Goal: Task Accomplishment & Management: Use online tool/utility

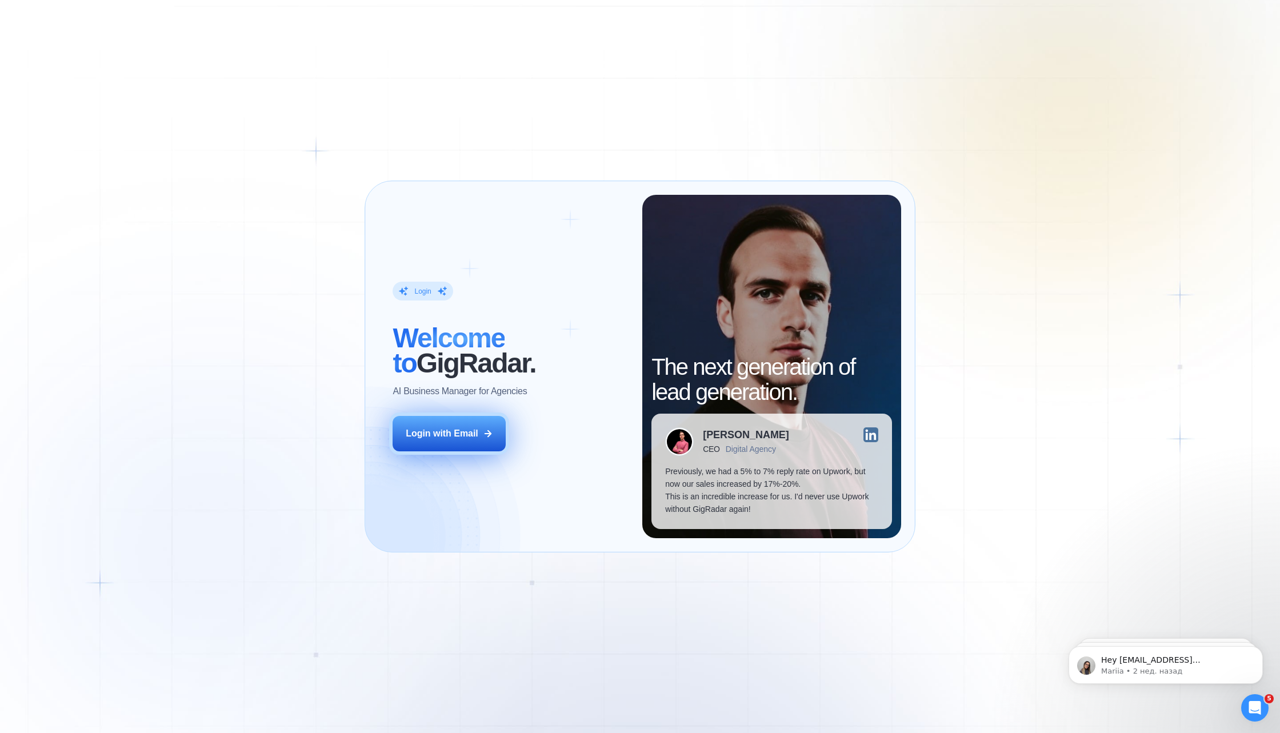
click at [431, 435] on div "Login with Email" at bounding box center [442, 433] width 73 height 13
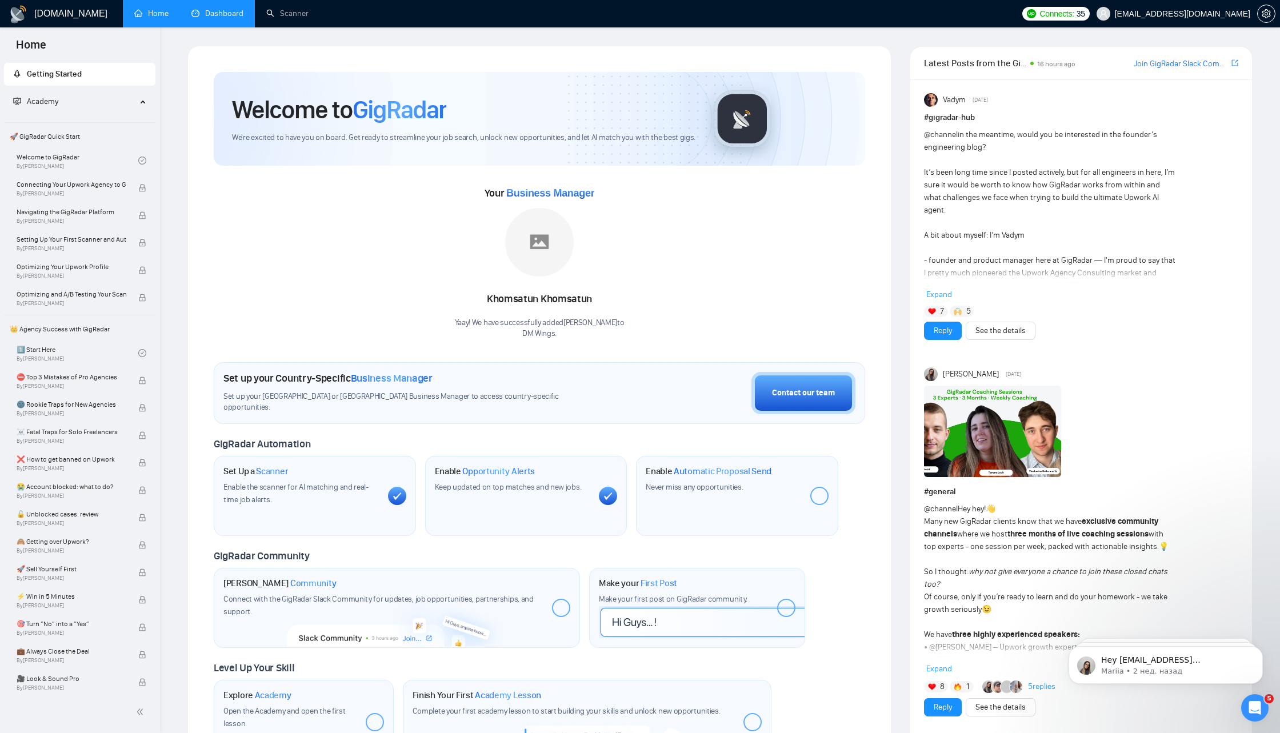
click at [220, 16] on link "Dashboard" at bounding box center [217, 14] width 52 height 10
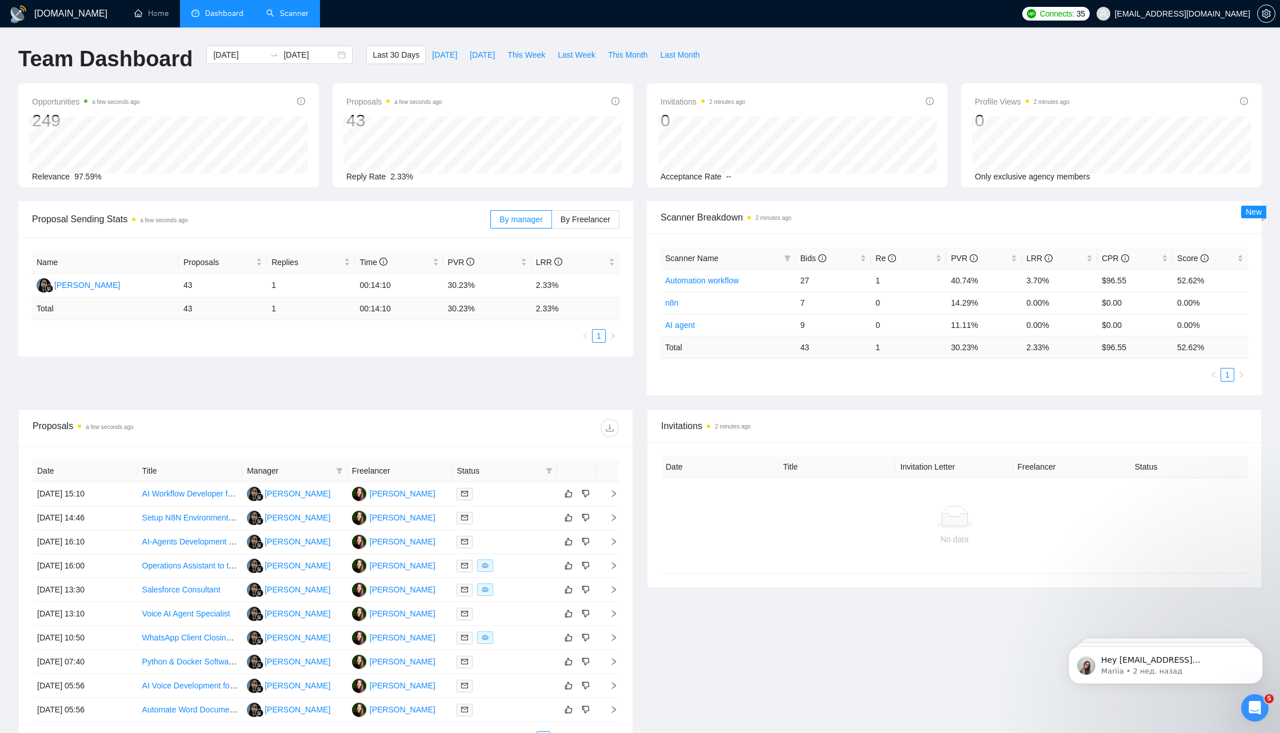
click at [301, 14] on link "Scanner" at bounding box center [287, 14] width 42 height 10
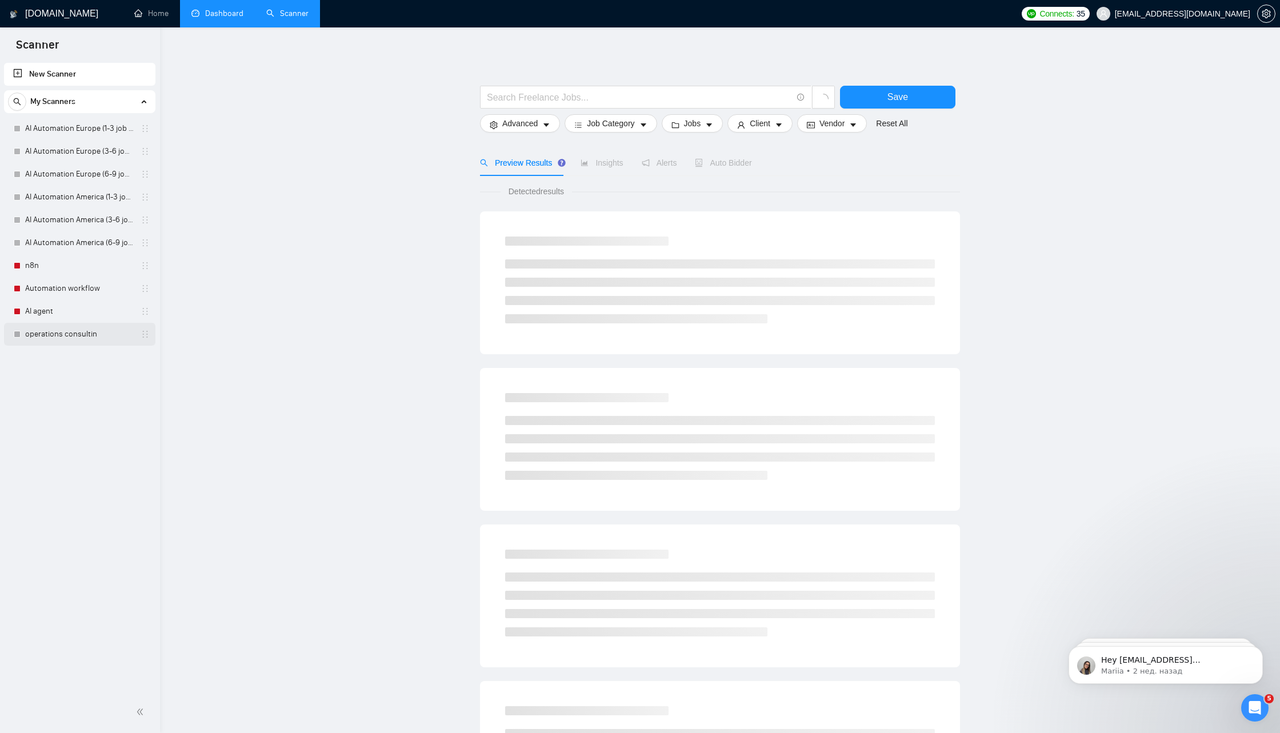
click at [71, 334] on link "operations consultin" at bounding box center [79, 334] width 109 height 23
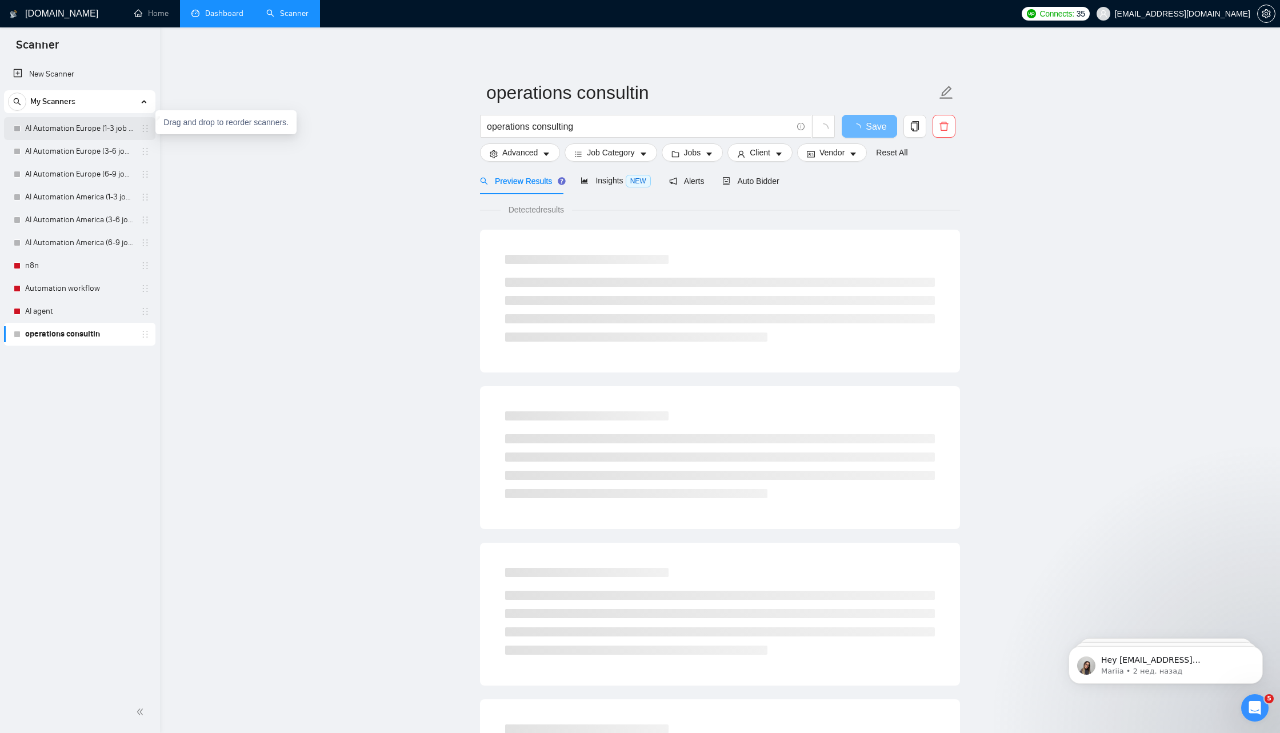
click at [147, 128] on icon "holder" at bounding box center [145, 128] width 5 height 7
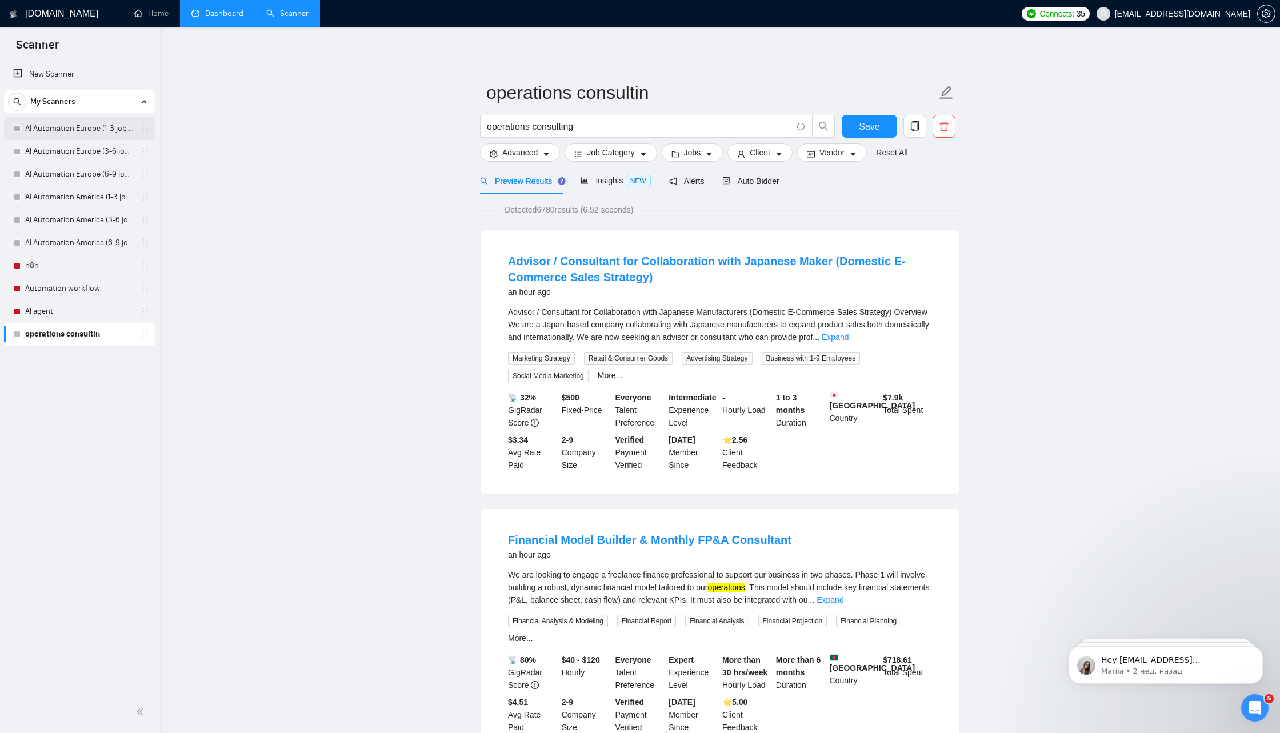
click at [121, 129] on link "AI Automation Europe (1-3 job cat.)" at bounding box center [79, 128] width 109 height 23
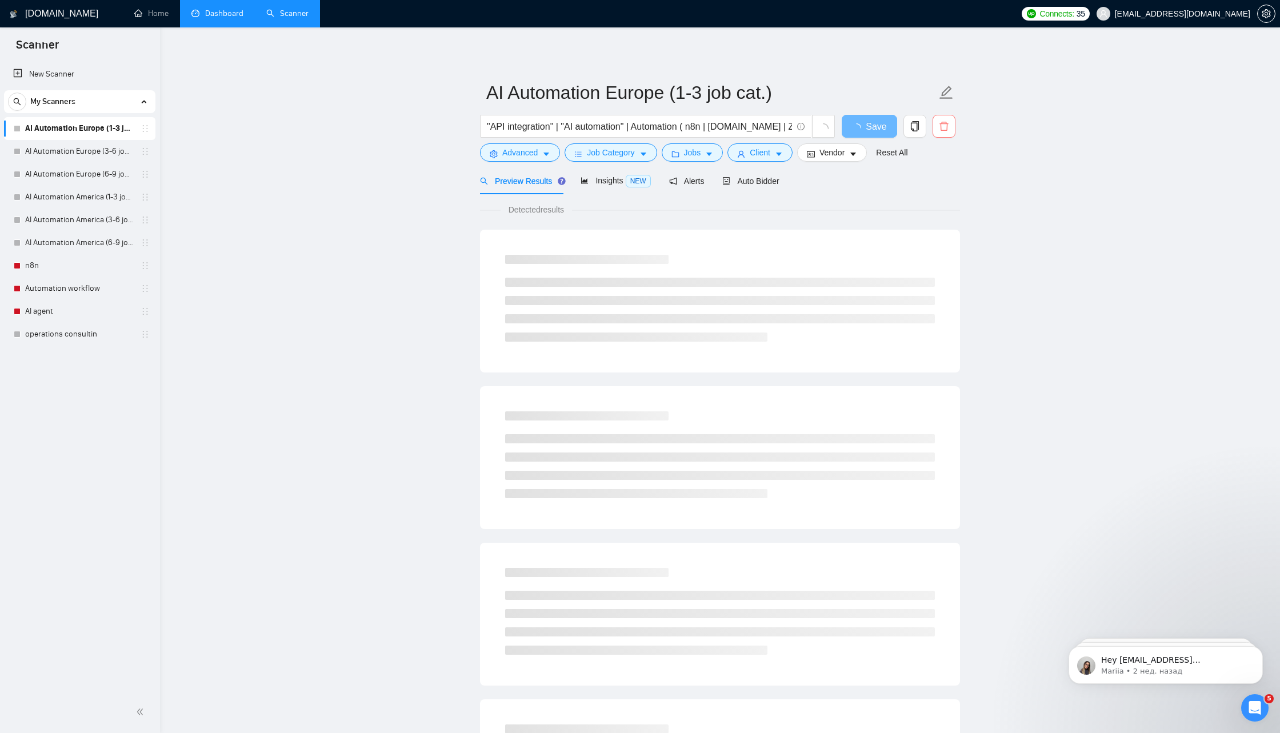
click at [946, 122] on icon "delete" at bounding box center [943, 126] width 9 height 9
click at [936, 185] on span "Yes" at bounding box center [929, 184] width 13 height 13
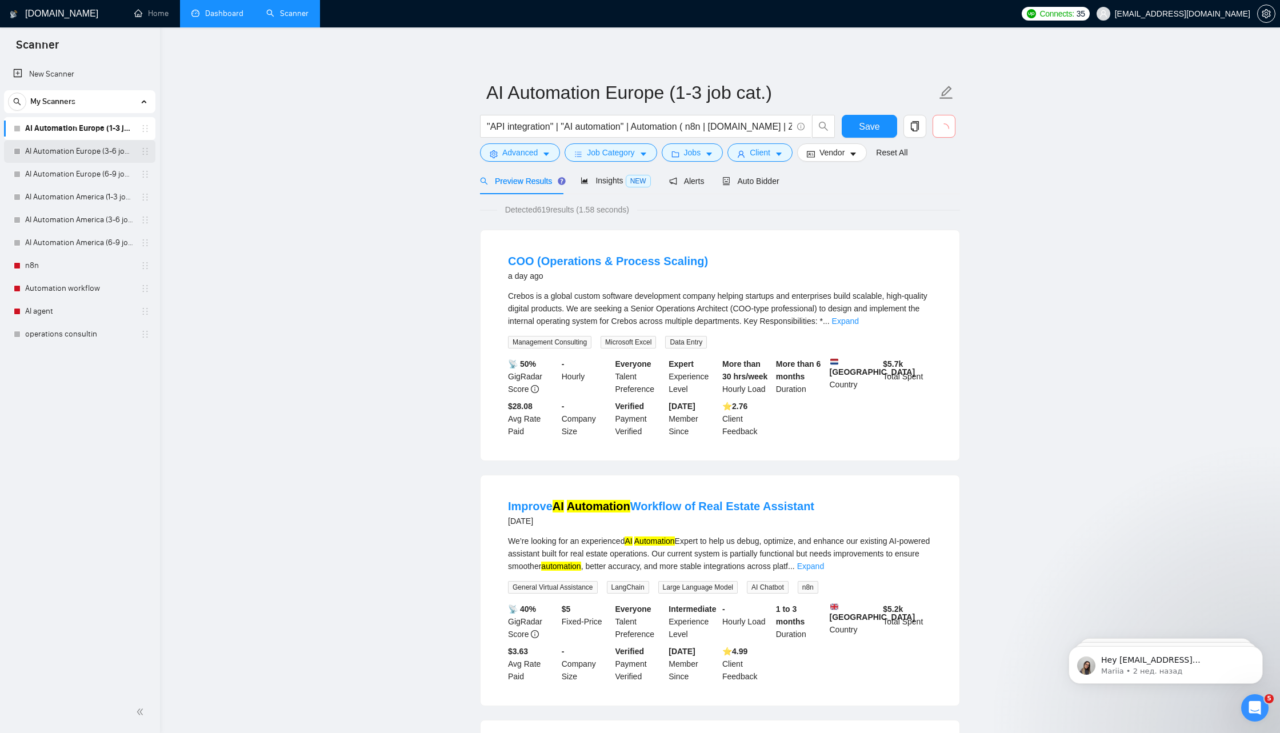
click at [81, 148] on link "AI Automation Europe (3-6 job cat.)" at bounding box center [79, 151] width 109 height 23
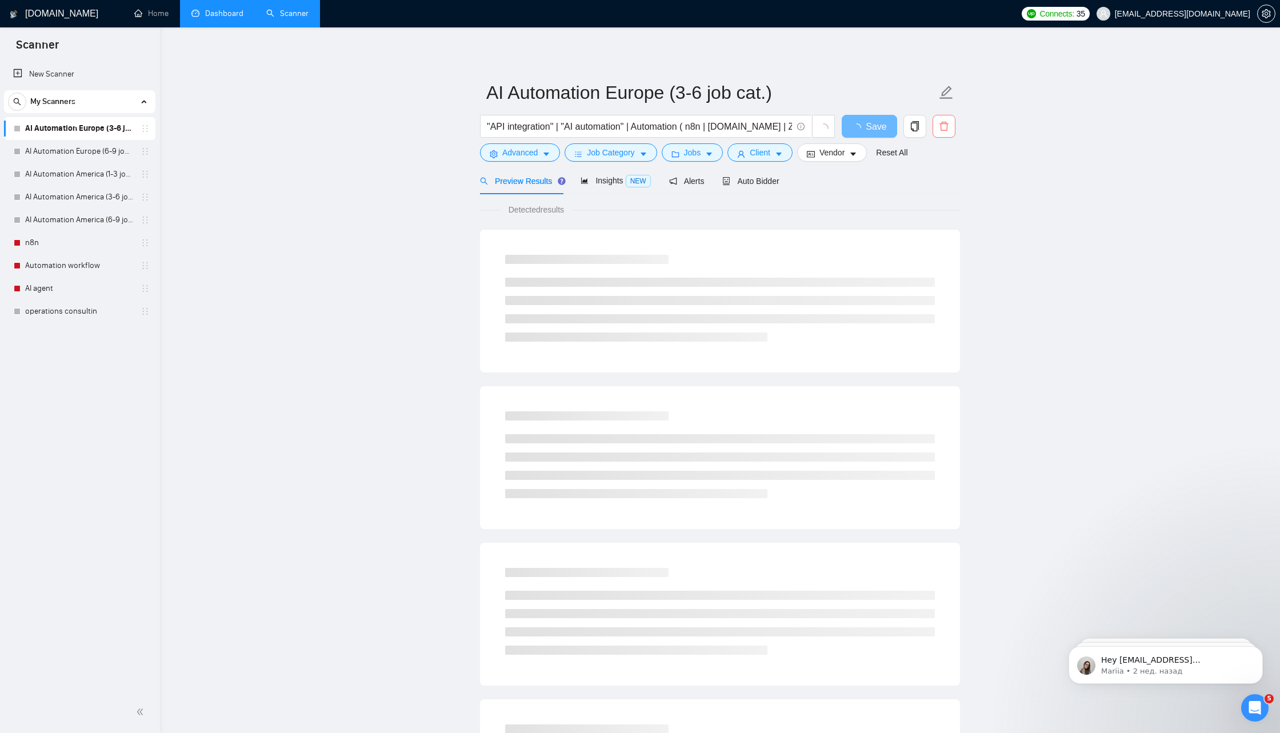
click at [947, 129] on icon "delete" at bounding box center [943, 126] width 9 height 9
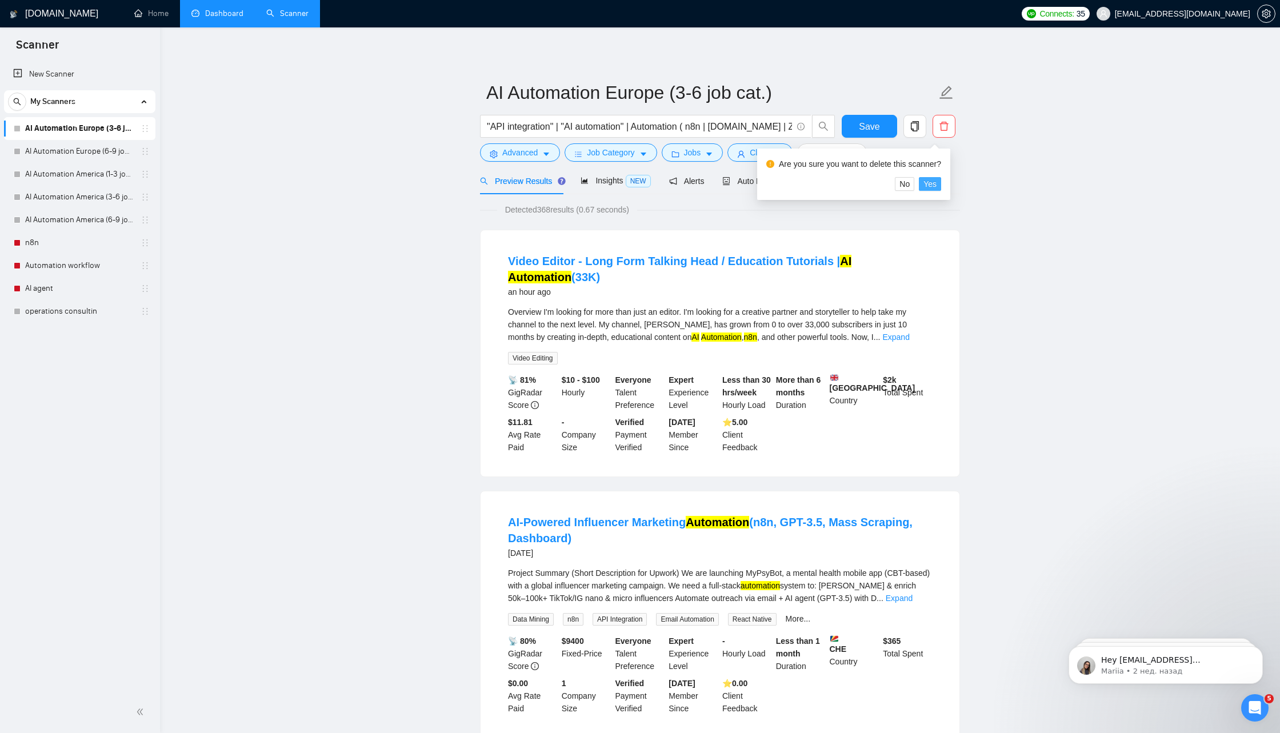
click at [941, 186] on button "Yes" at bounding box center [930, 184] width 22 height 14
click at [73, 149] on link "AI Automation Europe (6-9 job cat.)" at bounding box center [79, 151] width 109 height 23
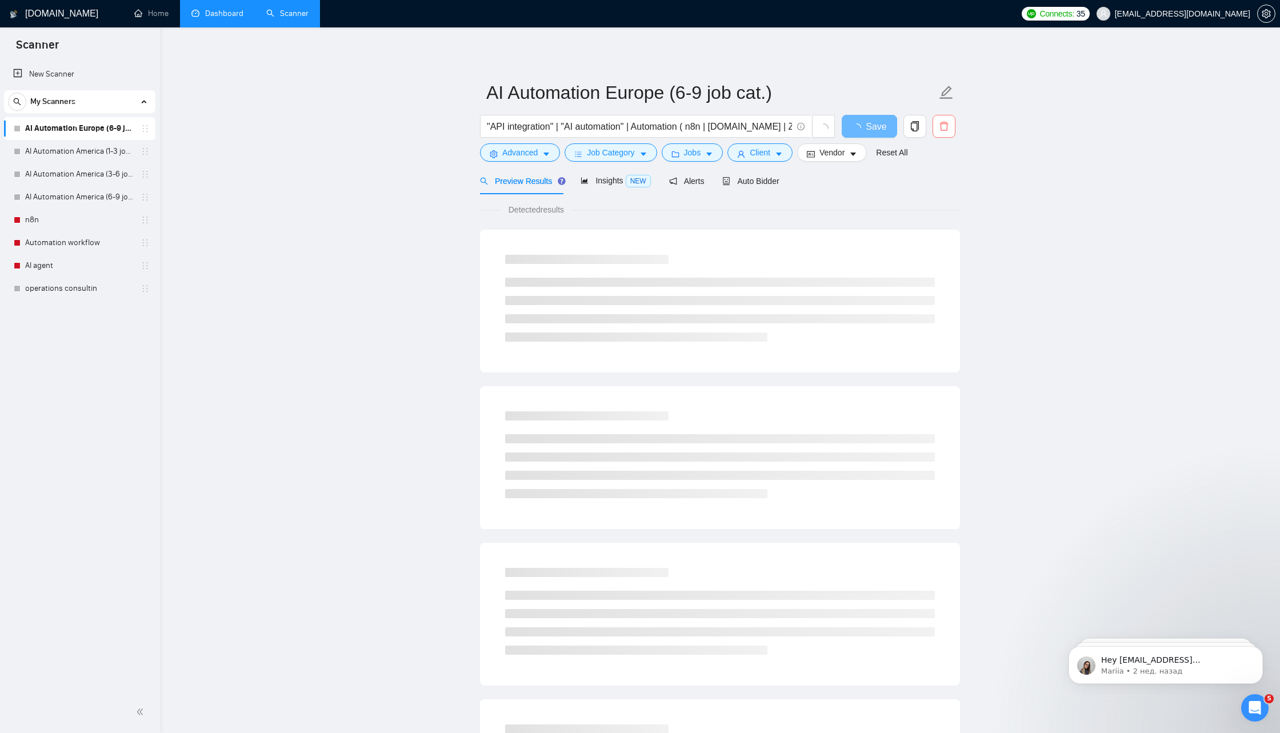
click at [942, 133] on button "button" at bounding box center [943, 126] width 23 height 23
click at [936, 185] on span "Yes" at bounding box center [929, 184] width 13 height 13
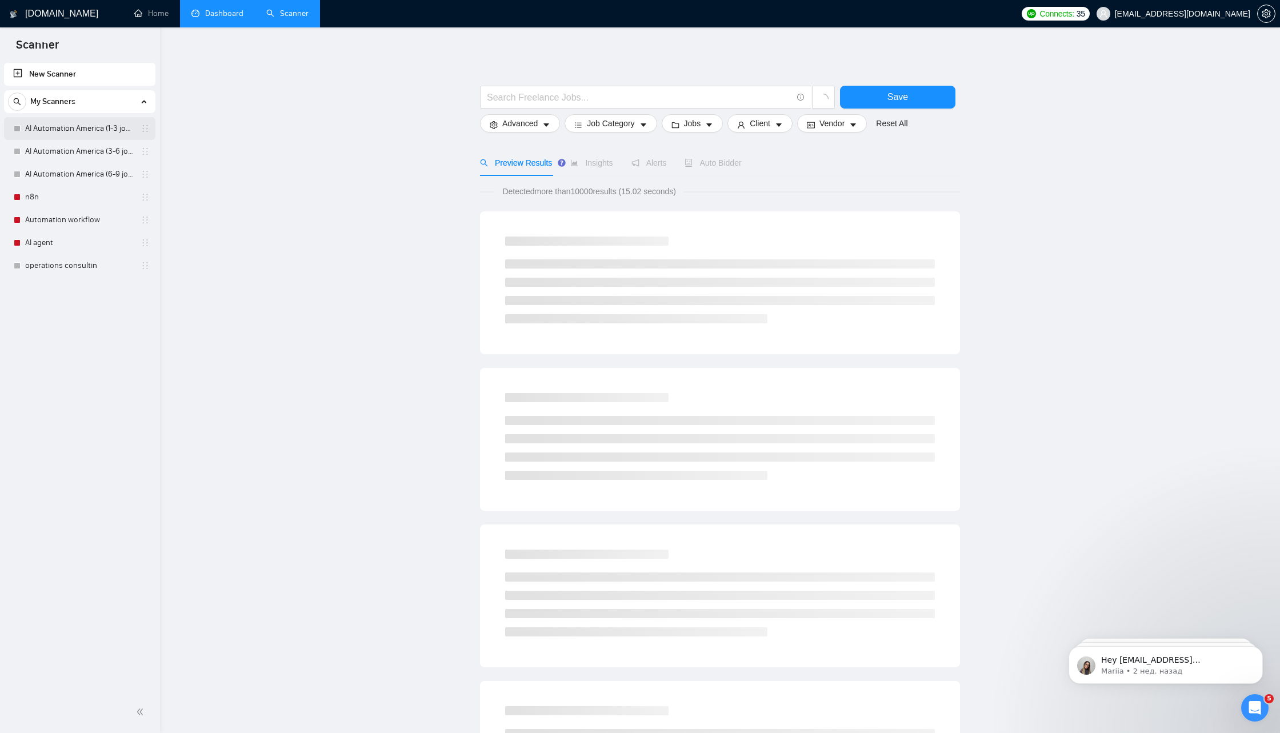
click at [94, 131] on link "AI Automation America (1-3 job cat.)" at bounding box center [79, 128] width 109 height 23
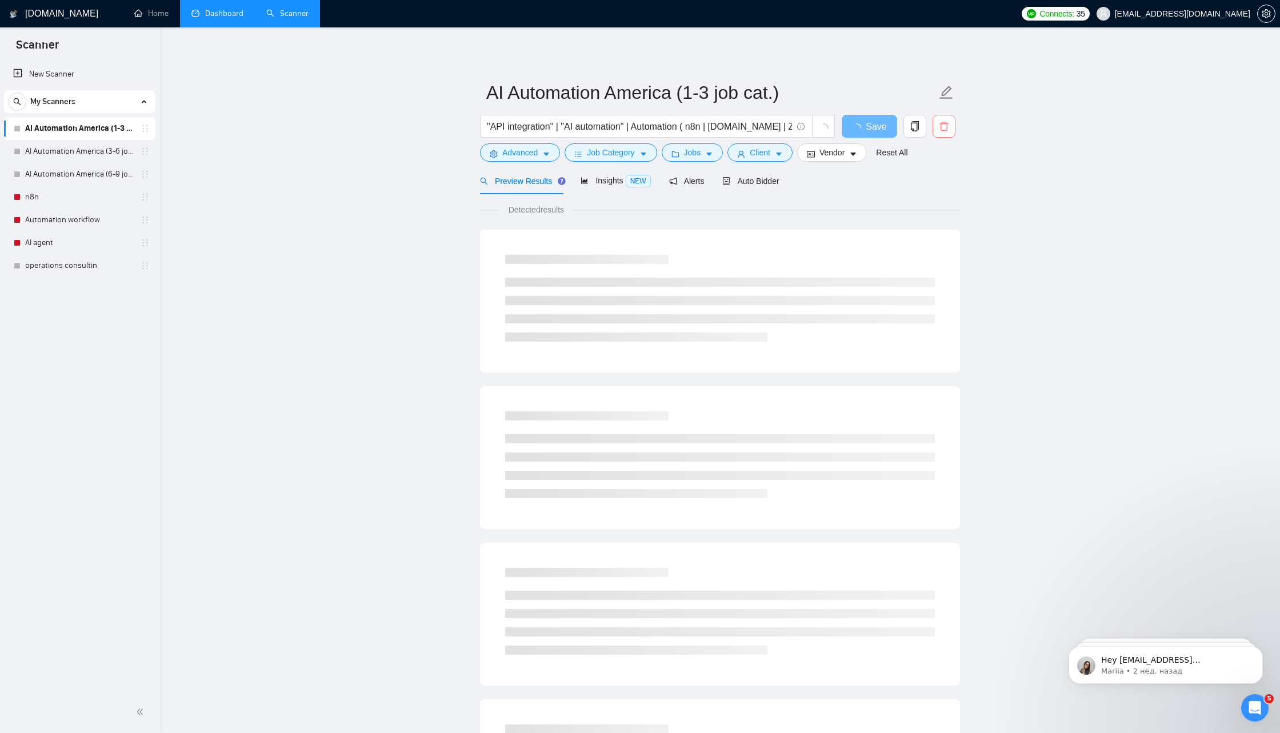
click at [941, 122] on icon "delete" at bounding box center [943, 126] width 9 height 9
click at [933, 188] on span "Yes" at bounding box center [929, 184] width 13 height 13
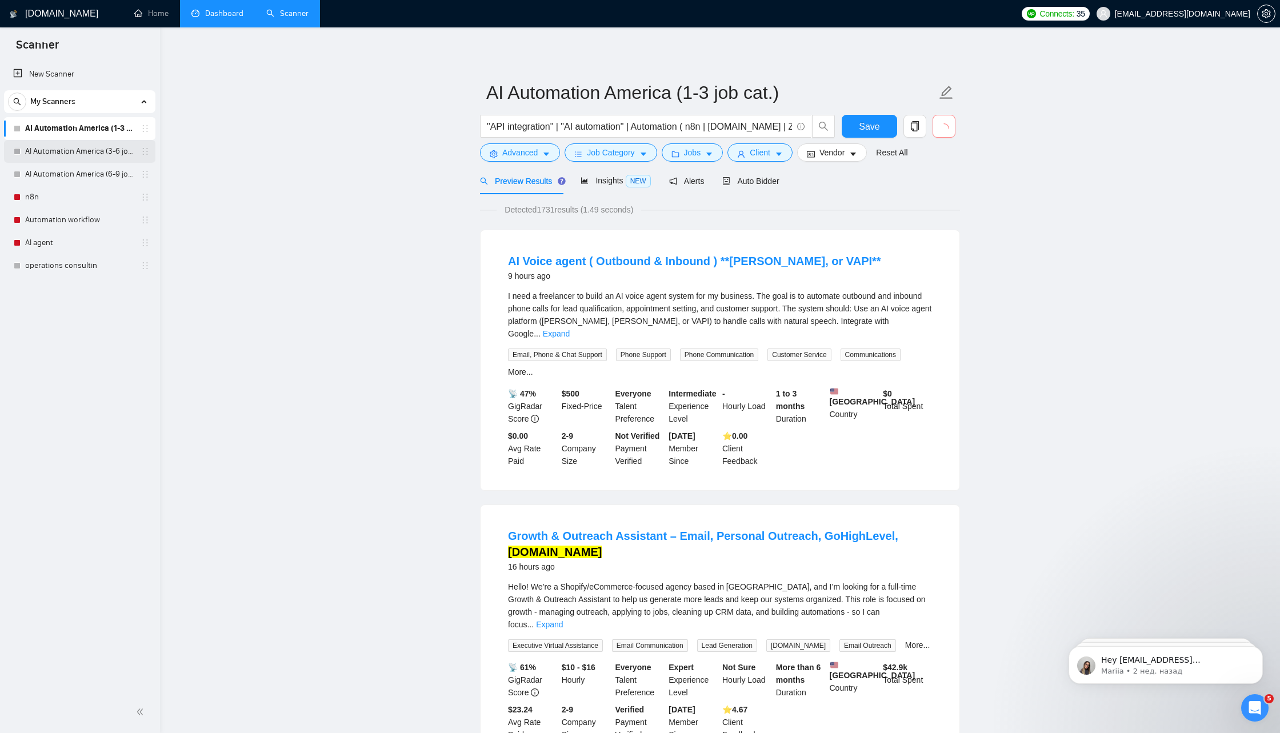
click at [85, 149] on link "AI Automation America (3-6 job cat.)" at bounding box center [79, 151] width 109 height 23
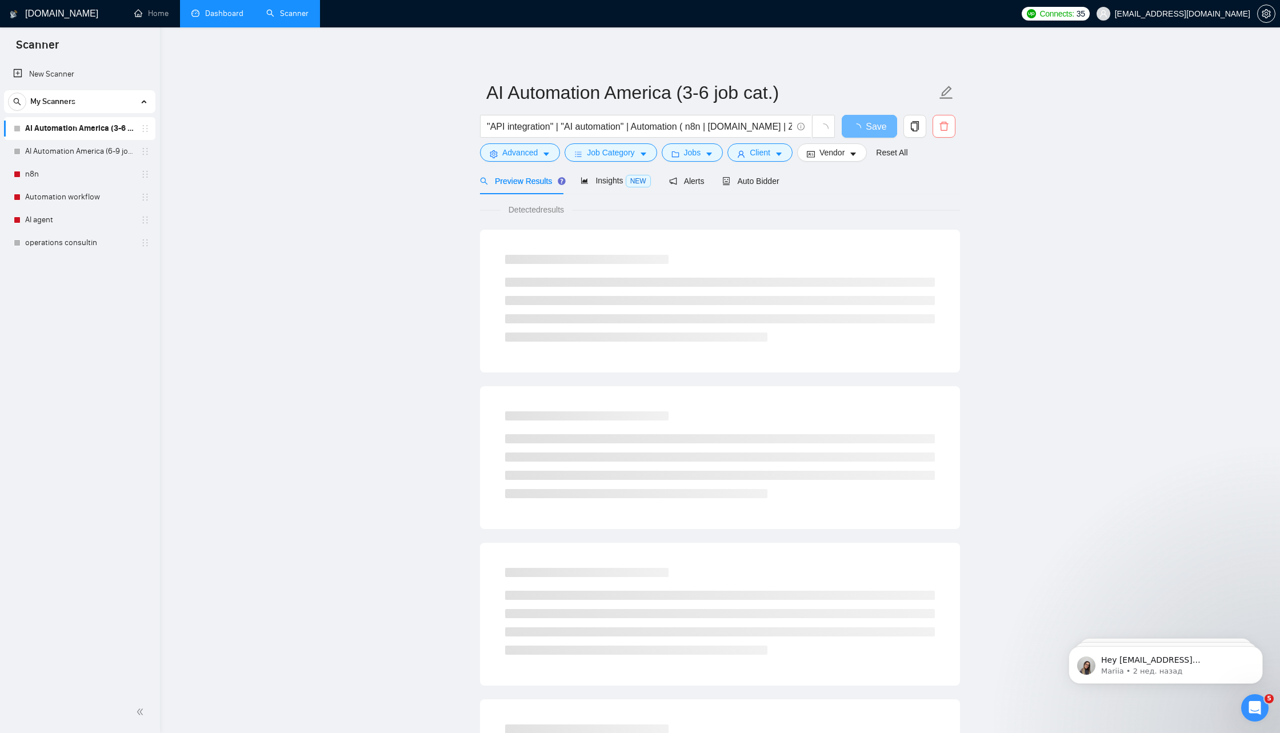
click at [952, 131] on span "delete" at bounding box center [944, 126] width 22 height 10
click at [934, 182] on span "Yes" at bounding box center [929, 184] width 13 height 13
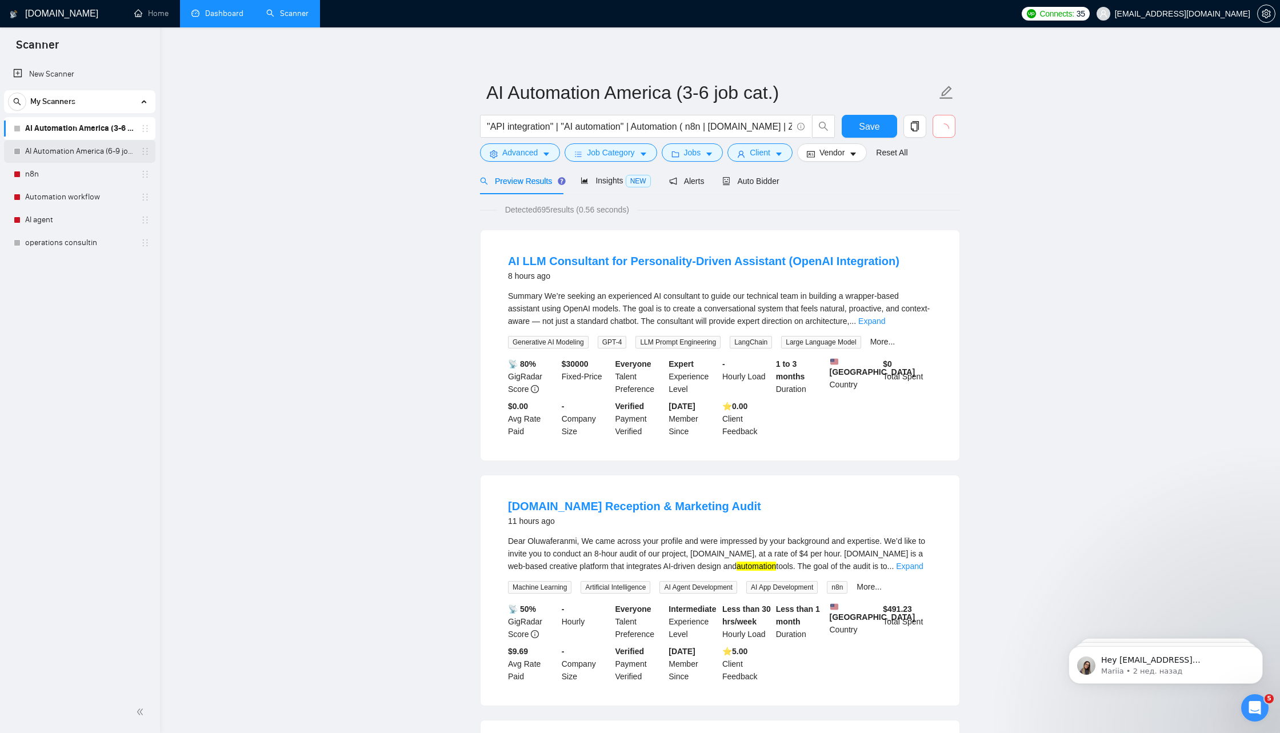
click at [49, 153] on link "AI Automation America (6-9 job cat.)" at bounding box center [79, 151] width 109 height 23
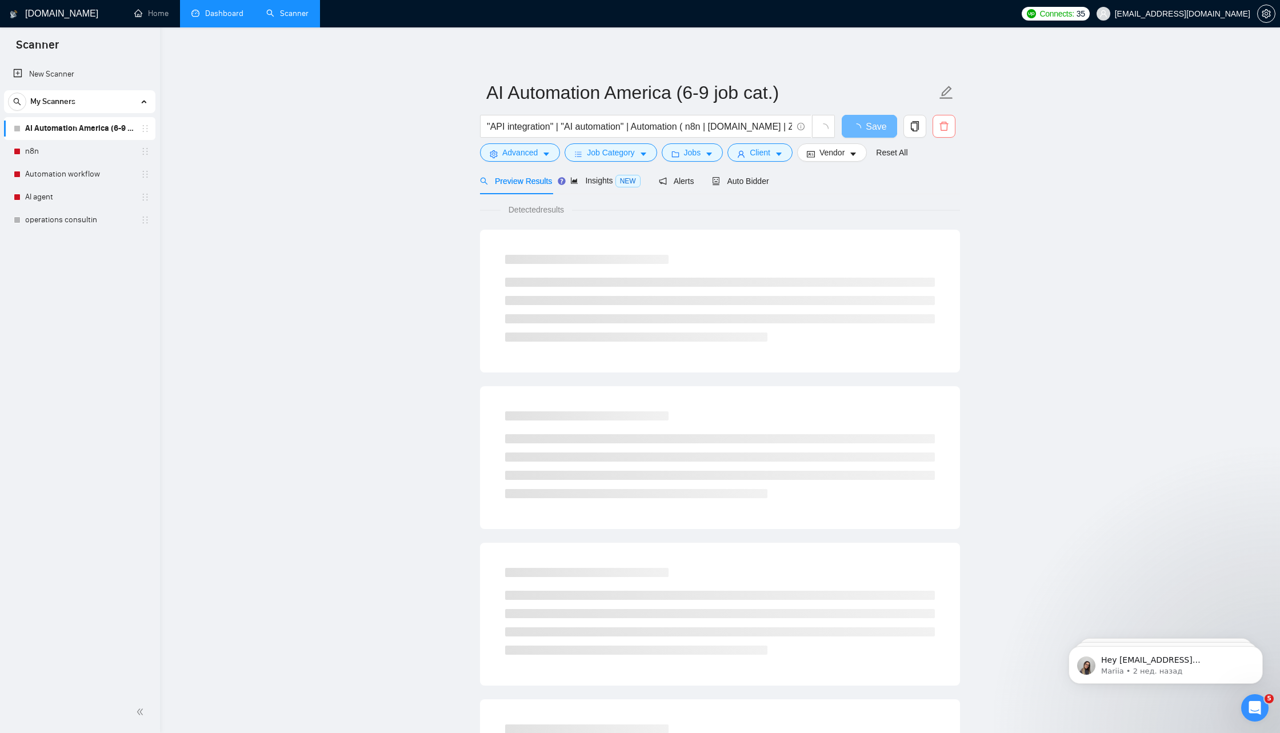
click at [949, 129] on span "delete" at bounding box center [944, 126] width 22 height 10
click at [935, 182] on span "Yes" at bounding box center [929, 184] width 13 height 13
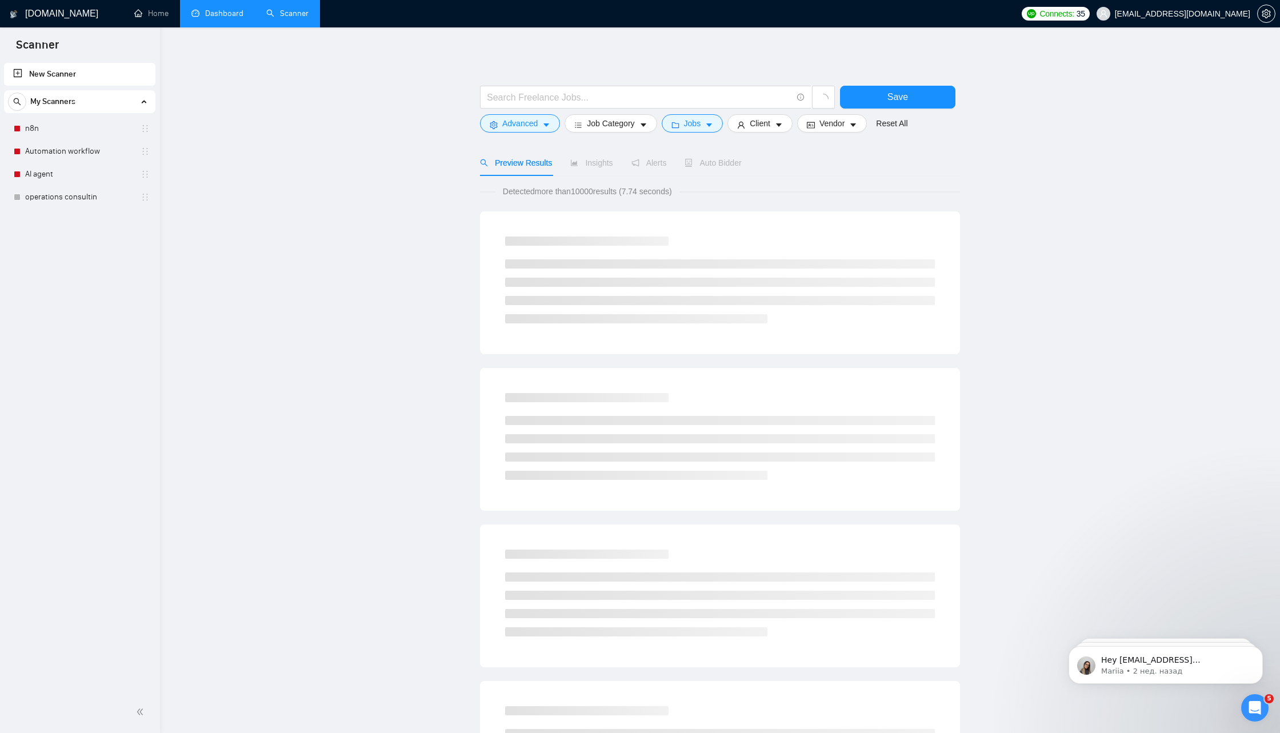
click at [56, 73] on link "New Scanner" at bounding box center [79, 74] width 133 height 23
click at [89, 71] on link "New Scanner" at bounding box center [79, 74] width 133 height 23
click at [719, 100] on input "text" at bounding box center [639, 97] width 305 height 14
type input "O"
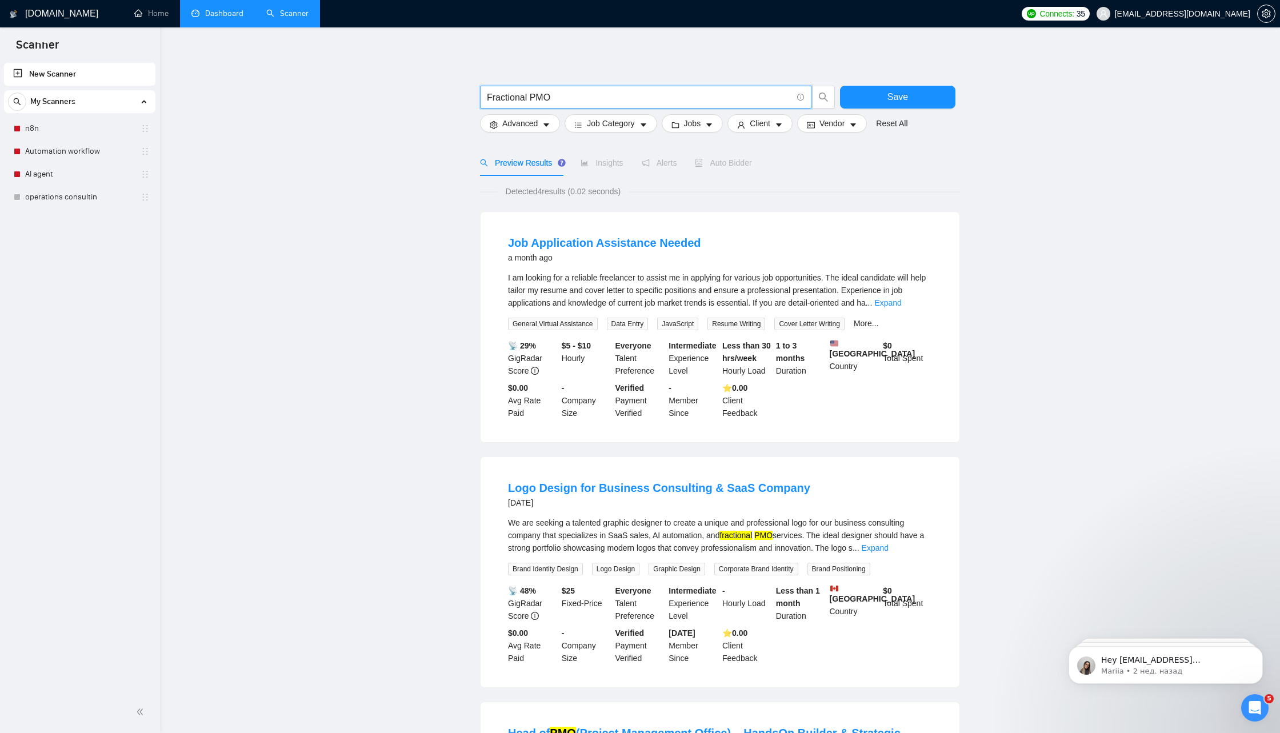
click at [534, 94] on input "Fractional PMO" at bounding box center [639, 97] width 305 height 14
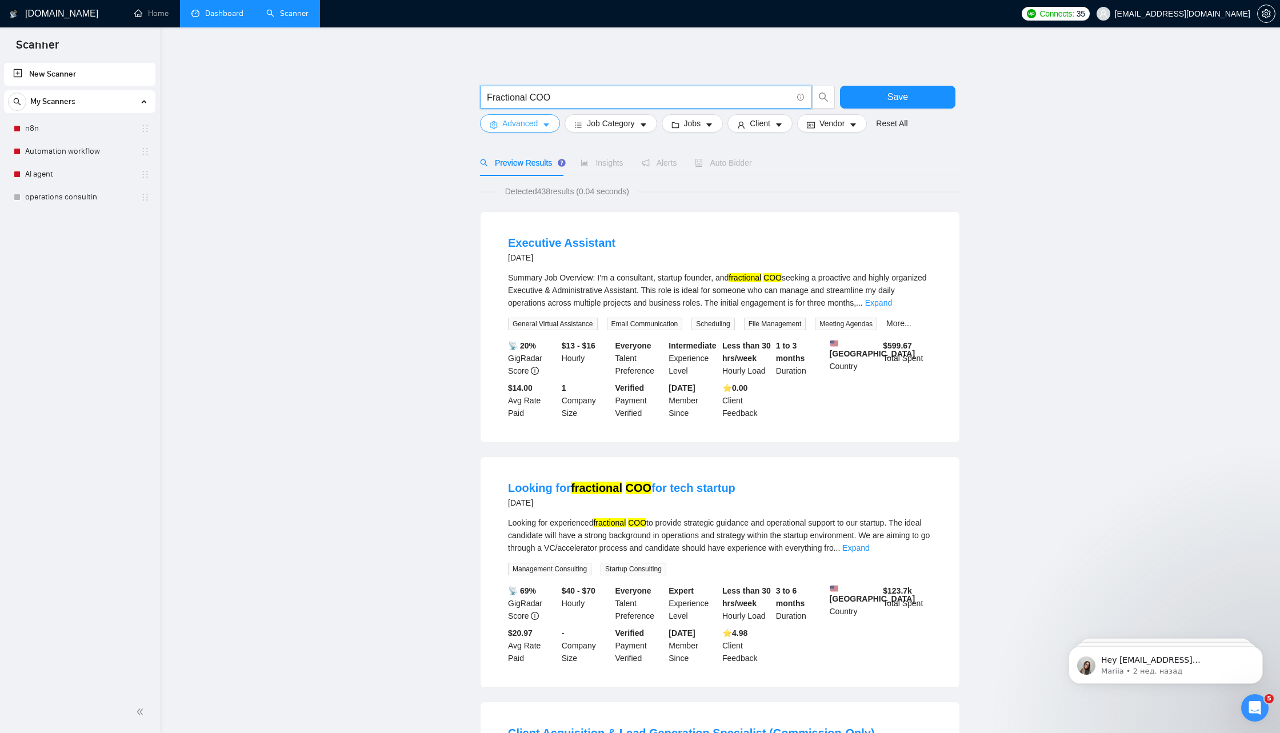
type input "Fractional COO"
click at [538, 124] on span "Advanced" at bounding box center [519, 123] width 35 height 13
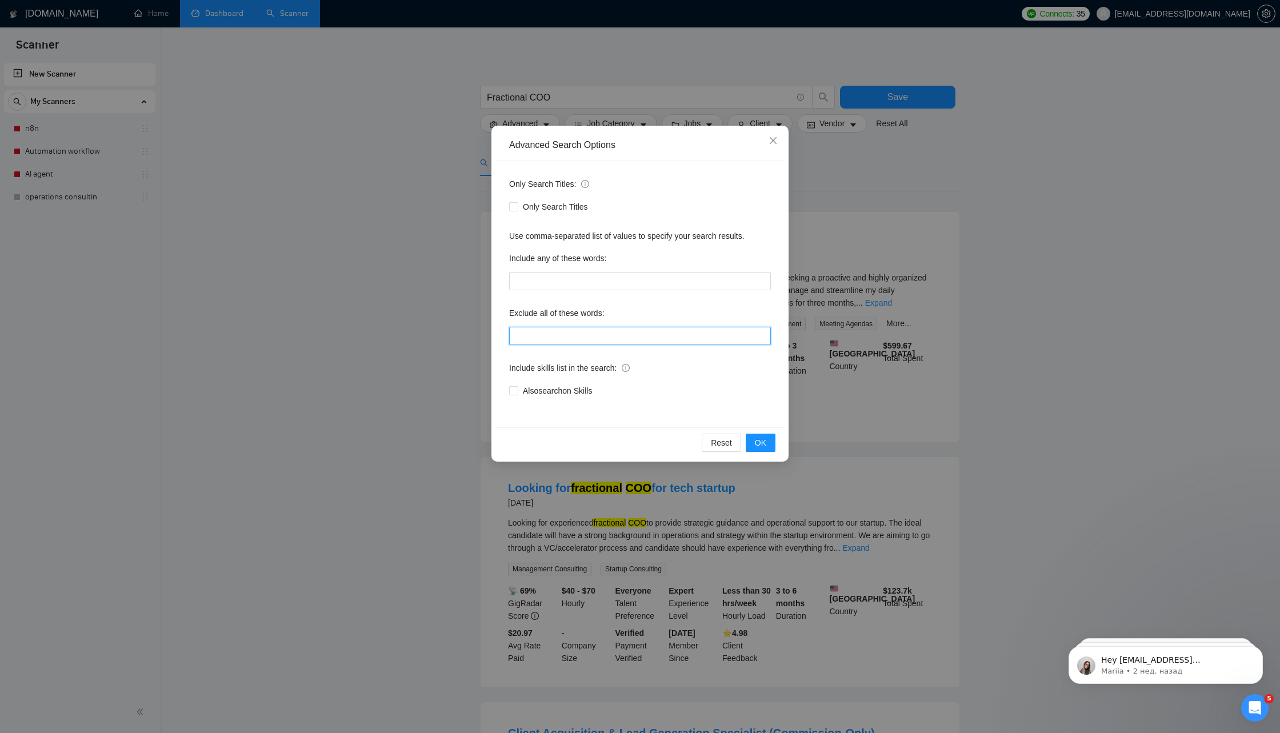
click at [561, 341] on input "text" at bounding box center [640, 336] width 262 height 18
type input "CFO"
click at [578, 334] on input "CFO" at bounding box center [640, 336] width 262 height 18
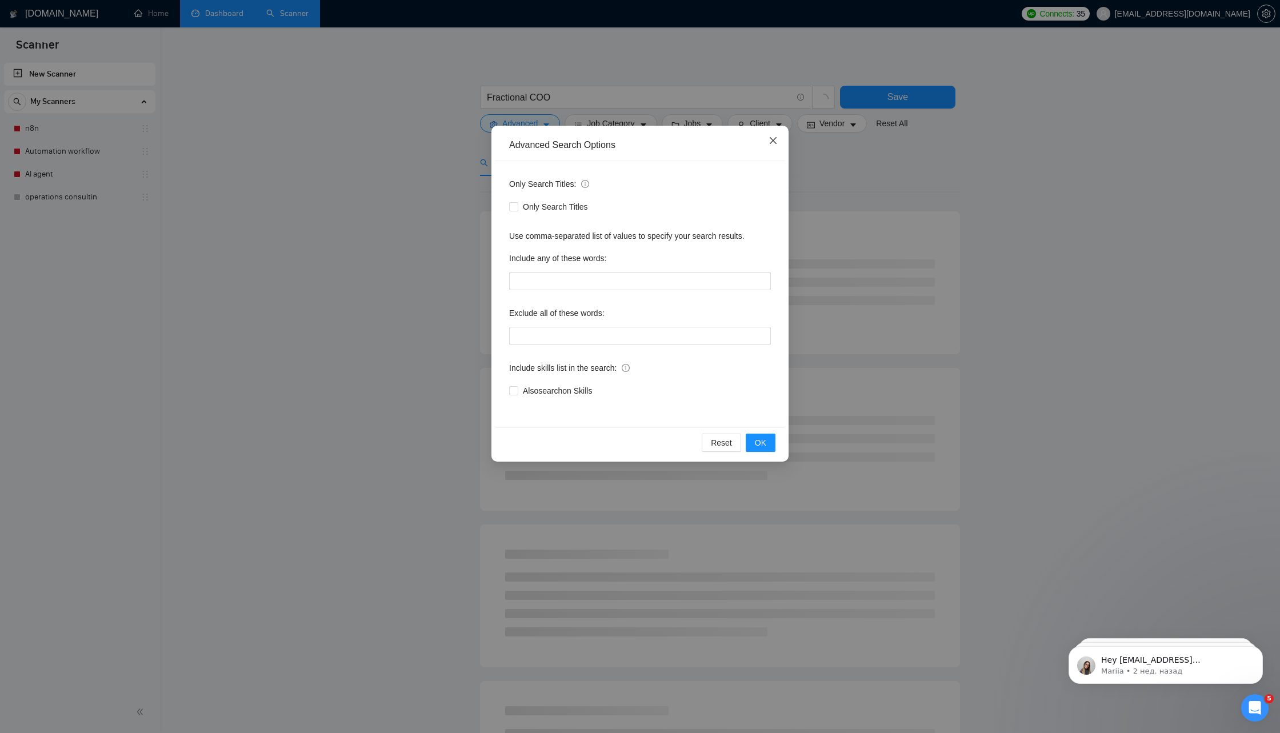
click at [774, 143] on icon "close" at bounding box center [772, 140] width 9 height 9
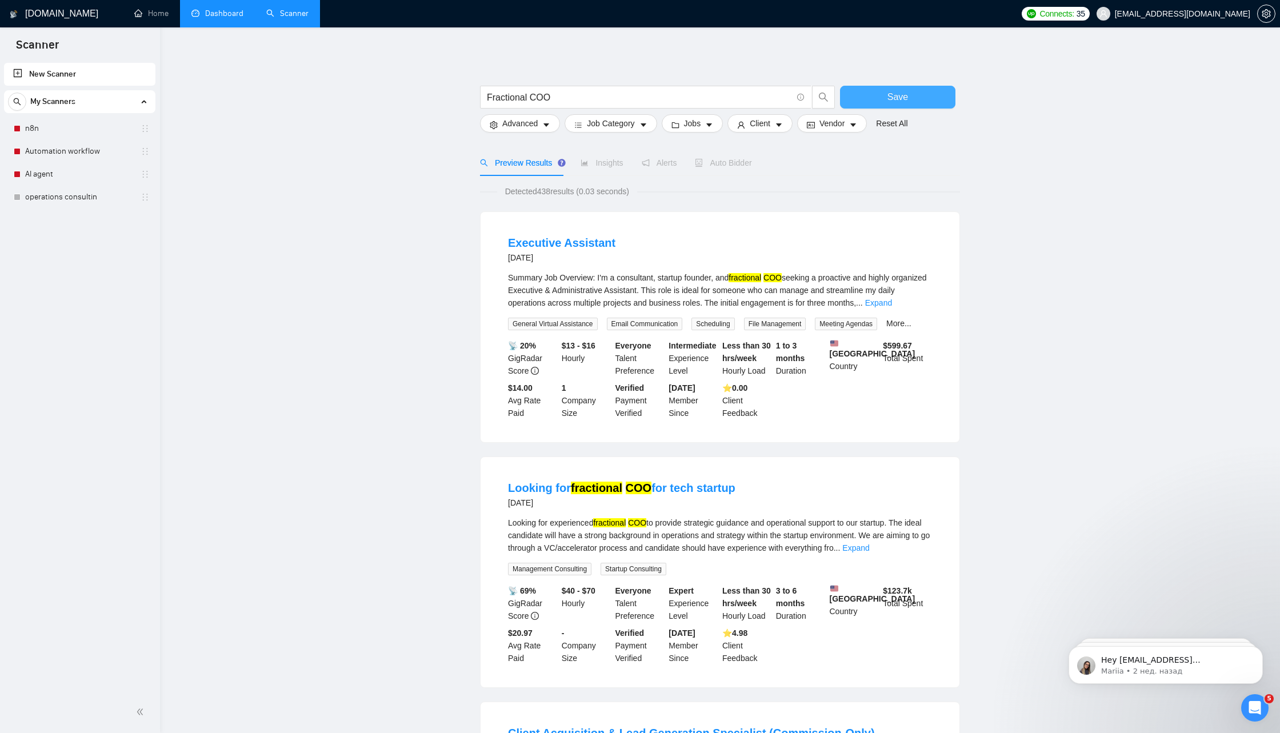
click at [877, 104] on button "Save" at bounding box center [897, 97] width 115 height 23
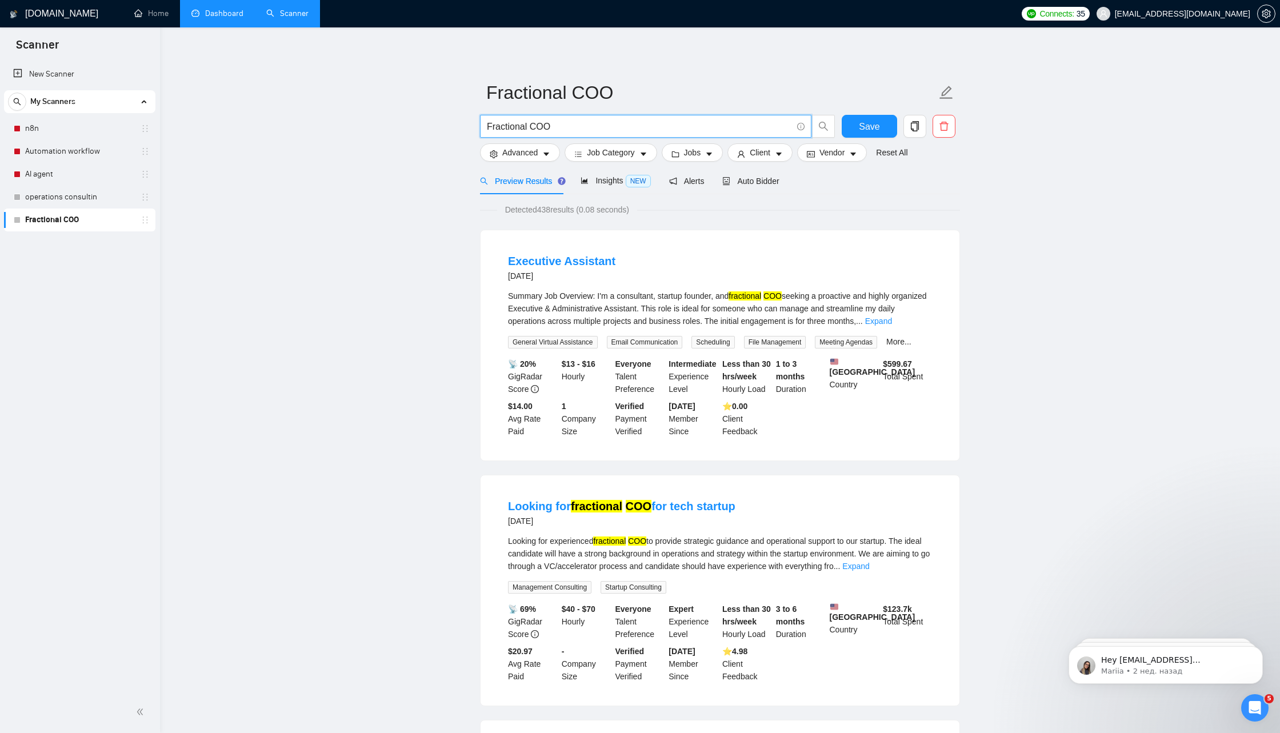
click at [584, 124] on input "Fractional COO" at bounding box center [639, 126] width 305 height 14
paste input "part-time"
drag, startPoint x: 490, startPoint y: 124, endPoint x: 461, endPoint y: 124, distance: 29.1
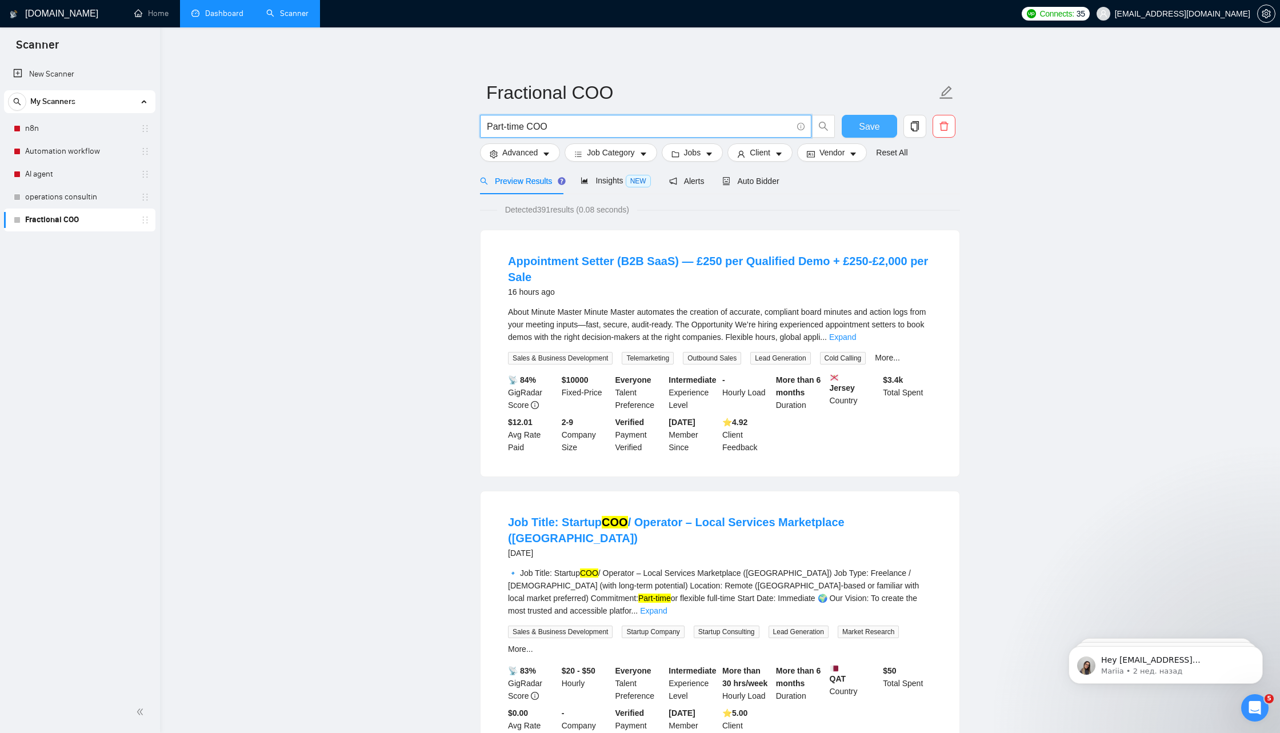
click at [863, 119] on span "Save" at bounding box center [869, 126] width 21 height 14
drag, startPoint x: 596, startPoint y: 131, endPoint x: 462, endPoint y: 131, distance: 133.7
paste input "startup COO support"
click at [487, 123] on input "startup COO support" at bounding box center [639, 126] width 305 height 14
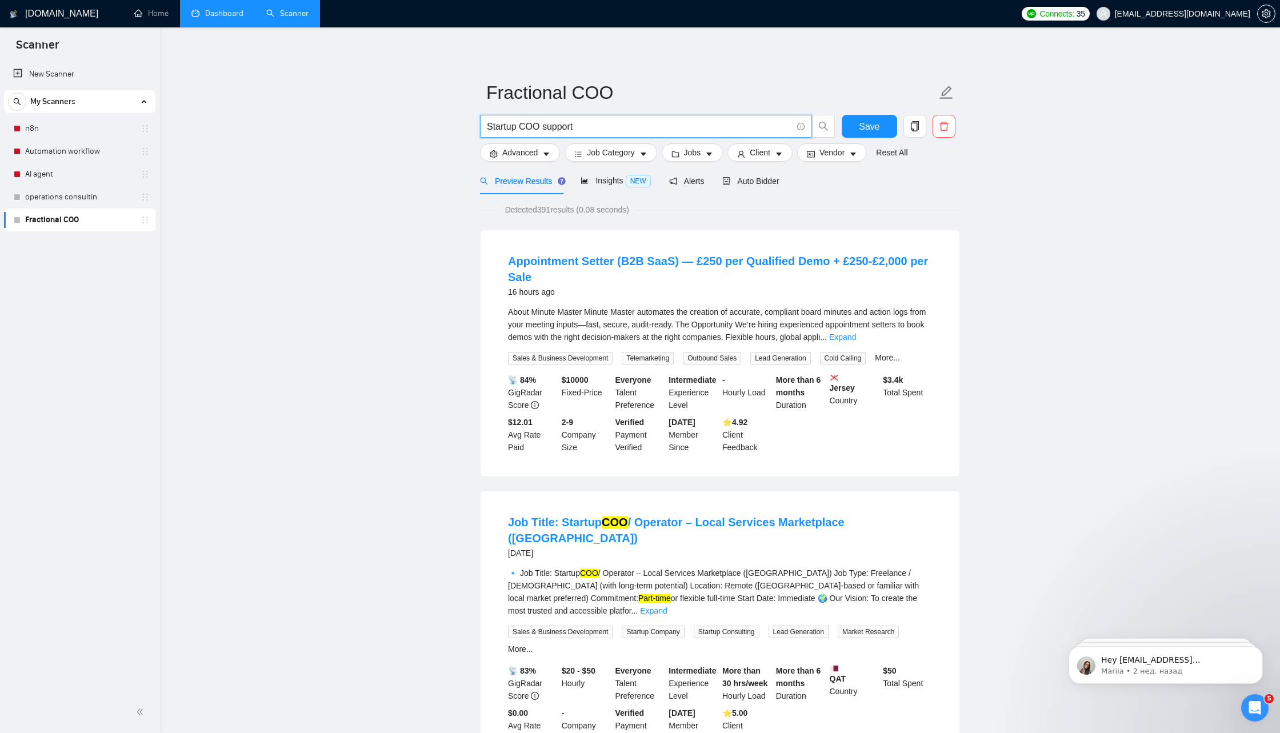
click at [561, 125] on input "Startup COO support" at bounding box center [639, 126] width 305 height 14
click at [822, 130] on icon "search" at bounding box center [823, 126] width 10 height 10
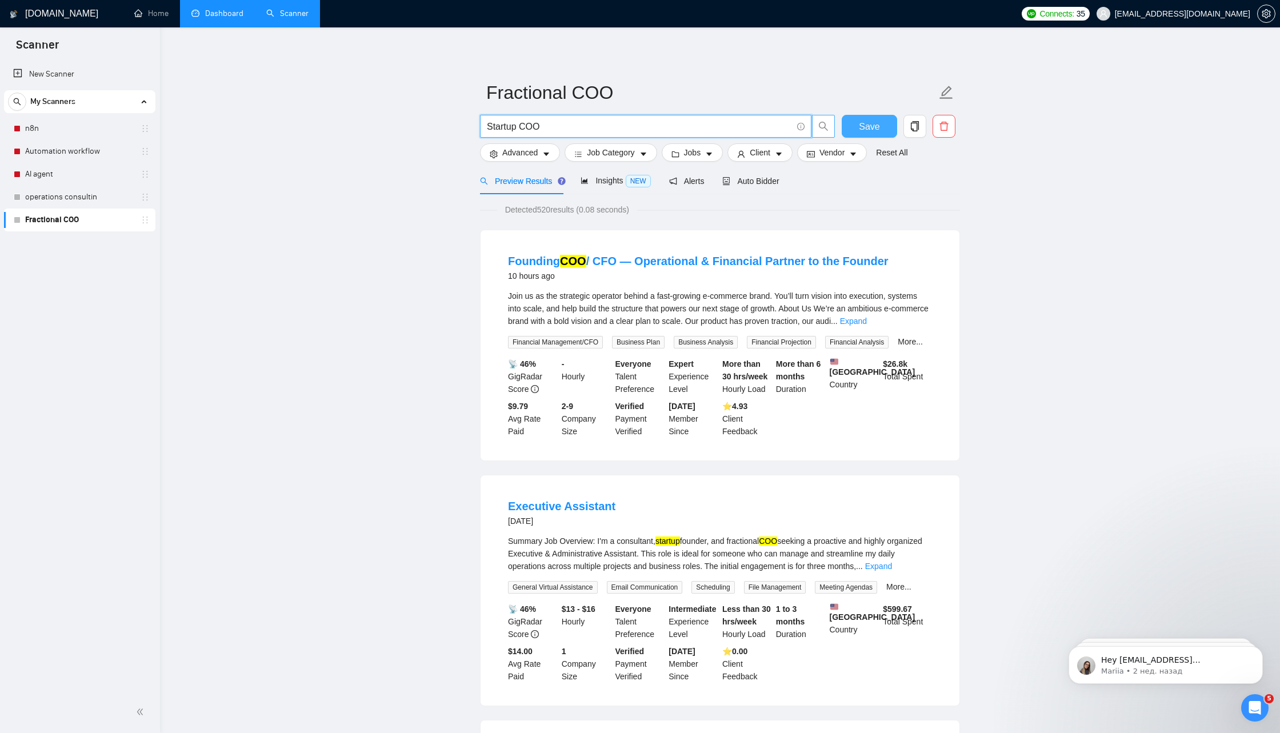
click at [876, 129] on span "Save" at bounding box center [869, 126] width 21 height 14
click at [544, 124] on input "Startup COO" at bounding box center [639, 126] width 305 height 14
paste input "Operations Consulting"
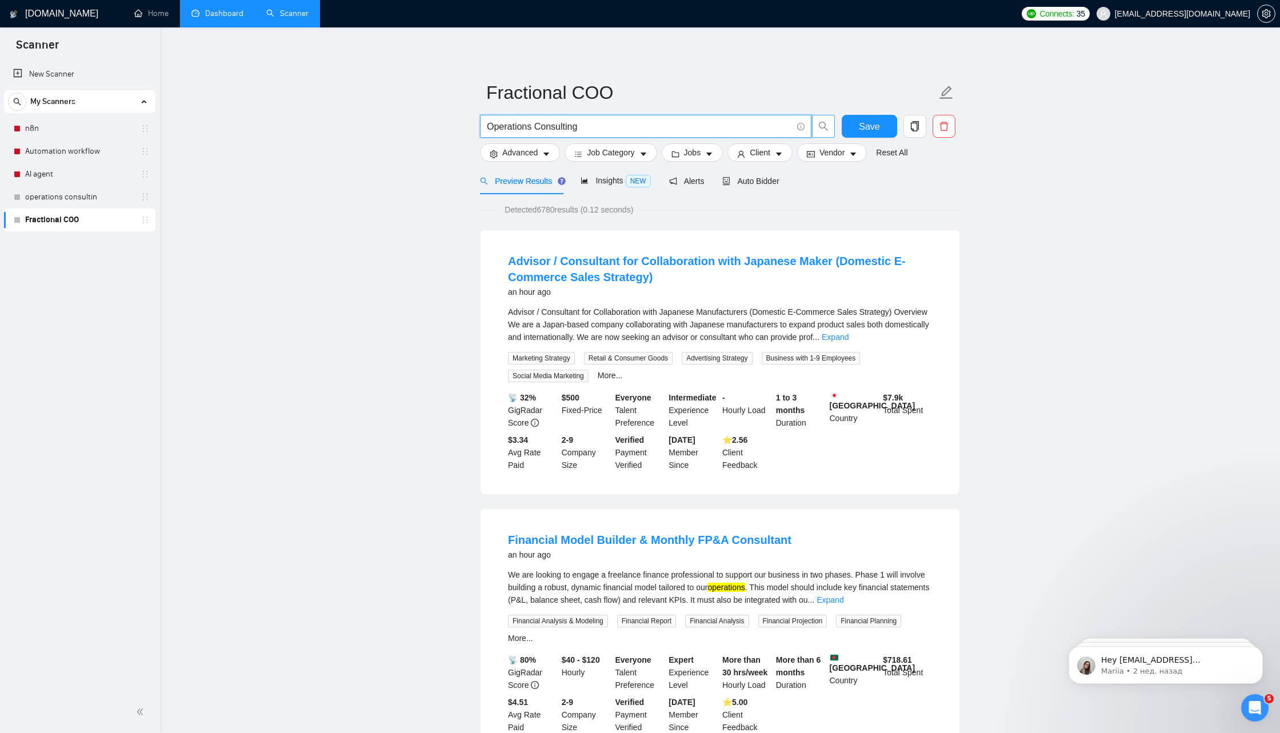
type input "Operations Consulting"
click at [866, 129] on span "Save" at bounding box center [869, 126] width 21 height 14
click at [126, 198] on link "operations consultin" at bounding box center [79, 197] width 109 height 23
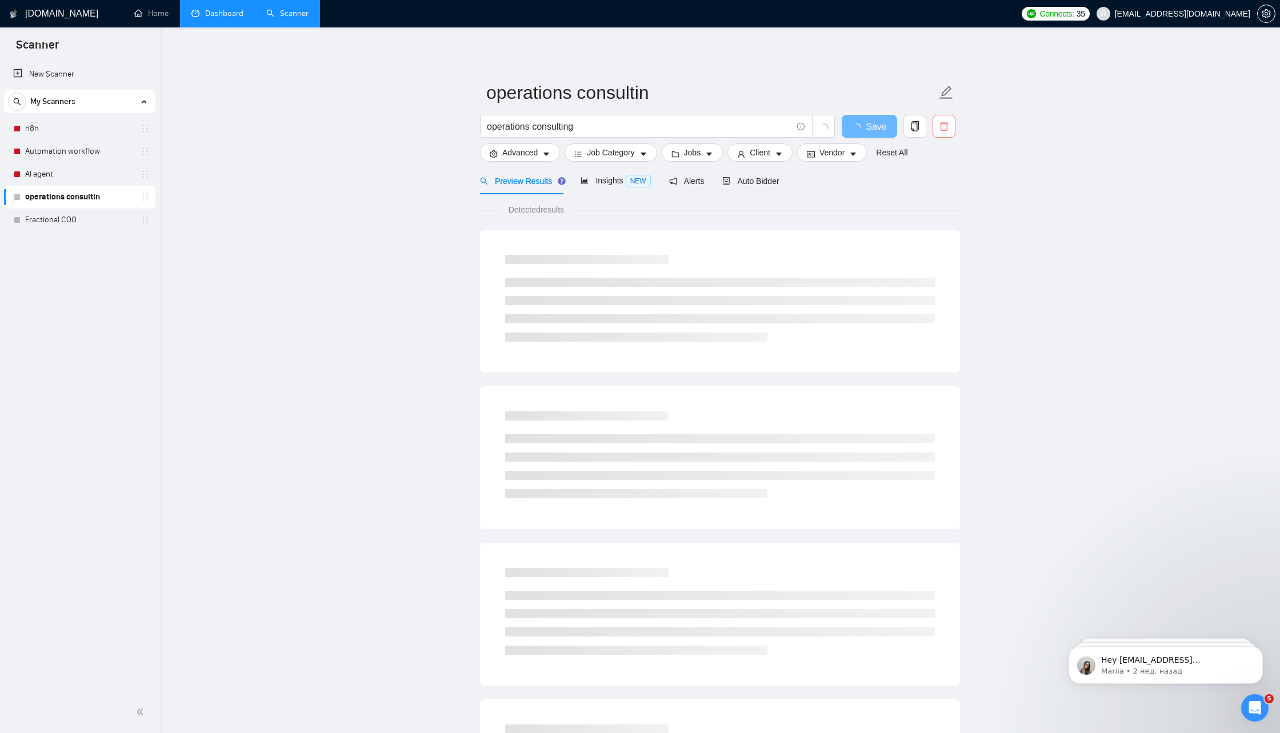
click at [949, 131] on button "button" at bounding box center [943, 126] width 23 height 23
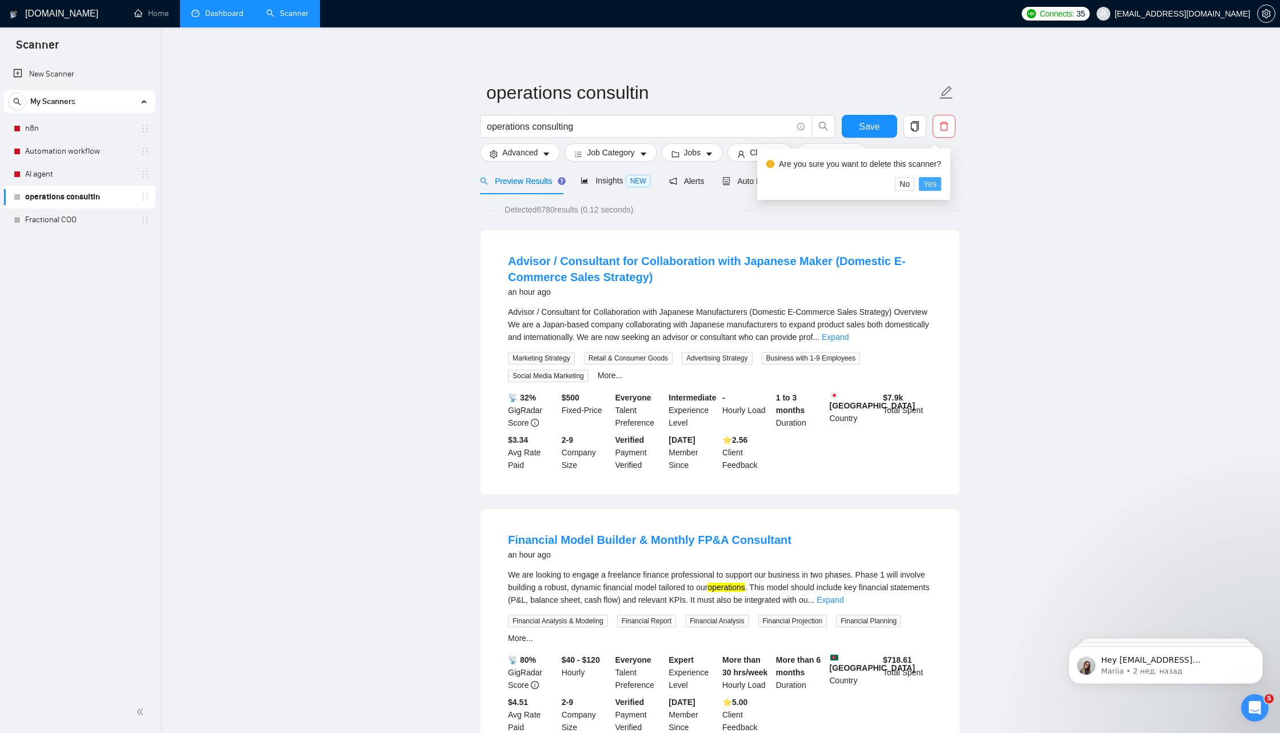
click at [936, 186] on span "Yes" at bounding box center [929, 184] width 13 height 13
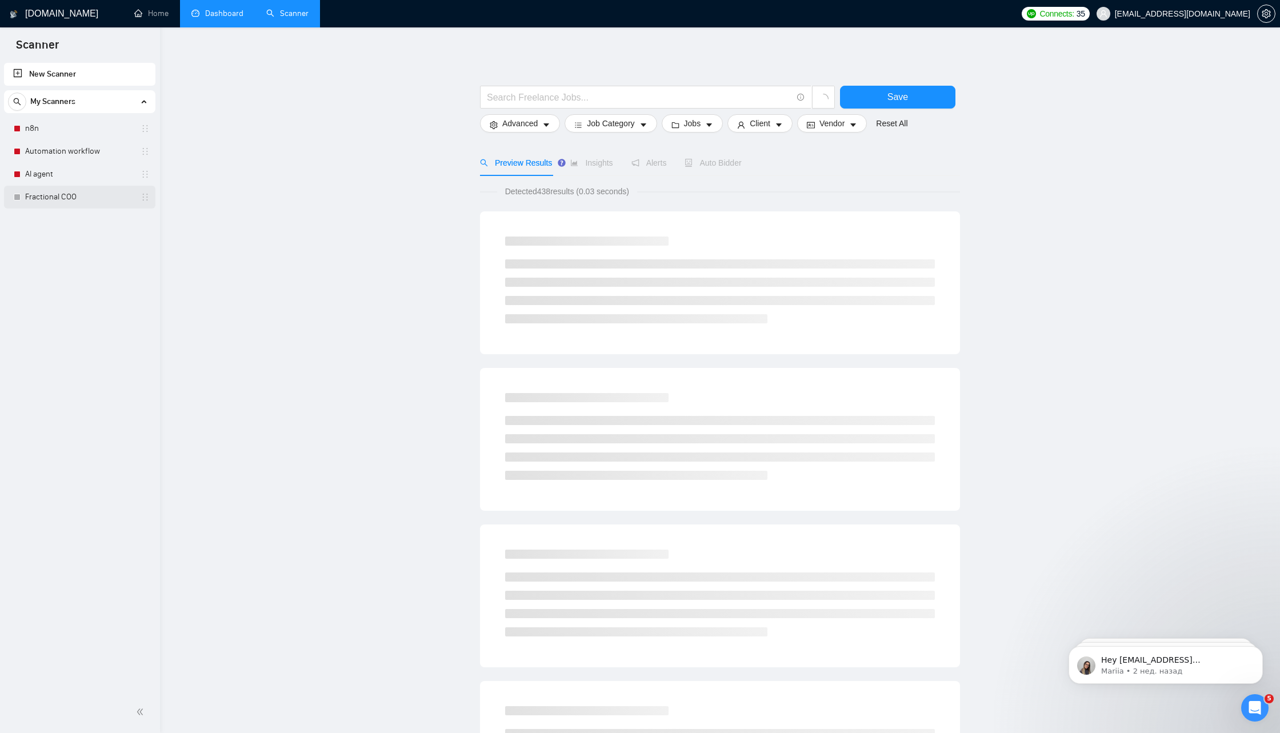
click at [93, 199] on link "Fractional COO" at bounding box center [79, 197] width 109 height 23
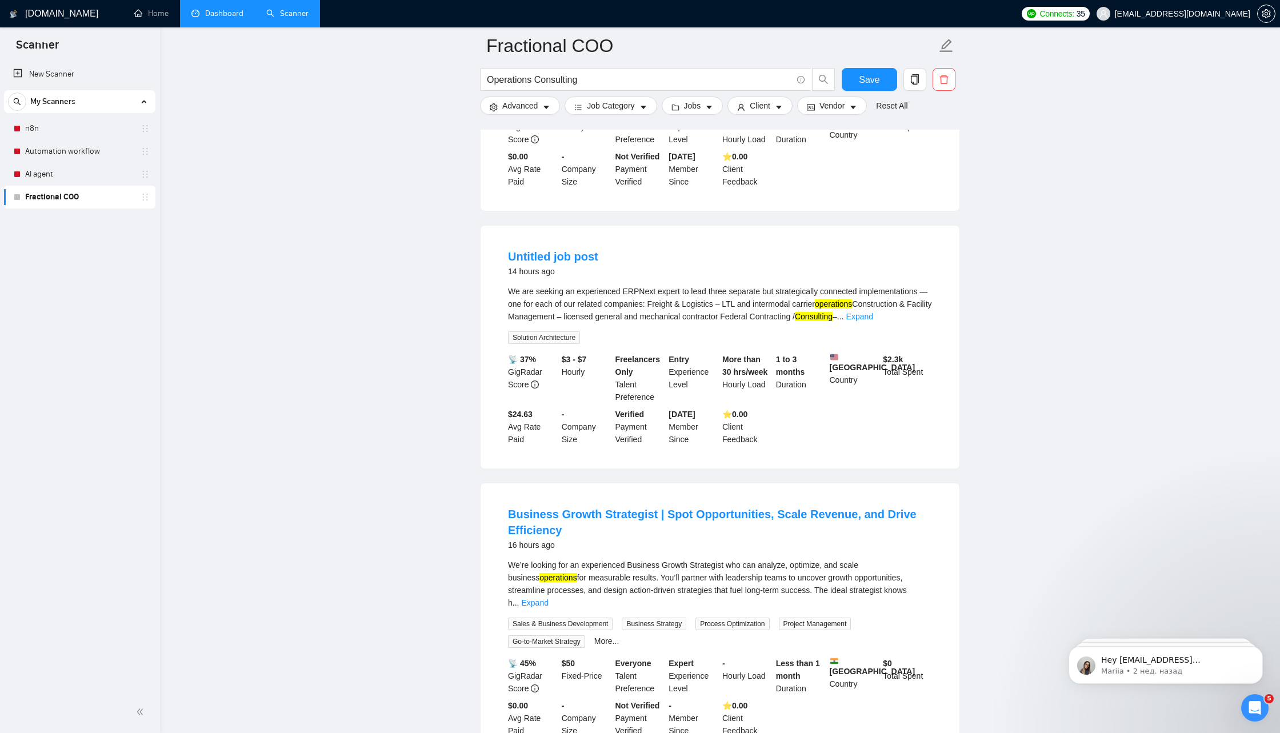
scroll to position [1817, 0]
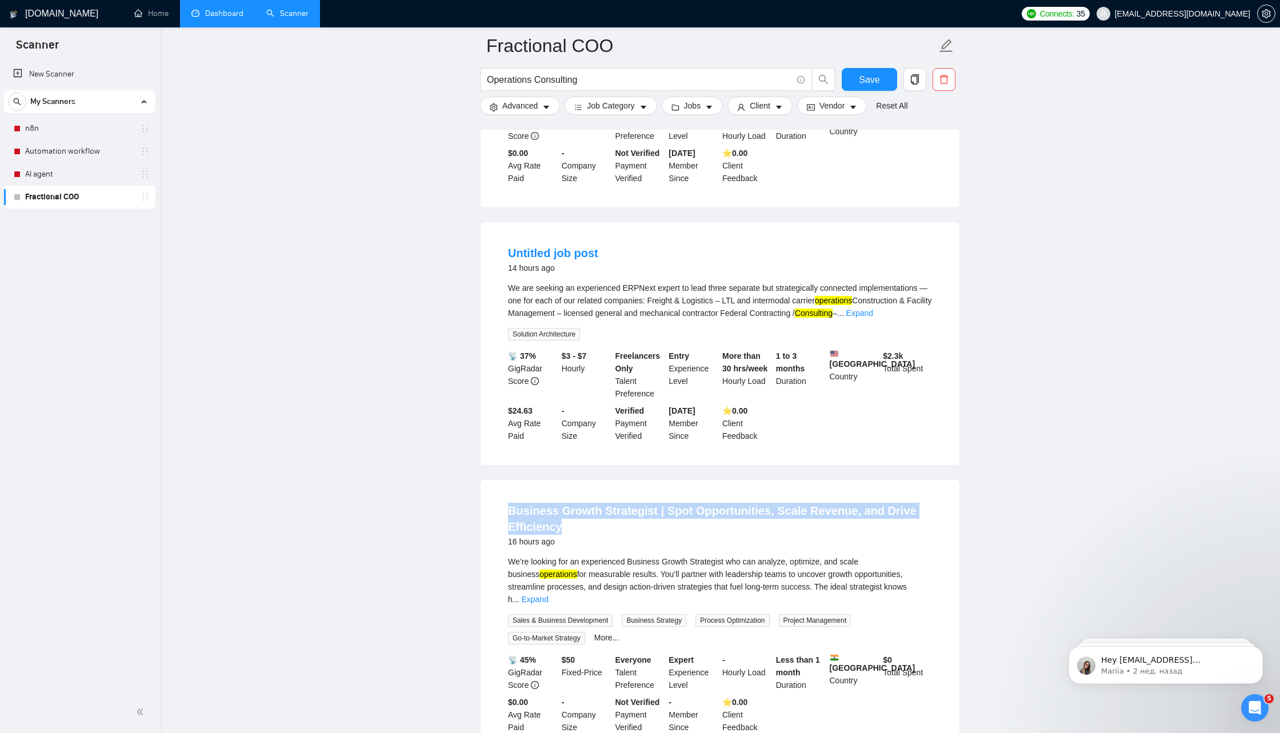
drag, startPoint x: 586, startPoint y: 547, endPoint x: 507, endPoint y: 533, distance: 80.7
click at [506, 533] on li "Business Growth Strategist | Spot Opportunities, Scale Revenue, and Drive Effic…" at bounding box center [719, 618] width 451 height 249
copy link "Business Growth Strategist | Spot Opportunities, Scale Revenue, and Drive Effic…"
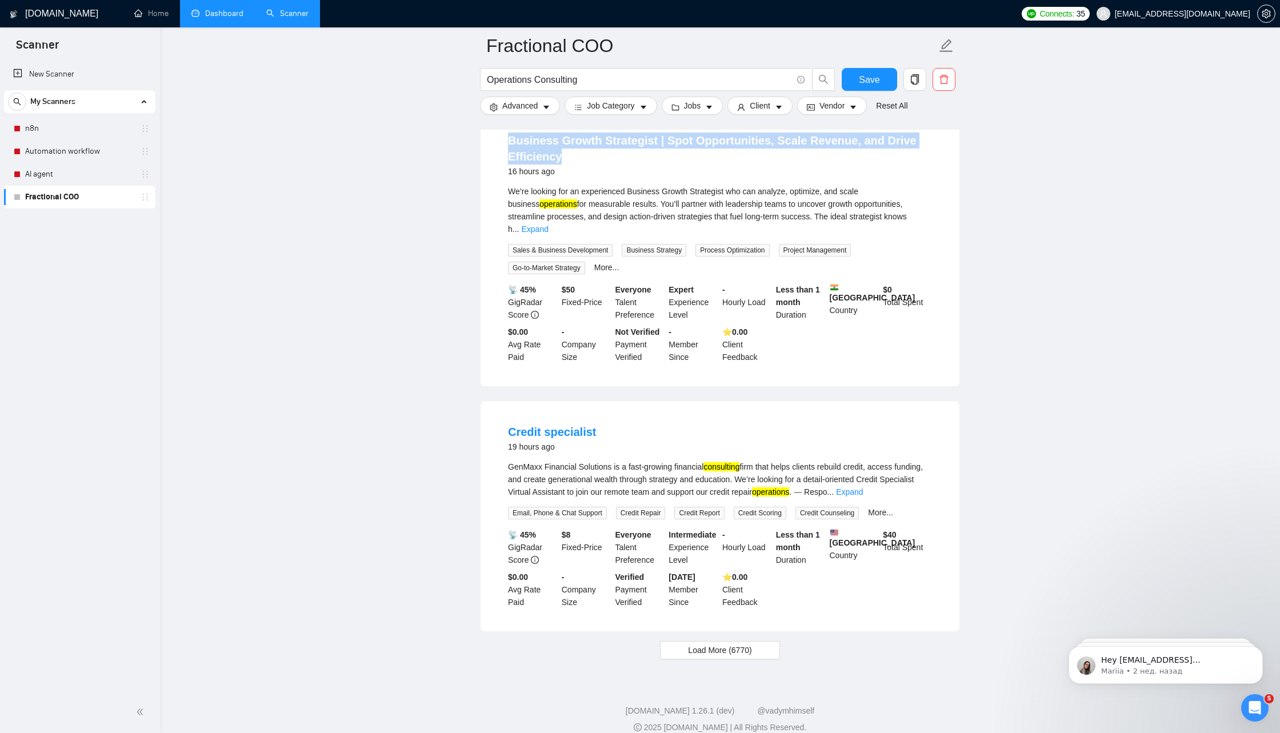
scroll to position [2208, 0]
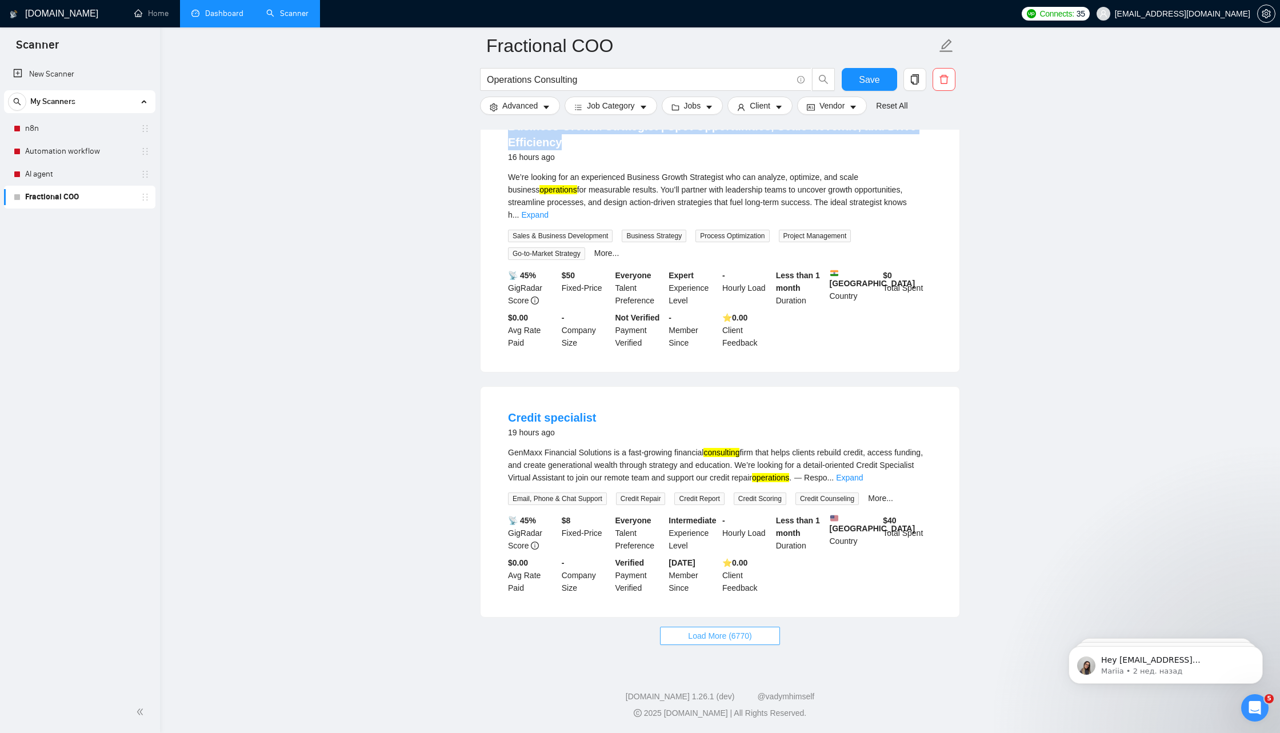
click at [713, 633] on span "Load More (6770)" at bounding box center [719, 636] width 63 height 13
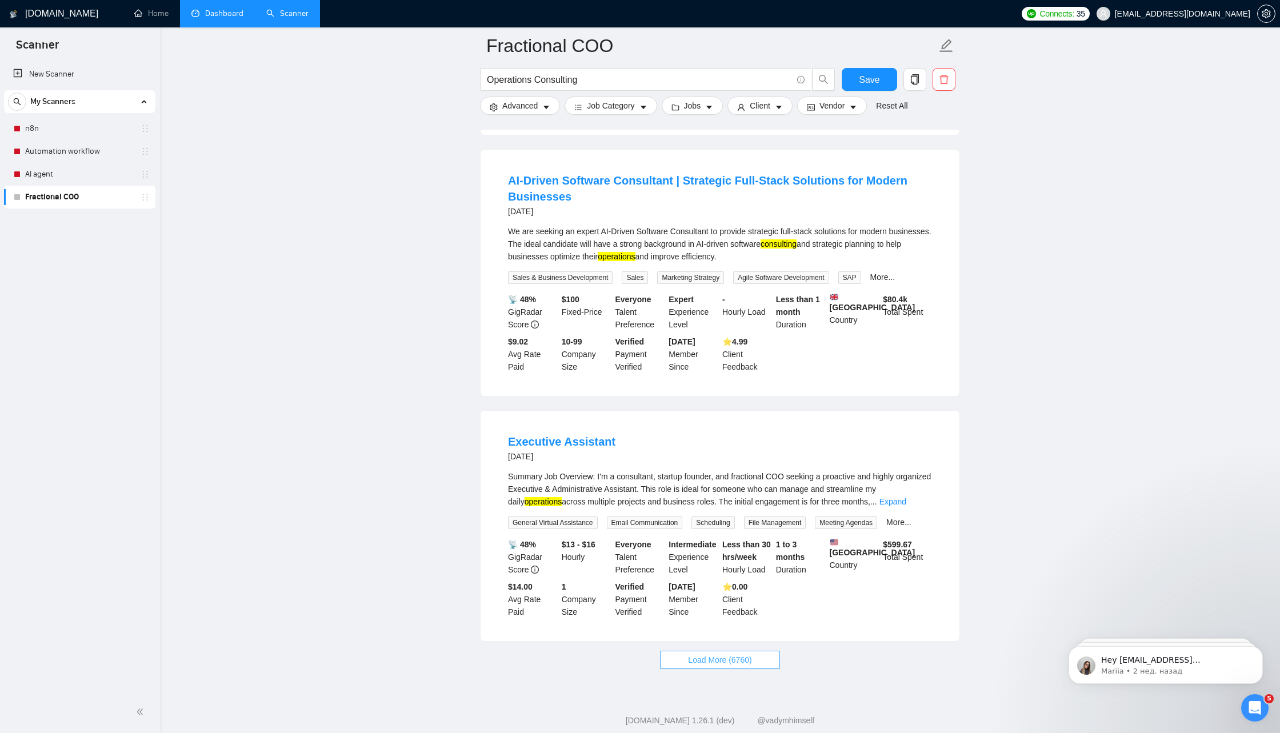
scroll to position [4790, 0]
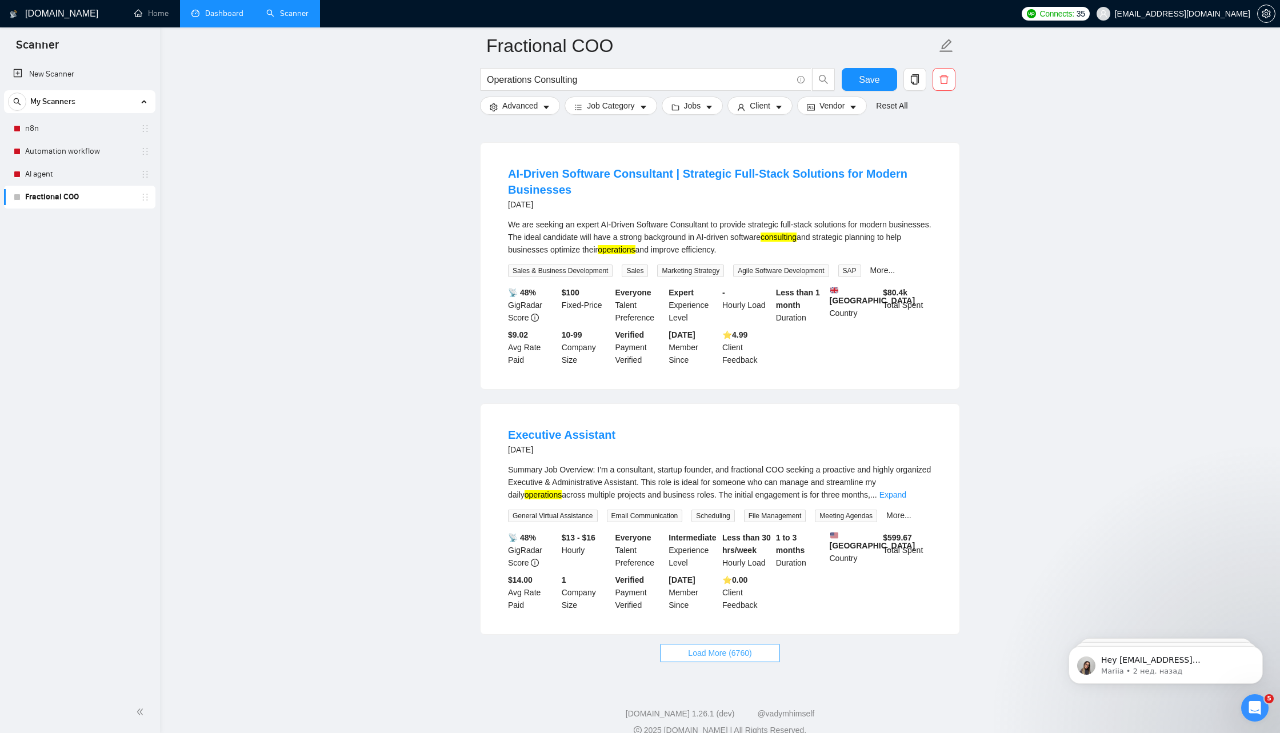
click at [696, 659] on span "Load More (6760)" at bounding box center [719, 653] width 63 height 13
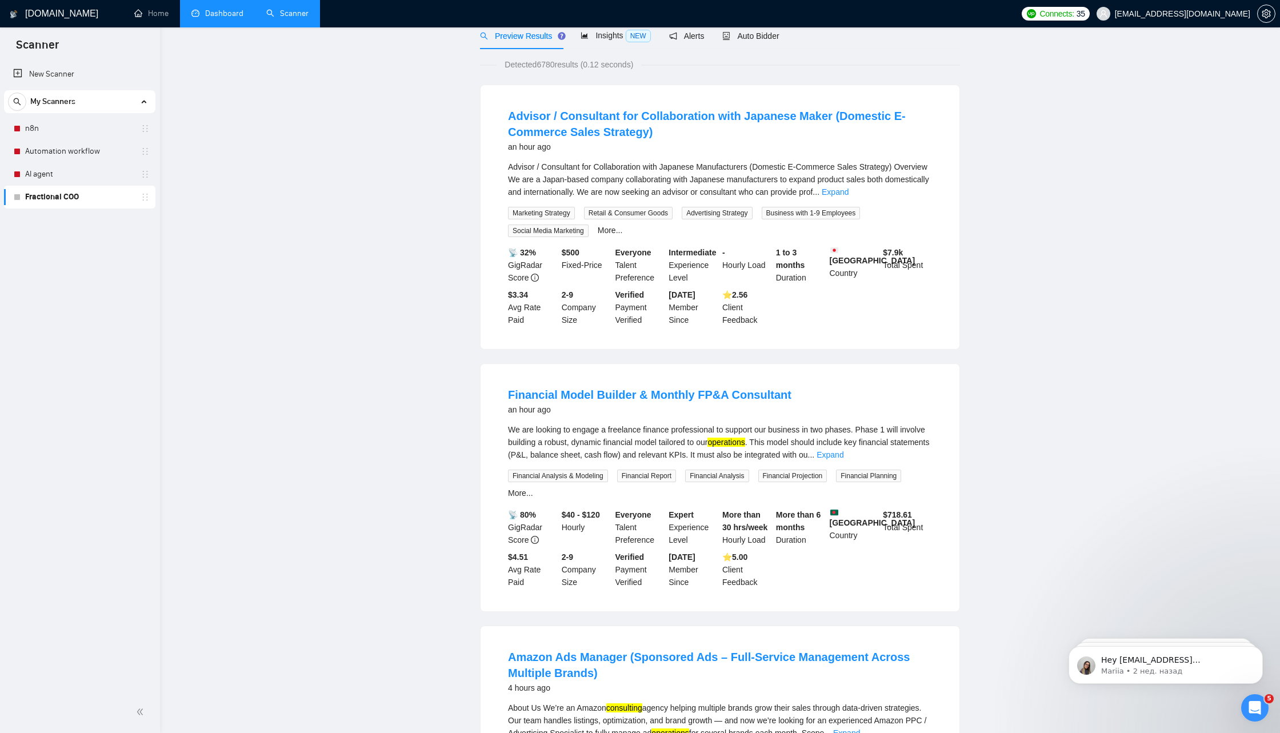
scroll to position [0, 0]
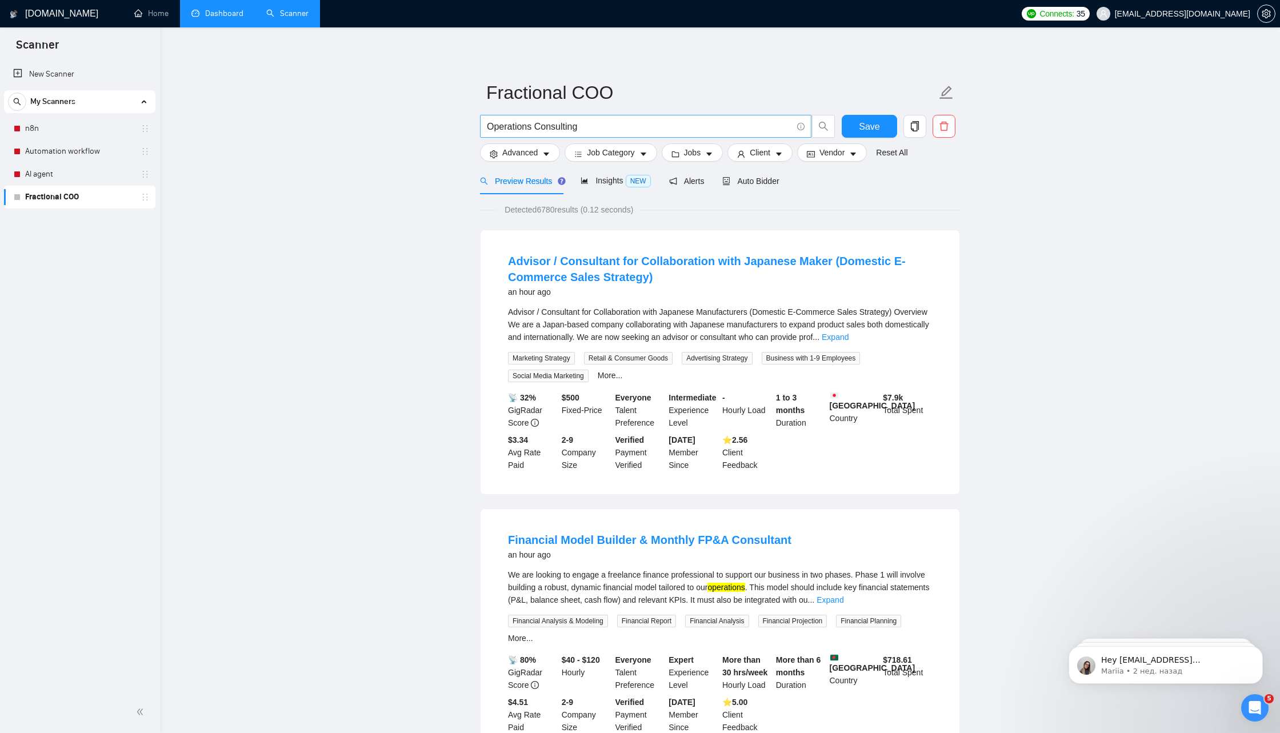
click at [531, 128] on input "Operations Consulting" at bounding box center [639, 126] width 305 height 14
click at [826, 123] on icon "search" at bounding box center [823, 126] width 10 height 10
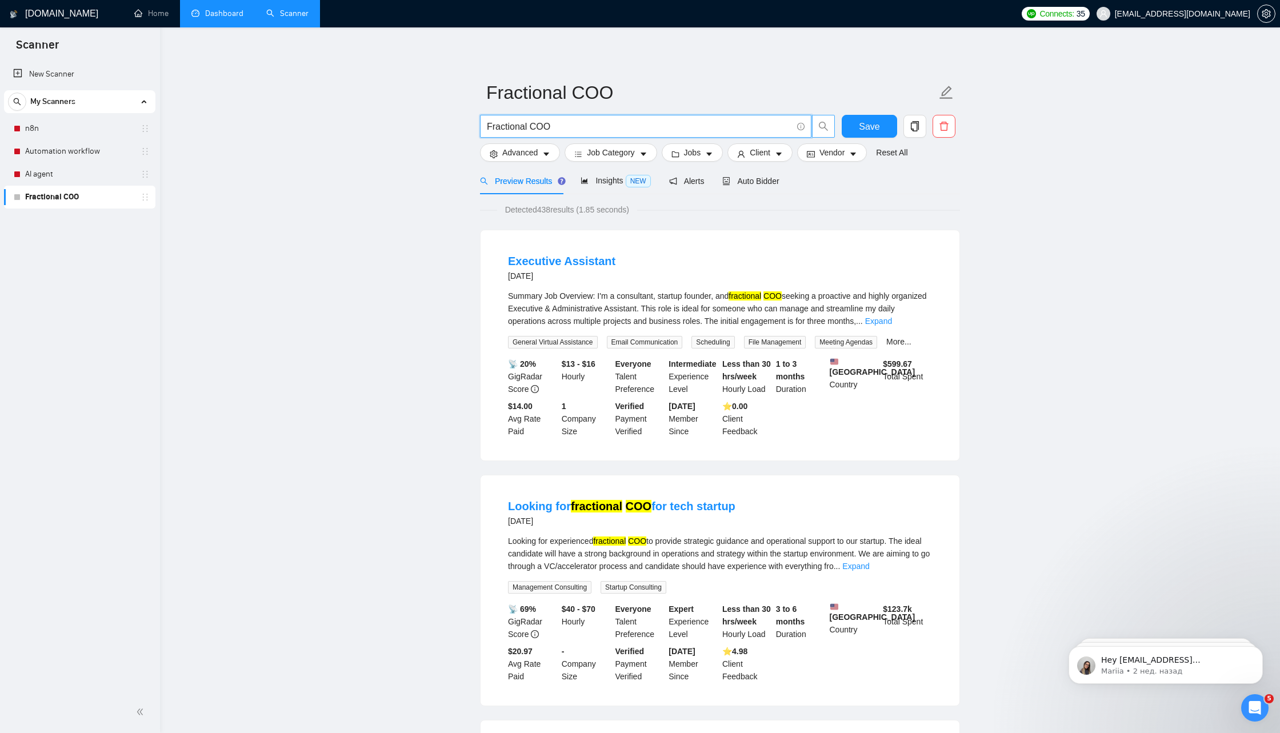
type input "Fractional COO"
drag, startPoint x: 625, startPoint y: 265, endPoint x: 508, endPoint y: 261, distance: 117.2
click at [508, 261] on div "Executive Assistant [DATE]" at bounding box center [720, 268] width 424 height 30
copy link "Executive Assistant"
click at [518, 156] on span "Advanced" at bounding box center [519, 152] width 35 height 13
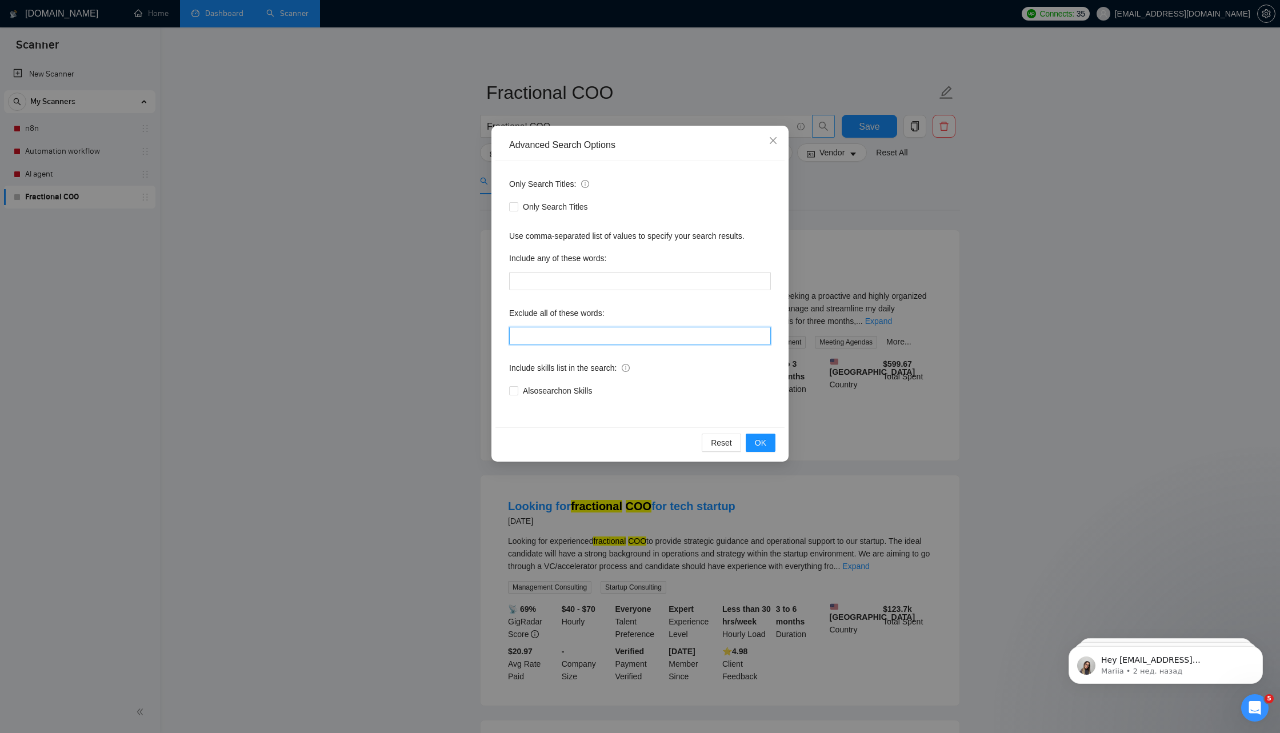
click at [566, 341] on input "text" at bounding box center [640, 336] width 262 height 18
paste input "Executive Assistant"
type input "Executive Assistant"
click at [757, 443] on span "OK" at bounding box center [760, 443] width 11 height 13
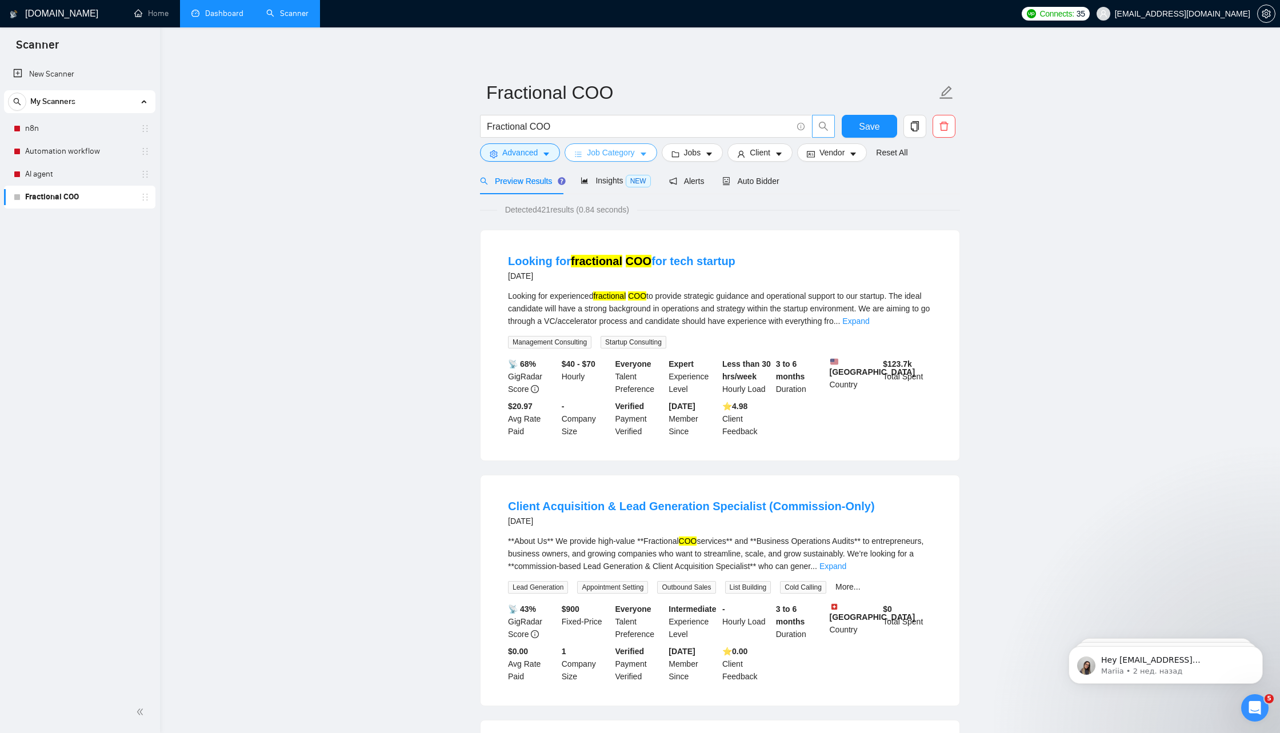
click at [645, 156] on icon "caret-down" at bounding box center [643, 154] width 8 height 8
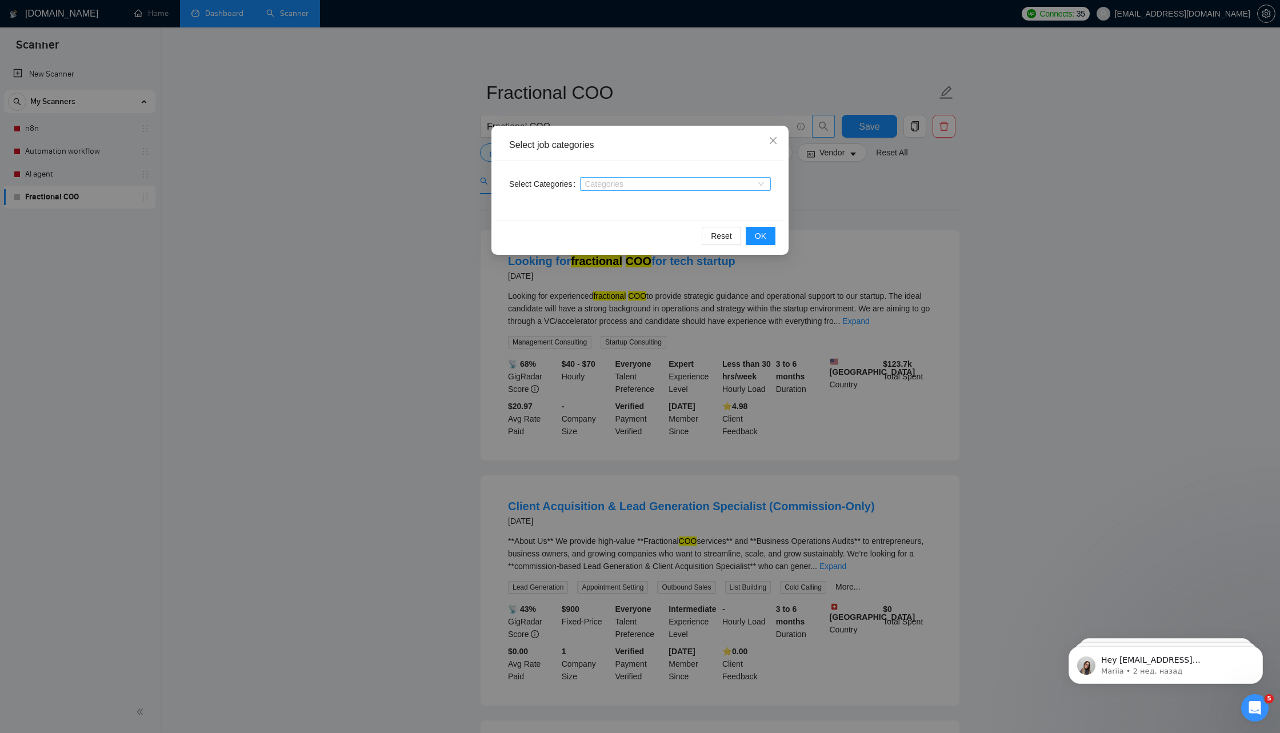
click at [702, 186] on div at bounding box center [670, 183] width 174 height 9
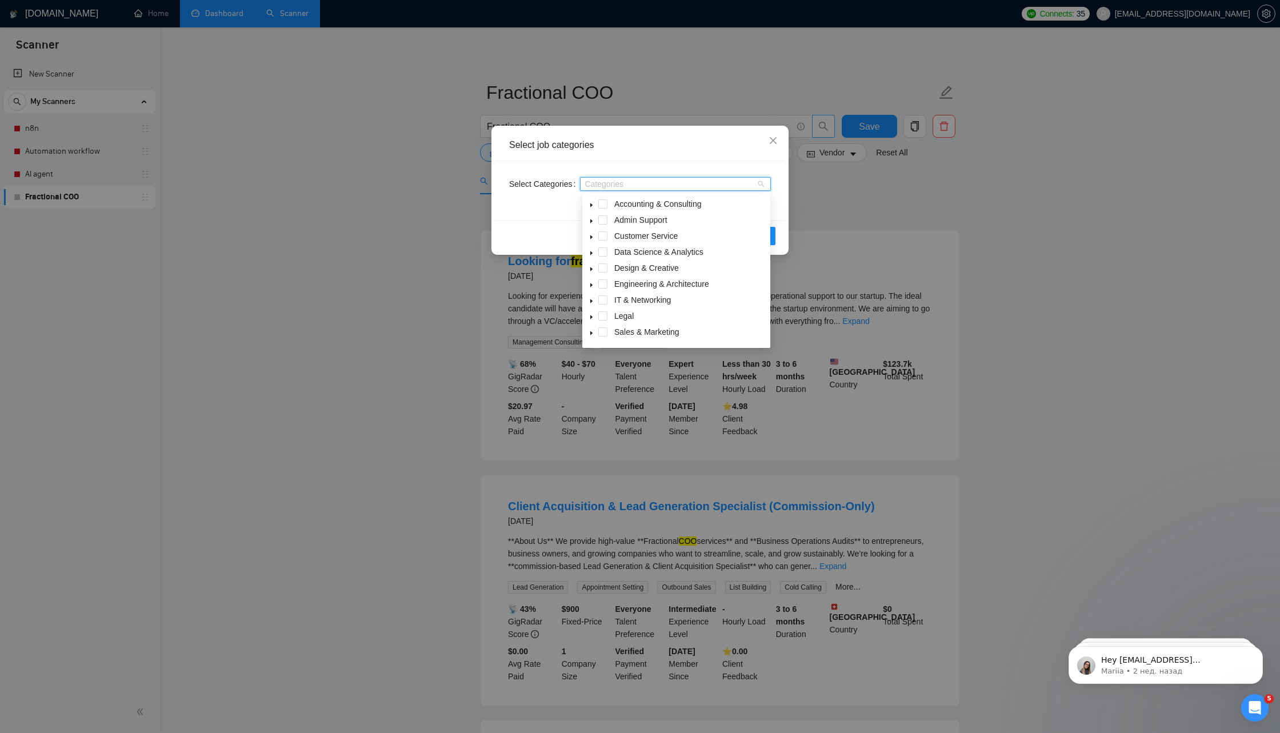
click at [706, 163] on div "Select Categories Categories" at bounding box center [639, 190] width 289 height 59
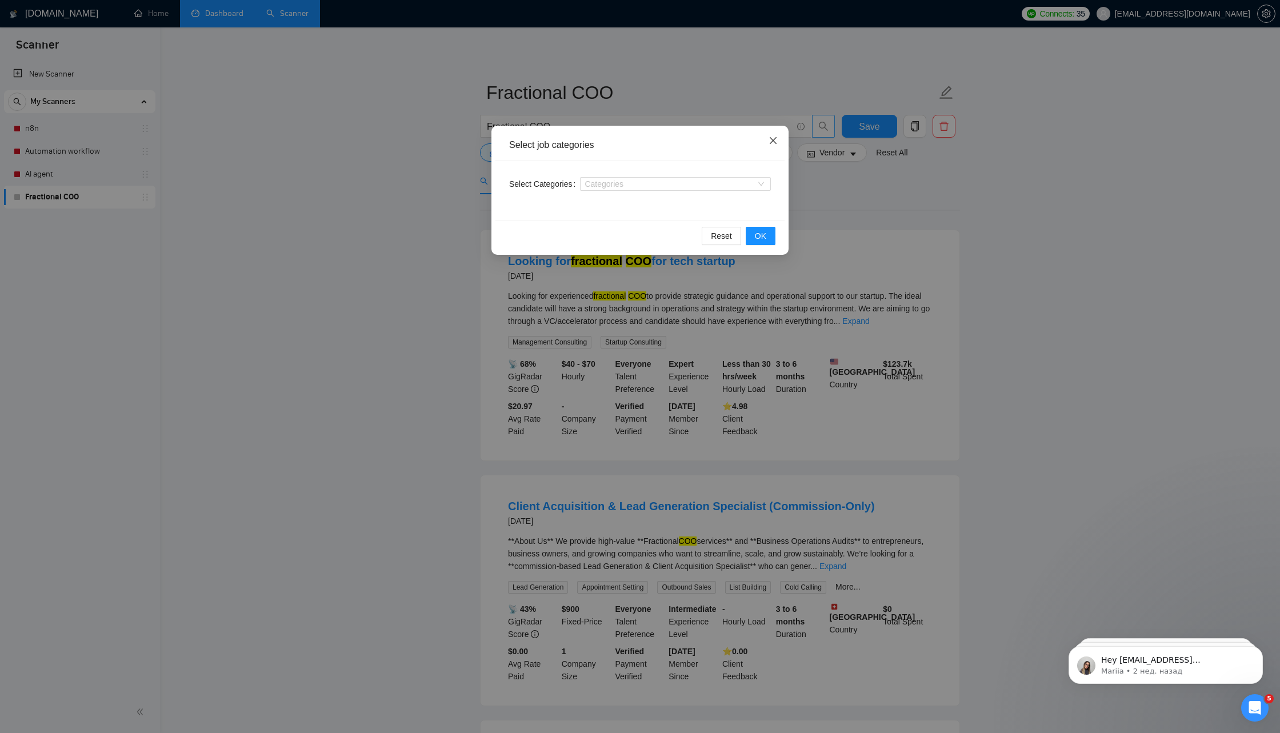
click at [773, 143] on icon "close" at bounding box center [772, 140] width 9 height 9
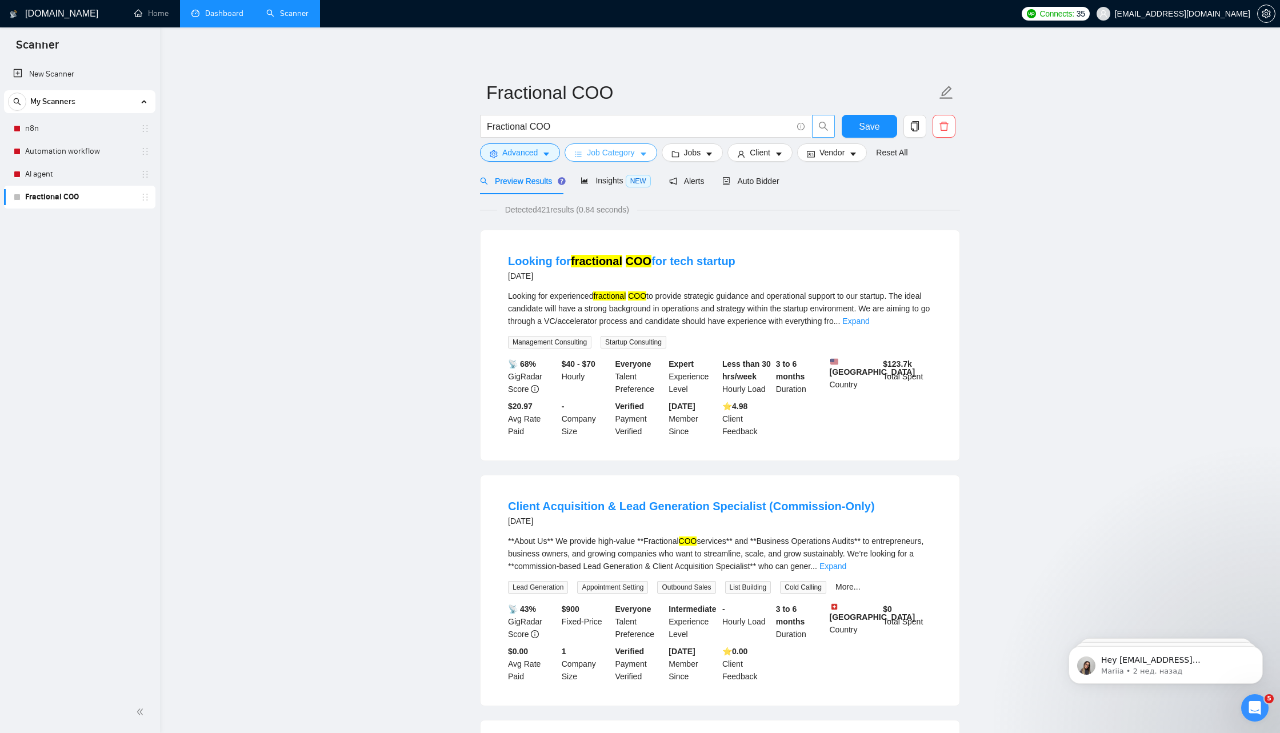
click at [647, 157] on icon "caret-down" at bounding box center [643, 154] width 8 height 8
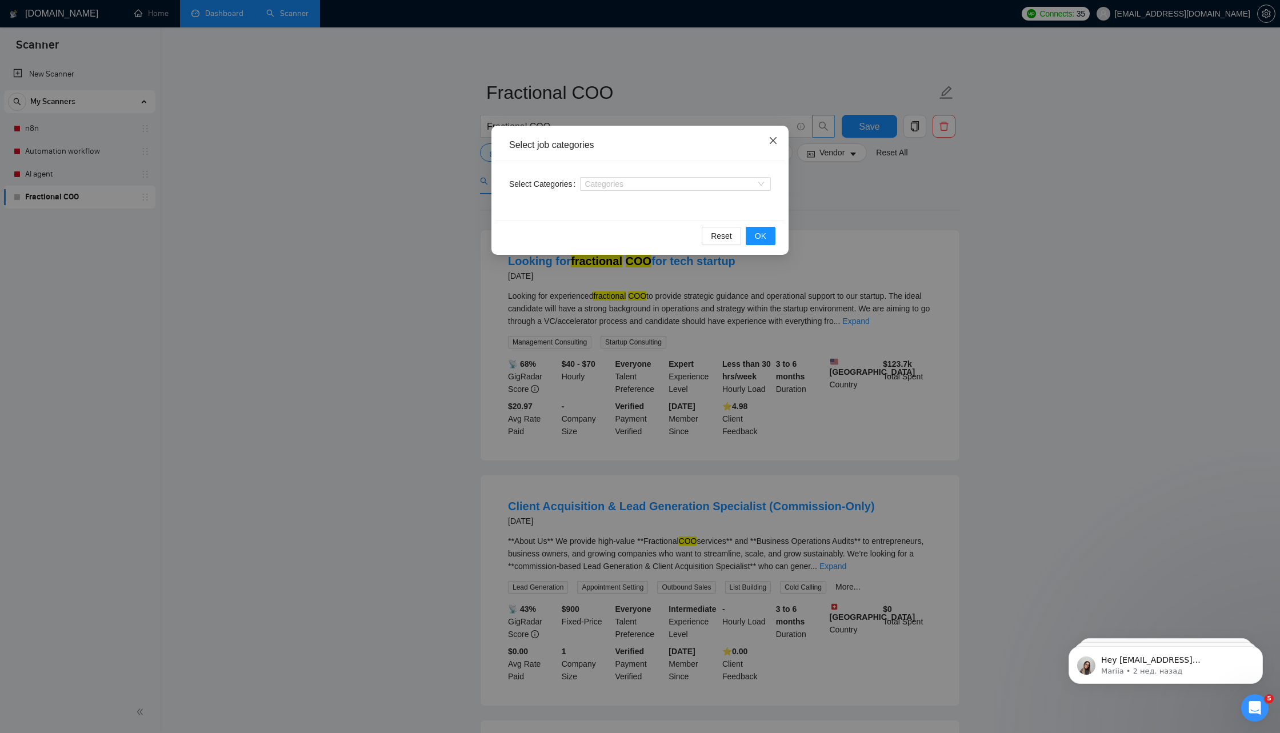
click at [779, 140] on span "Close" at bounding box center [773, 141] width 31 height 31
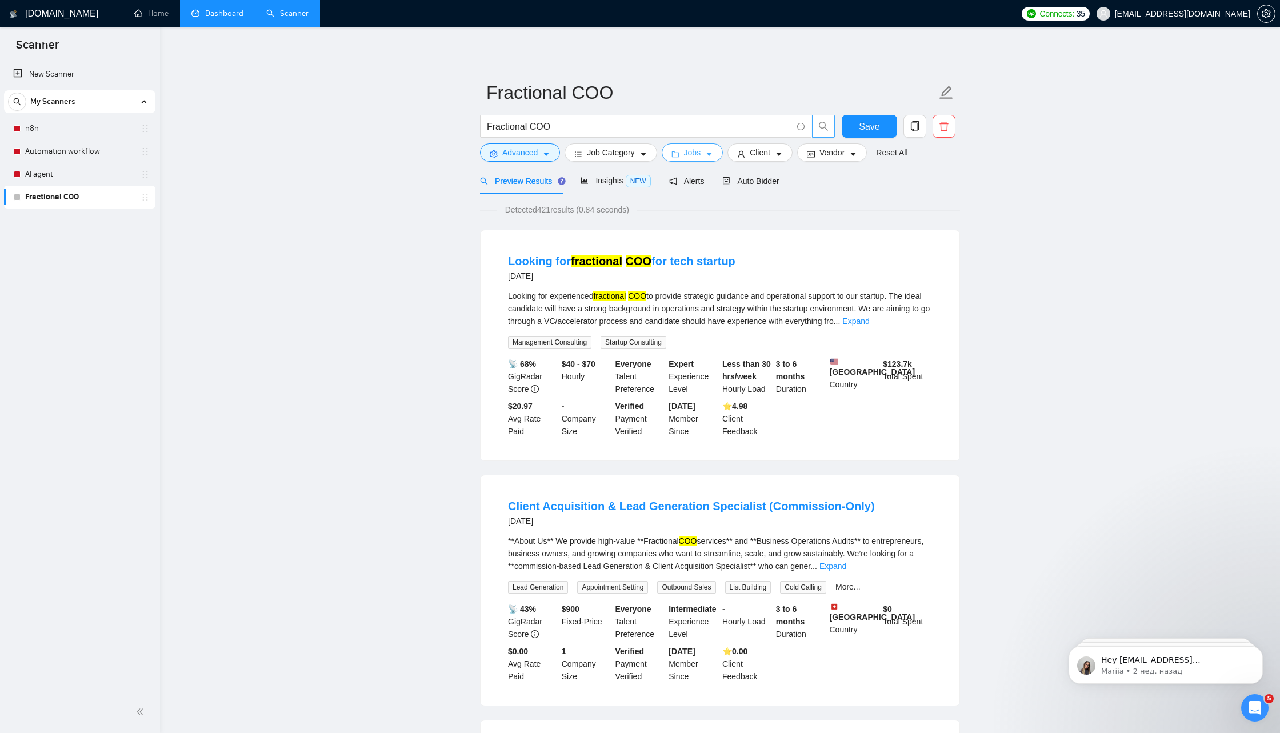
click at [703, 160] on button "Jobs" at bounding box center [693, 152] width 62 height 18
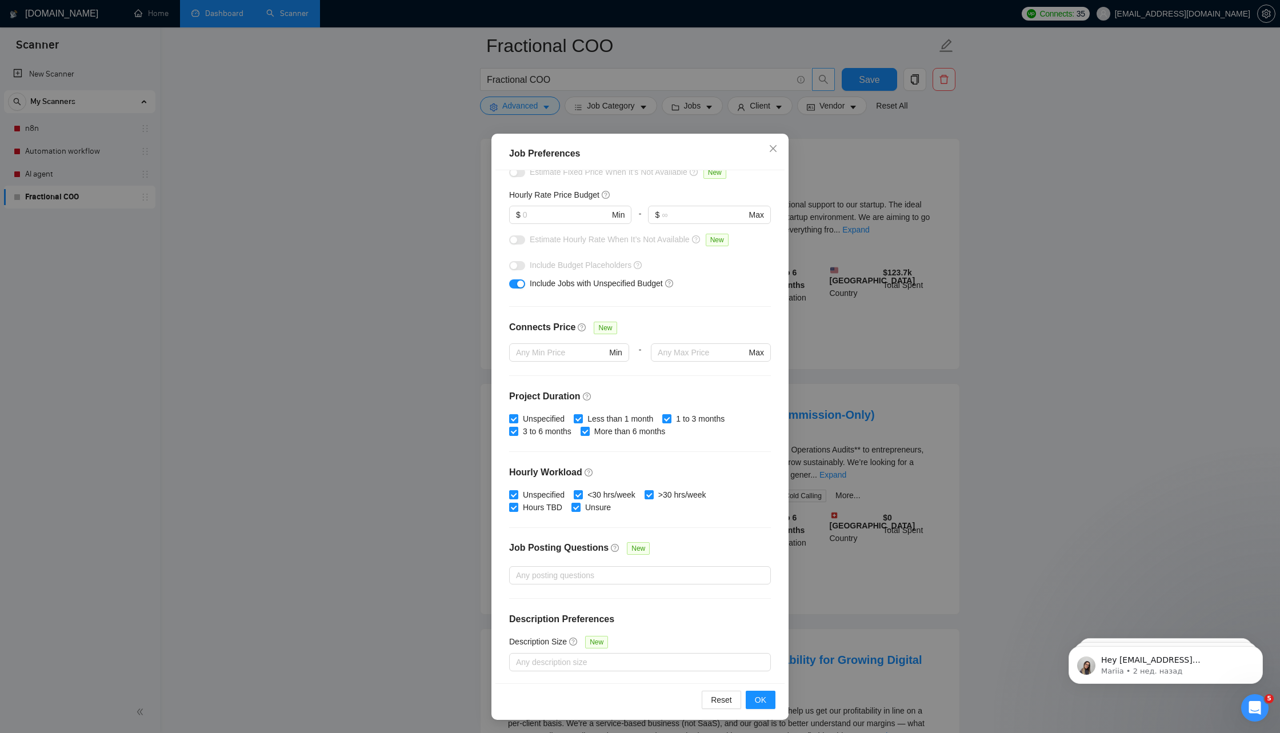
scroll to position [108, 0]
click at [698, 664] on div at bounding box center [634, 662] width 245 height 14
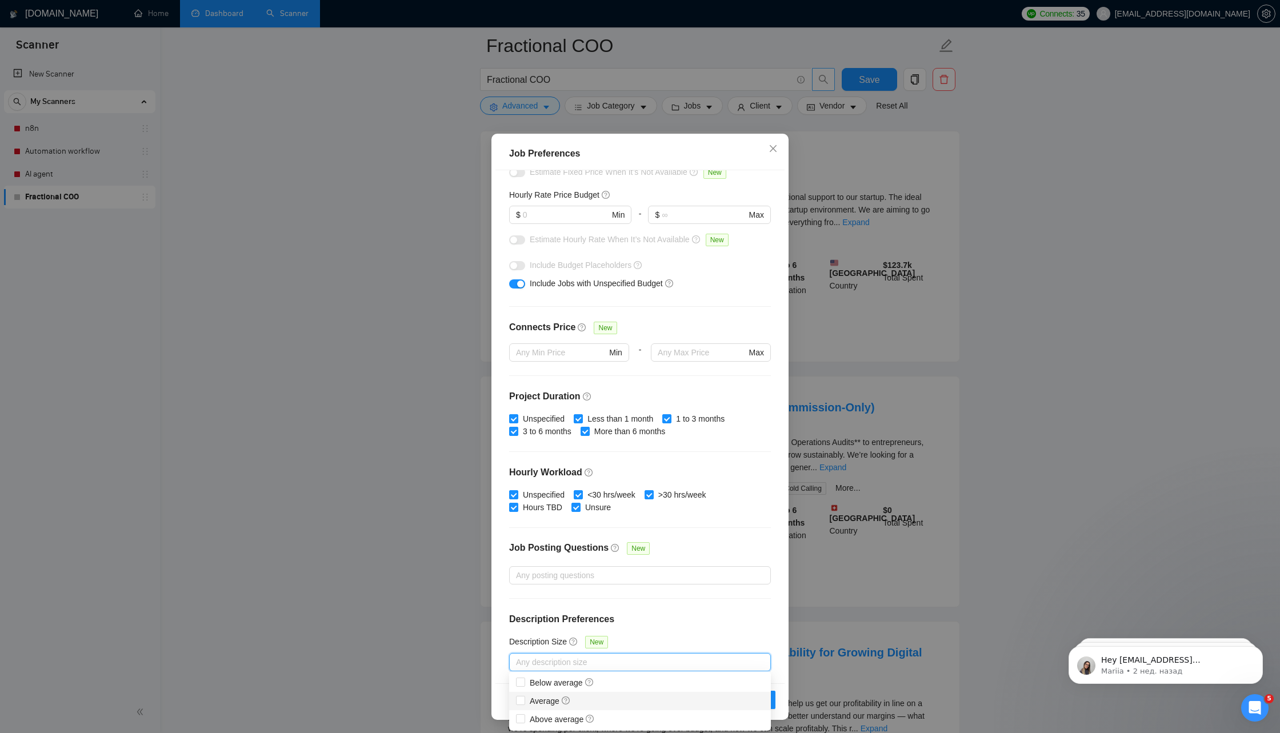
click at [596, 702] on div "Average" at bounding box center [640, 701] width 248 height 13
checkbox input "true"
click at [531, 722] on span "Above average" at bounding box center [562, 719] width 65 height 9
click at [524, 722] on input "Above average" at bounding box center [520, 718] width 8 height 8
checkbox input "true"
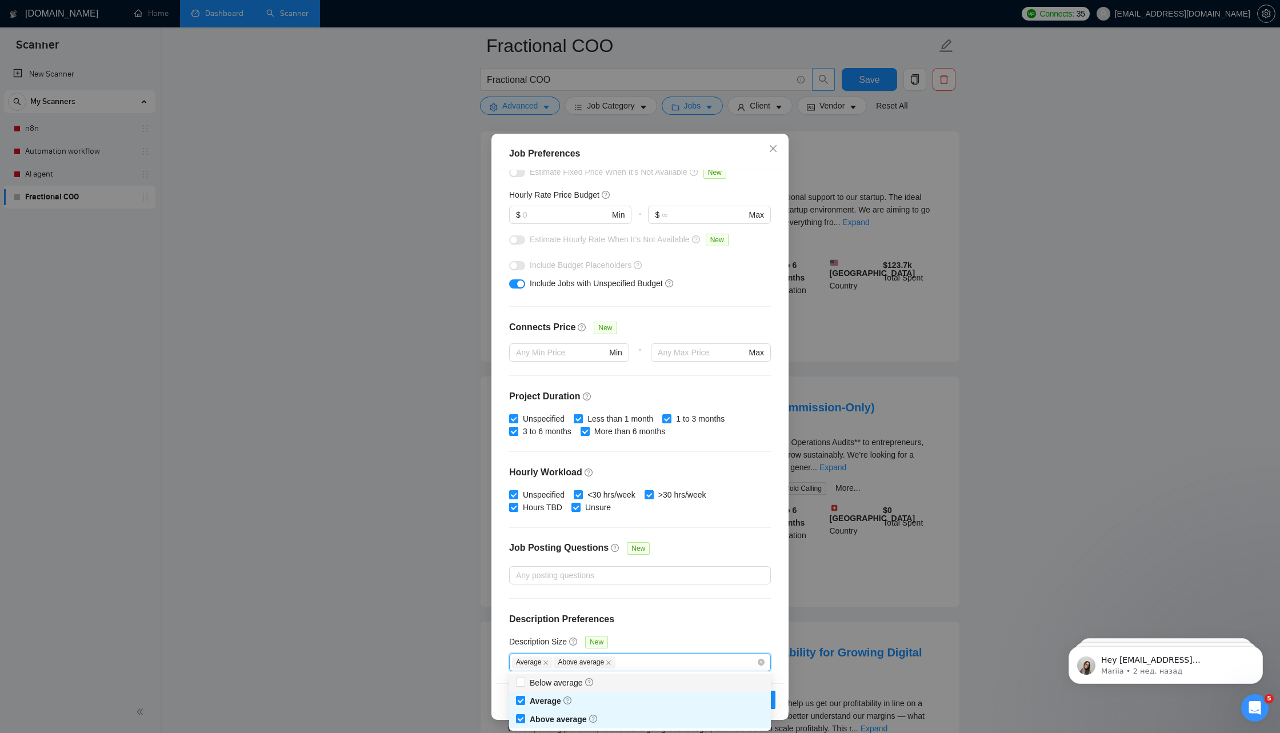
click at [667, 619] on h4 "Description Preferences" at bounding box center [640, 619] width 262 height 14
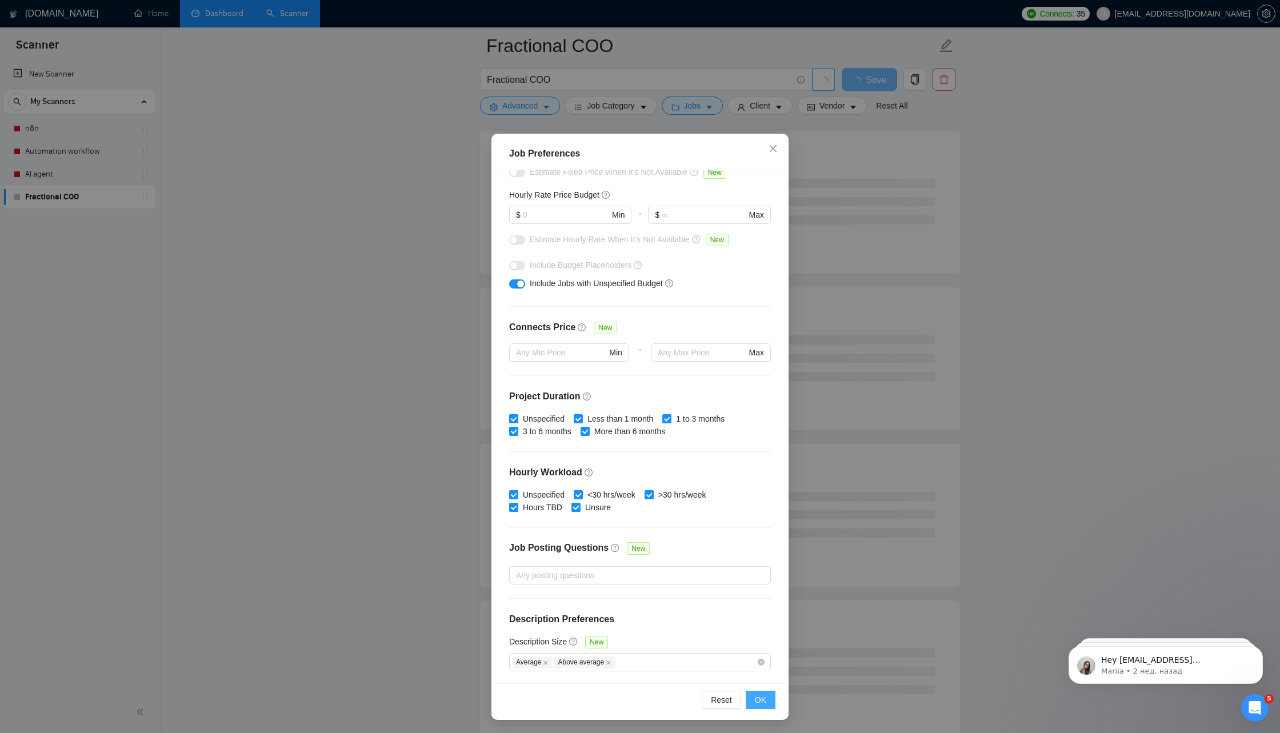
click at [754, 696] on button "OK" at bounding box center [761, 700] width 30 height 18
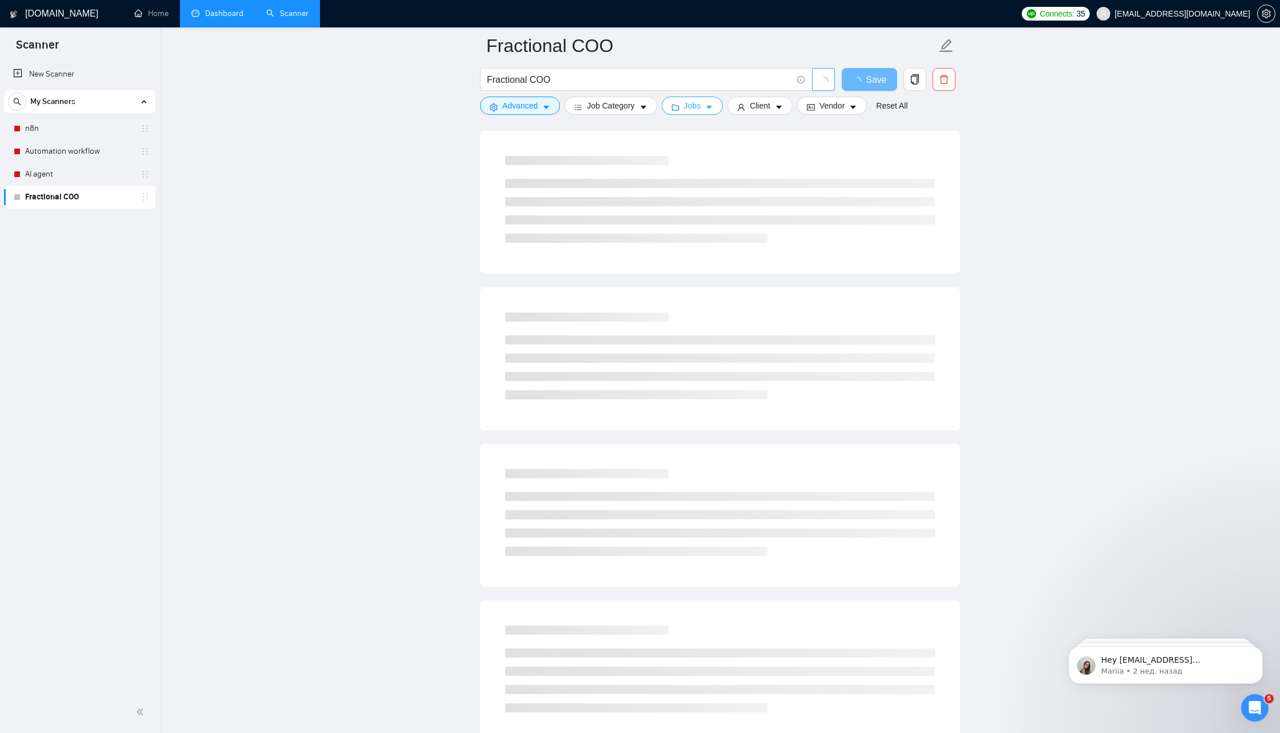
scroll to position [0, 0]
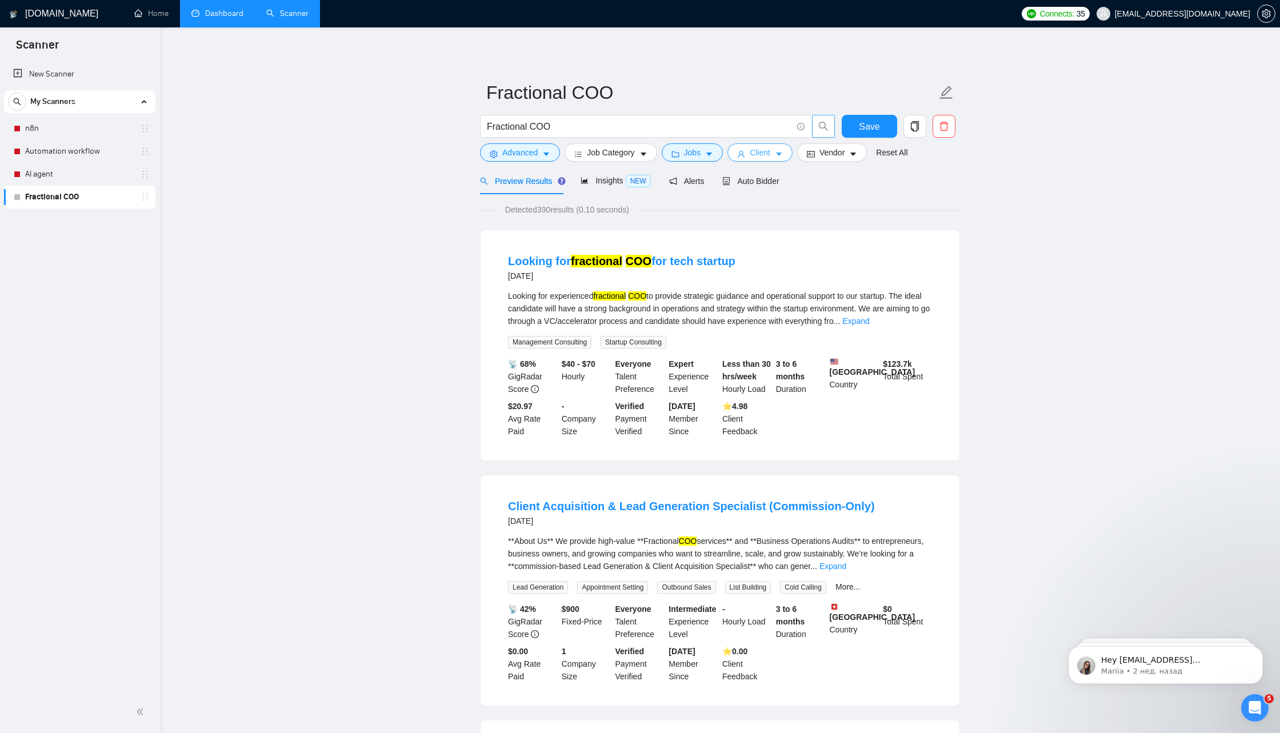
click at [768, 150] on span "Client" at bounding box center [760, 152] width 21 height 13
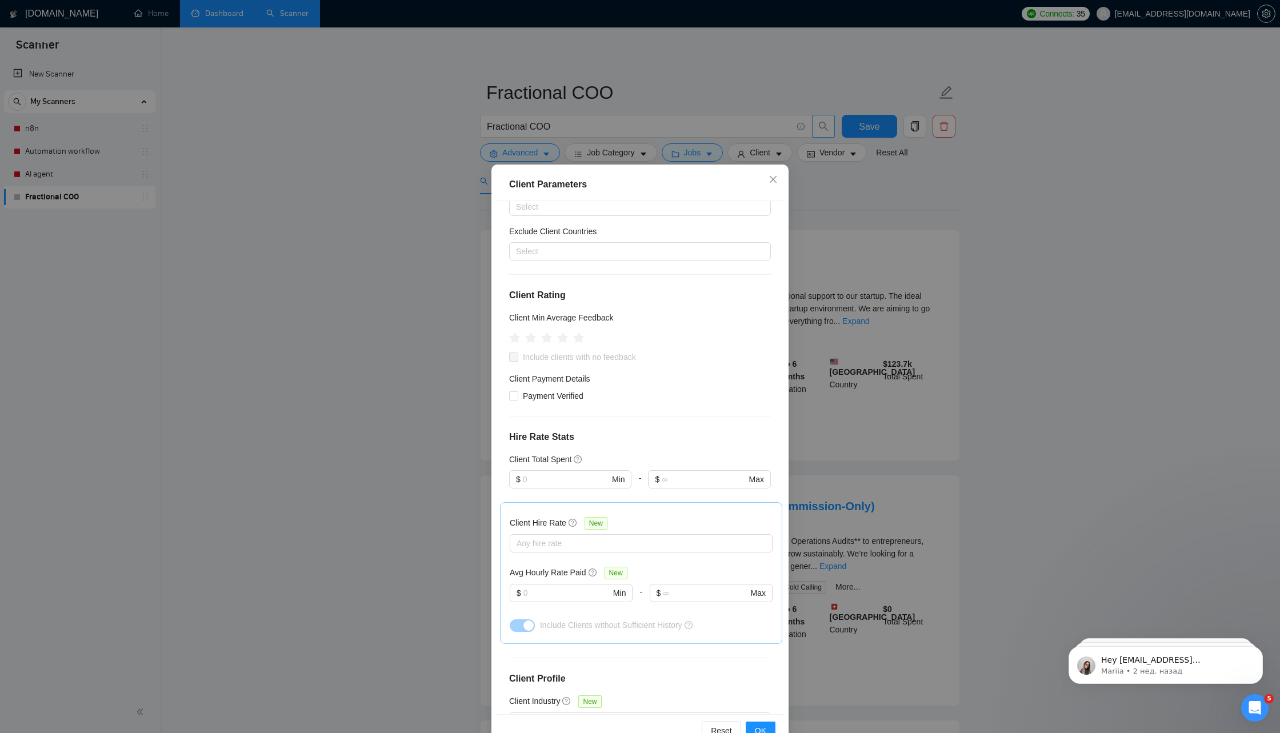
scroll to position [27, 0]
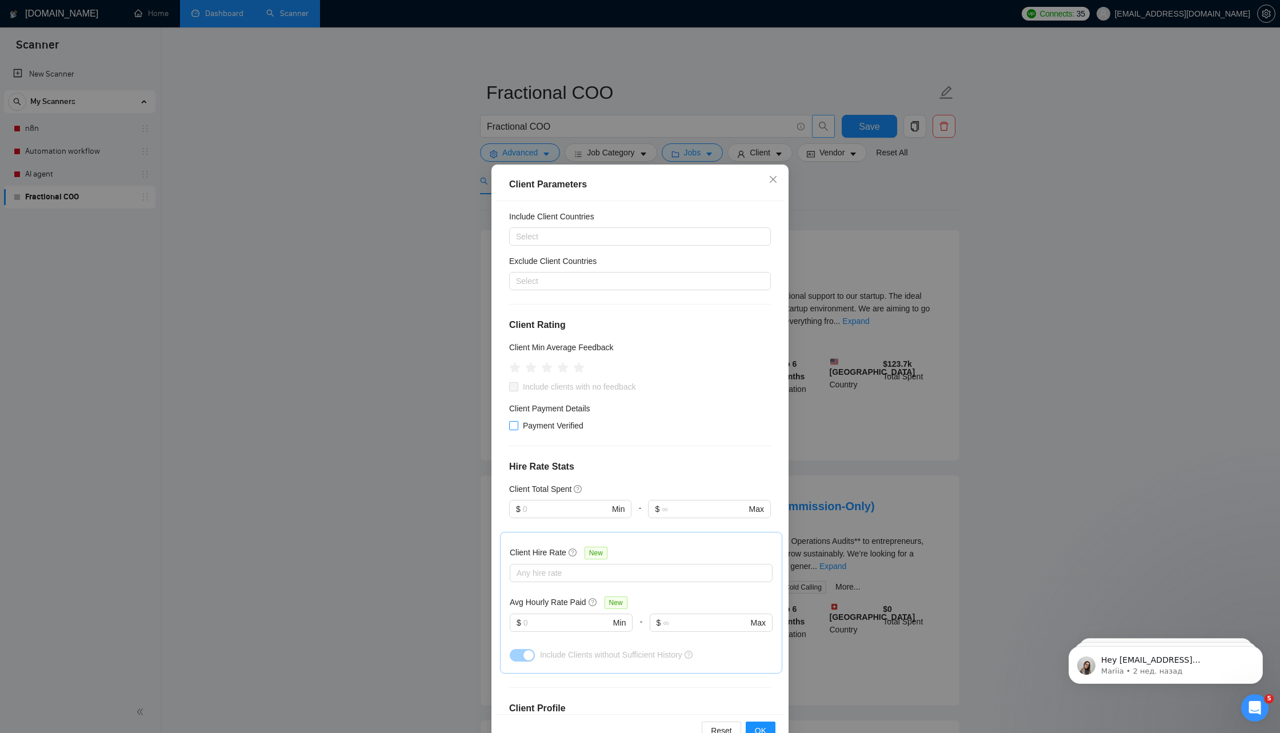
click at [545, 429] on span "Payment Verified" at bounding box center [553, 425] width 70 height 13
click at [517, 429] on input "Payment Verified" at bounding box center [513, 425] width 8 height 8
checkbox input "true"
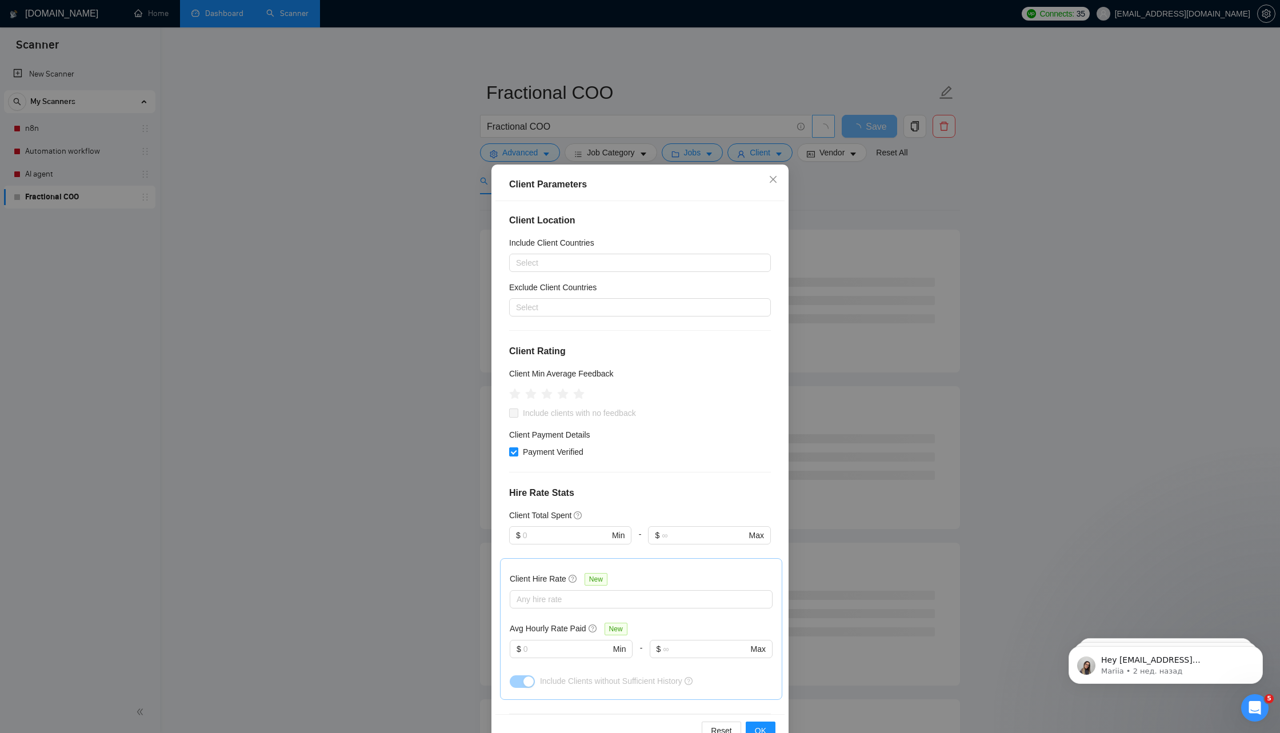
scroll to position [0, 0]
click at [757, 727] on span "OK" at bounding box center [760, 730] width 11 height 13
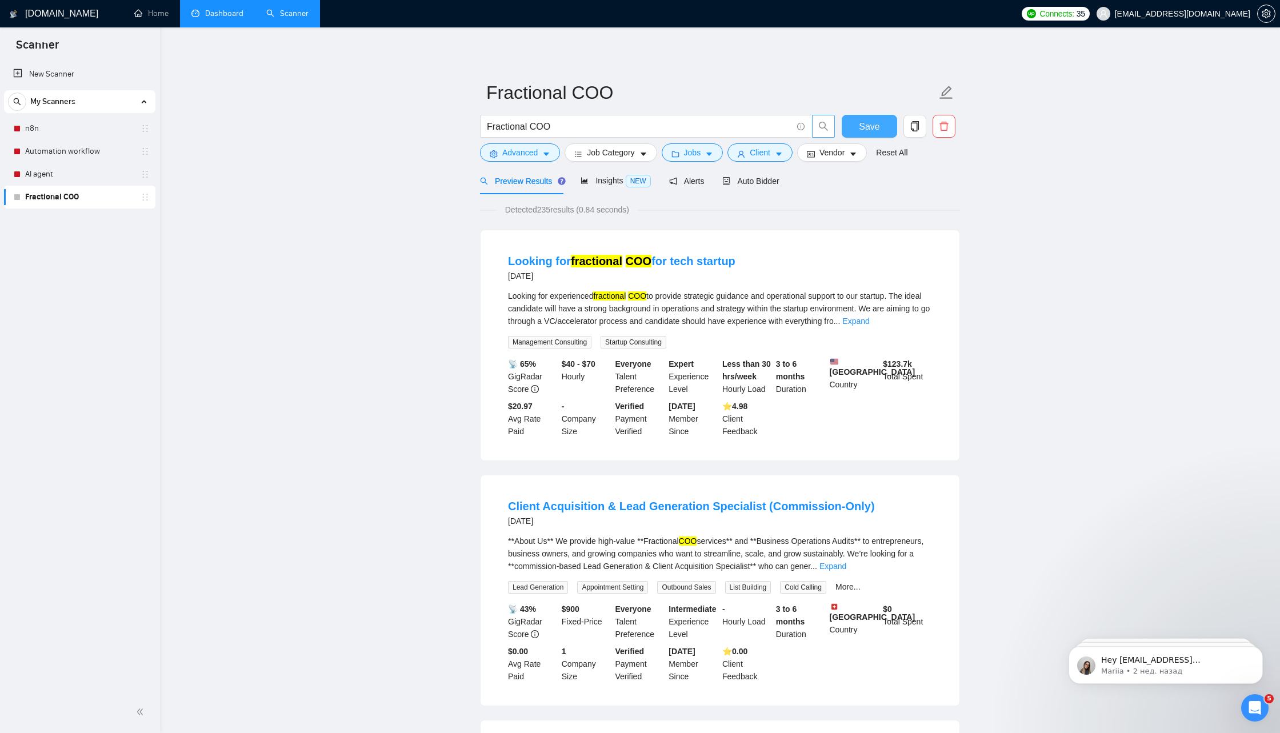
click at [865, 128] on span "Save" at bounding box center [869, 126] width 21 height 14
click at [696, 186] on div "Alerts" at bounding box center [686, 181] width 35 height 13
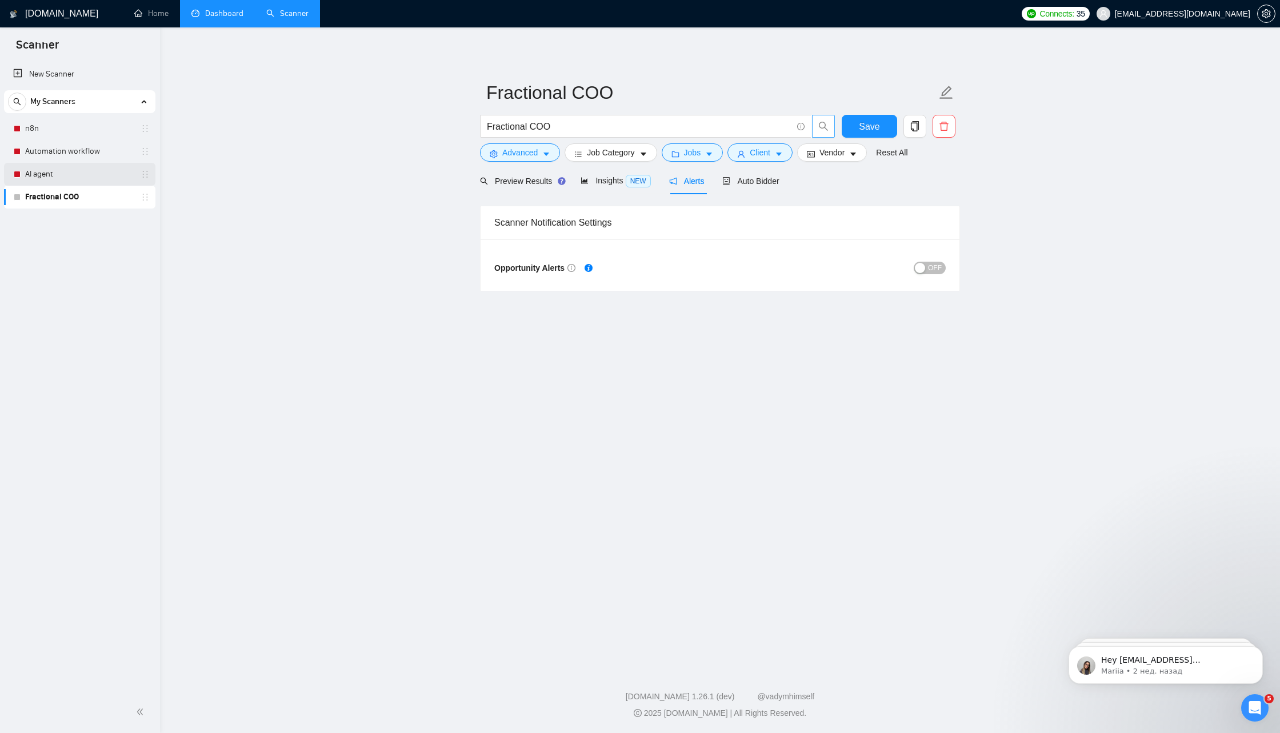
click at [86, 174] on link "AI agent" at bounding box center [79, 174] width 109 height 23
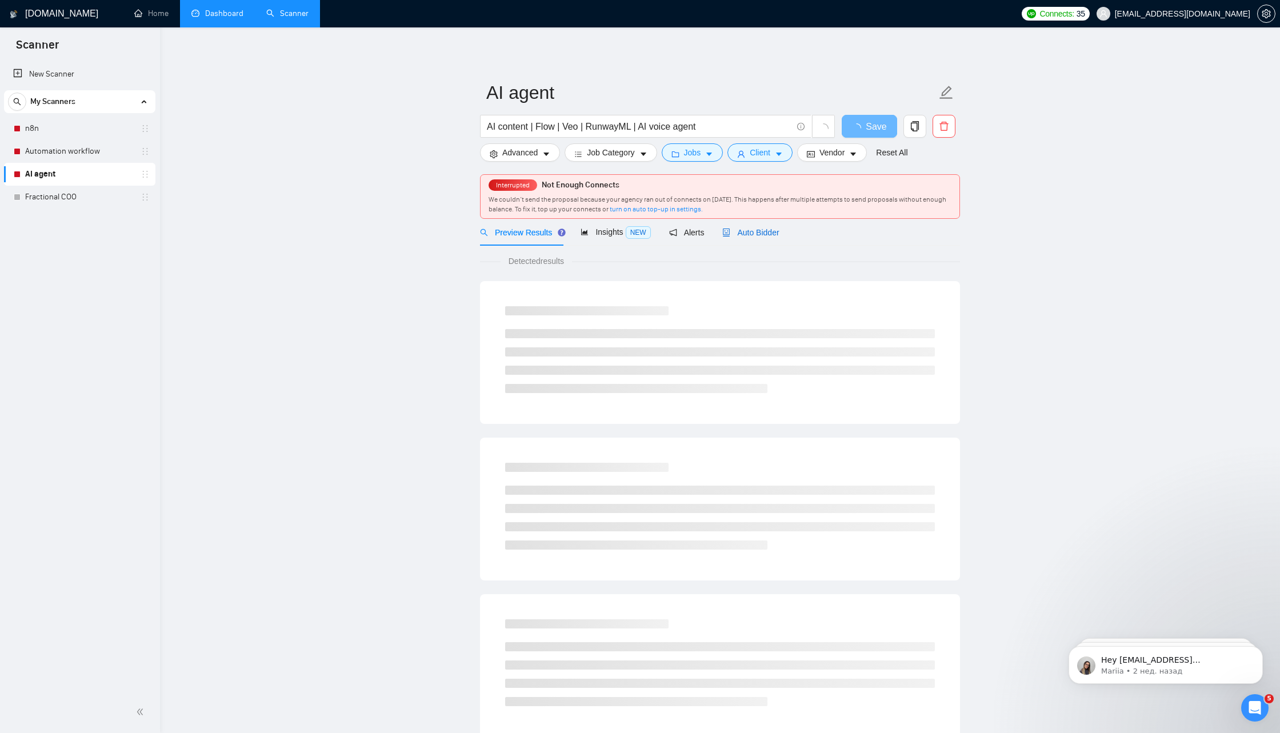
click at [779, 231] on span "Auto Bidder" at bounding box center [750, 232] width 57 height 9
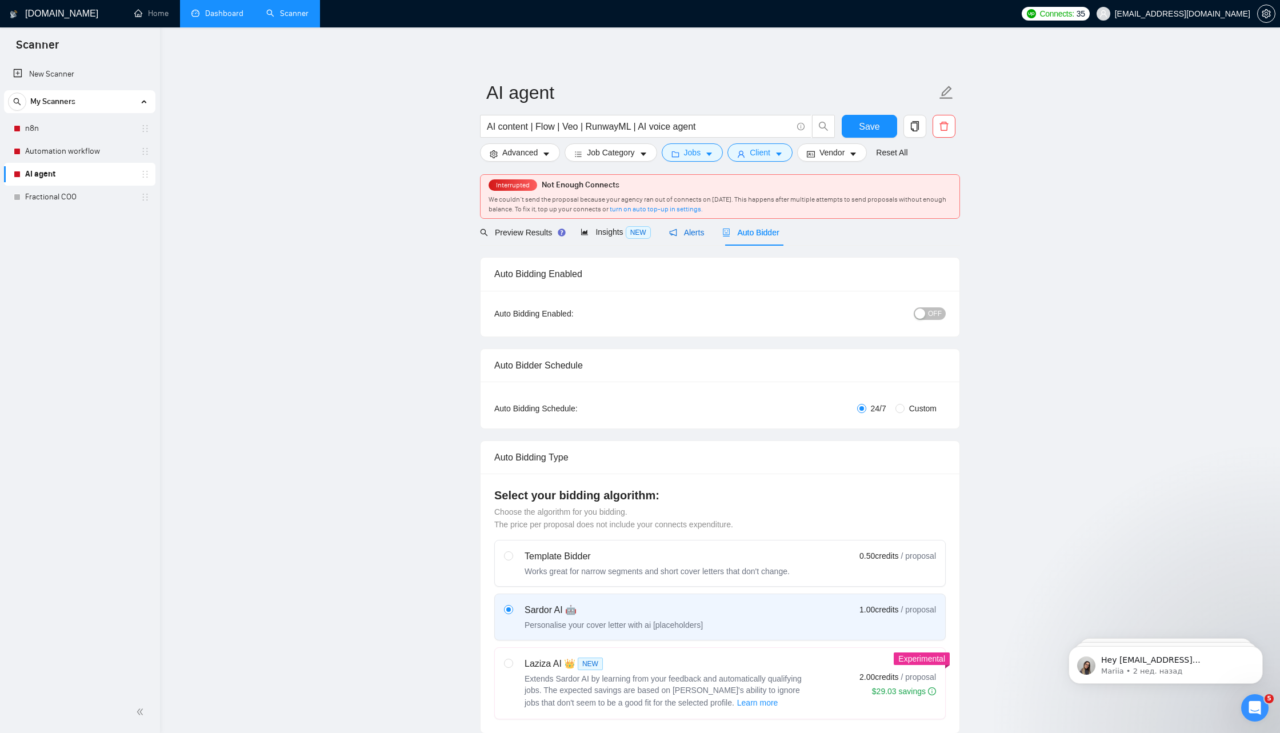
click at [693, 235] on span "Alerts" at bounding box center [686, 232] width 35 height 9
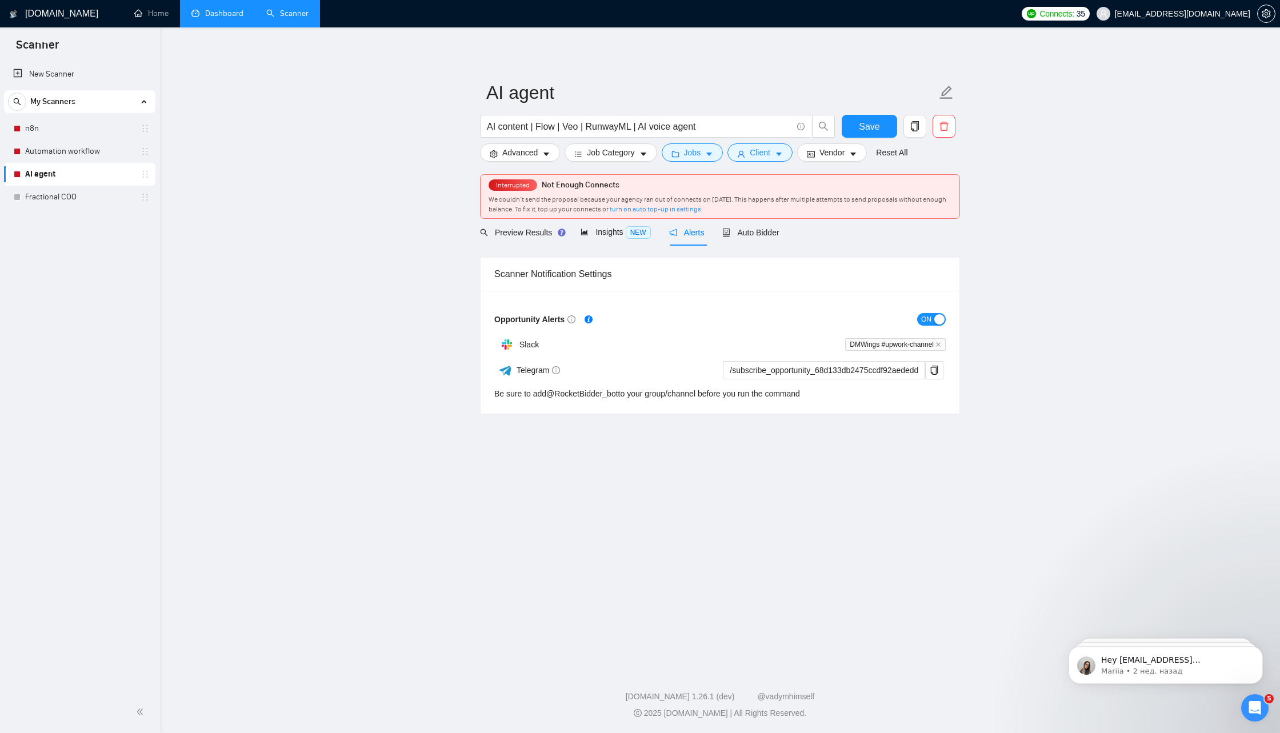
click at [928, 321] on span "ON" at bounding box center [926, 319] width 10 height 13
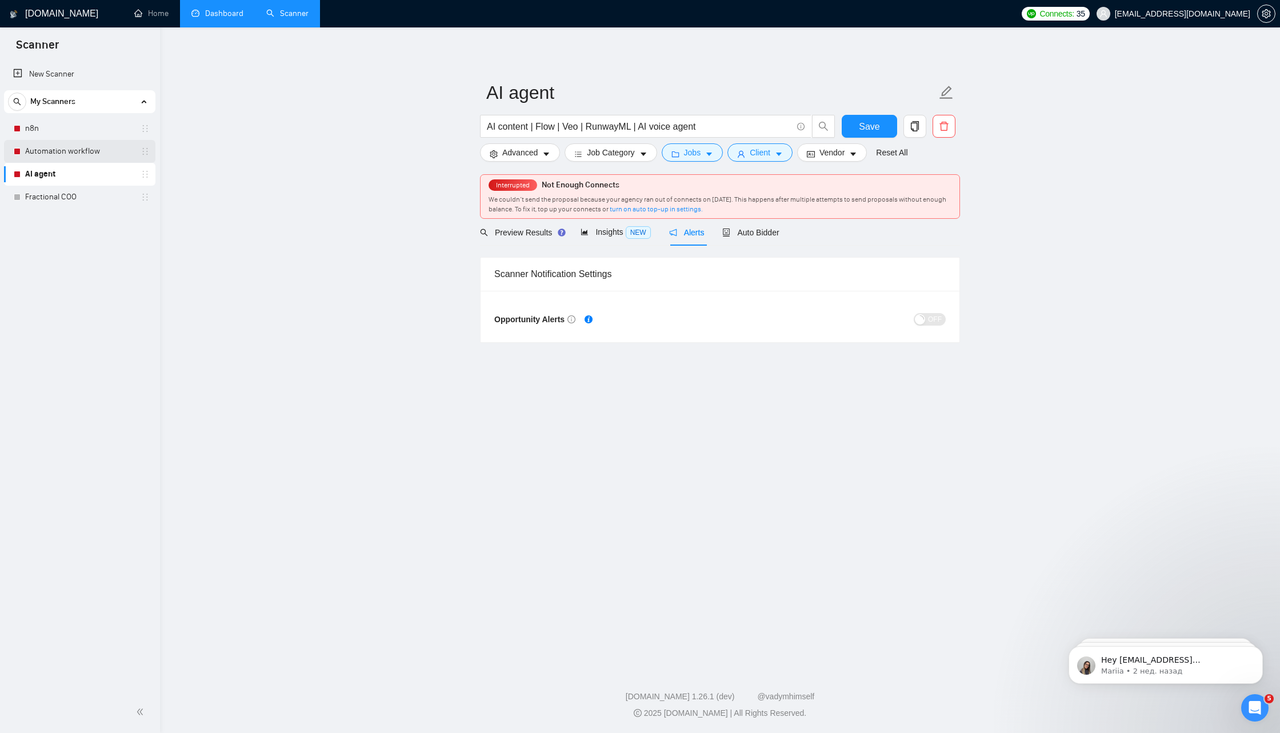
click at [59, 153] on link "Automation workflow" at bounding box center [79, 151] width 109 height 23
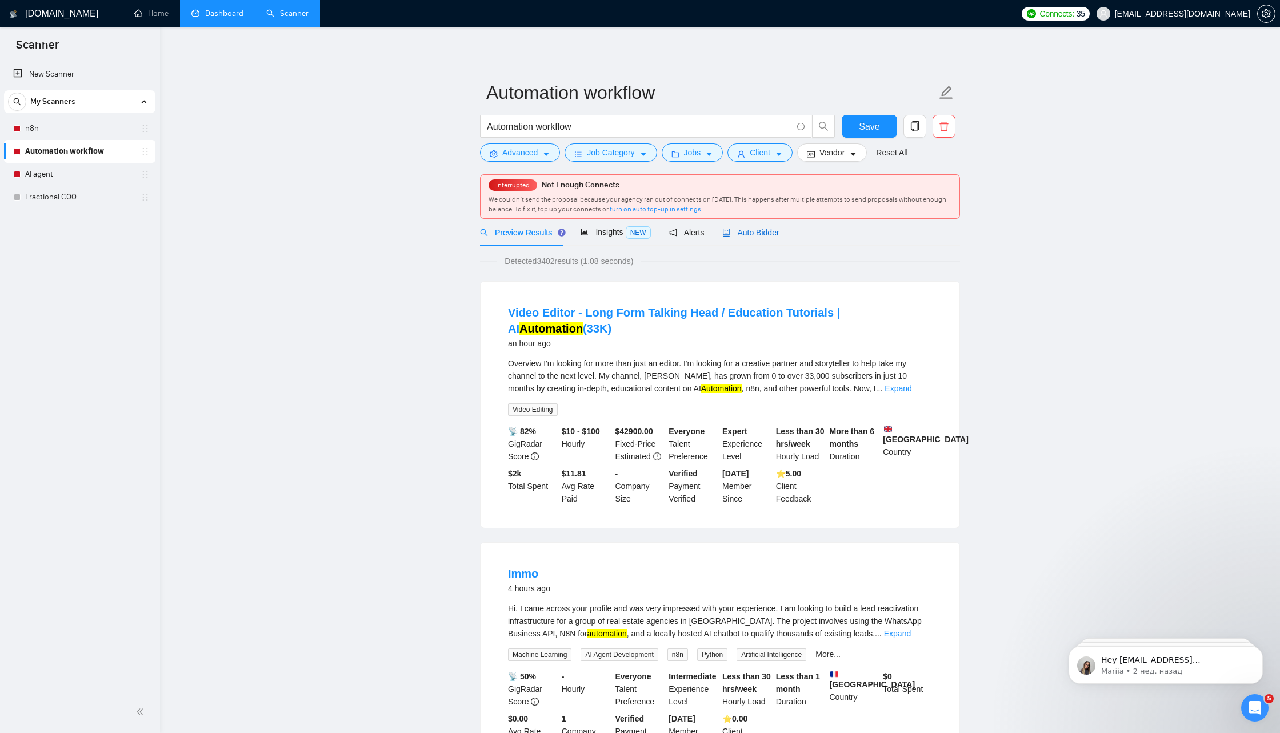
click at [749, 233] on span "Auto Bidder" at bounding box center [750, 232] width 57 height 9
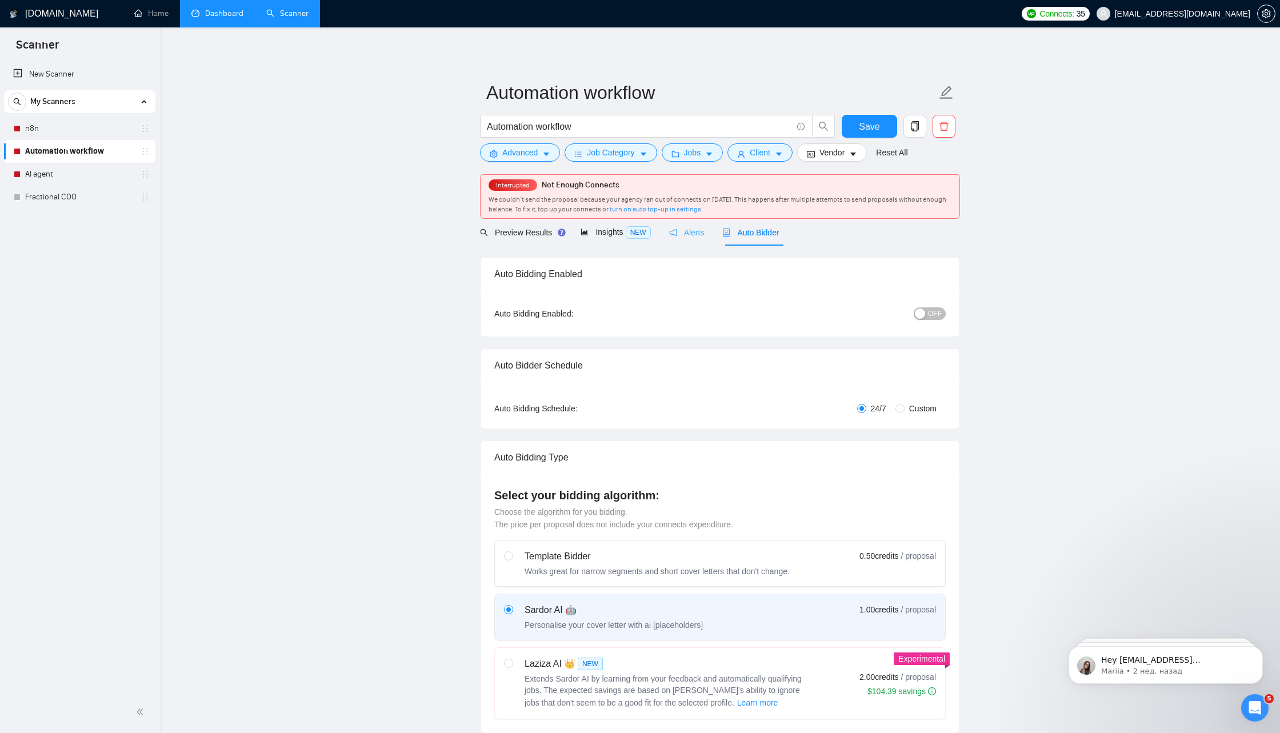
click at [693, 239] on div "Alerts" at bounding box center [686, 232] width 35 height 27
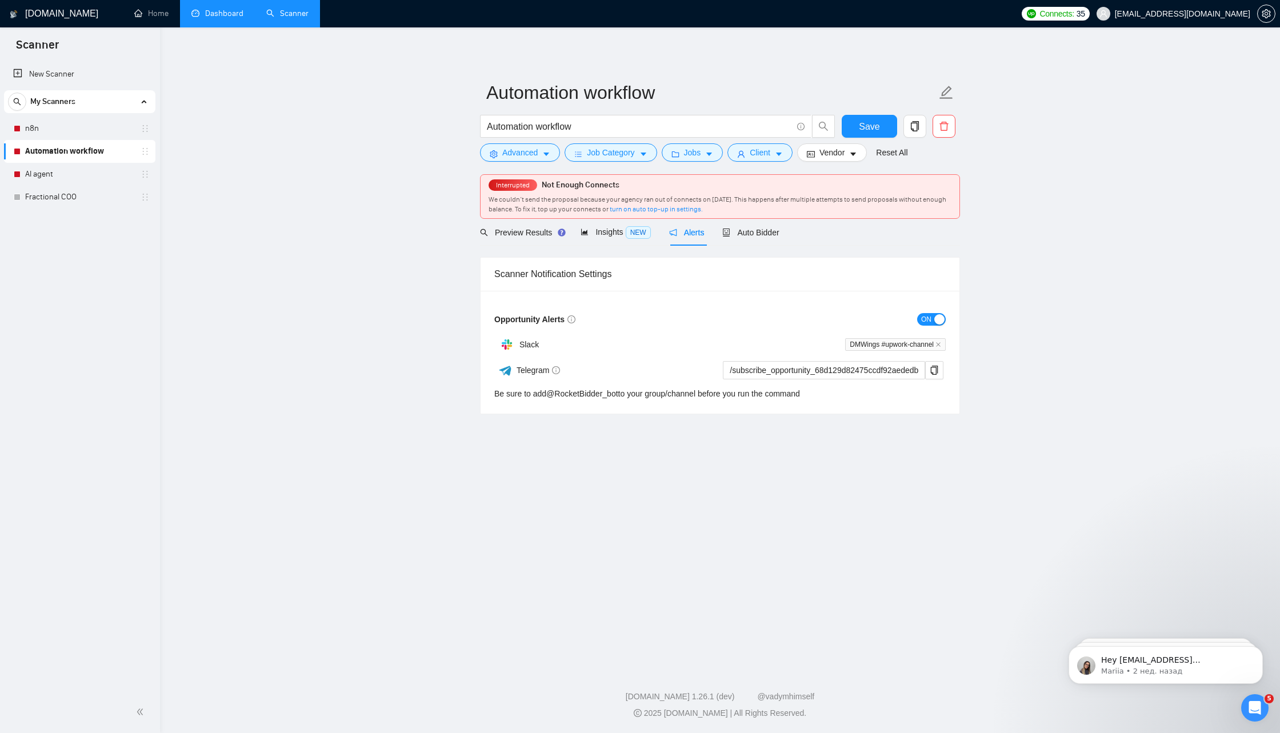
click at [936, 319] on div "button" at bounding box center [939, 319] width 10 height 10
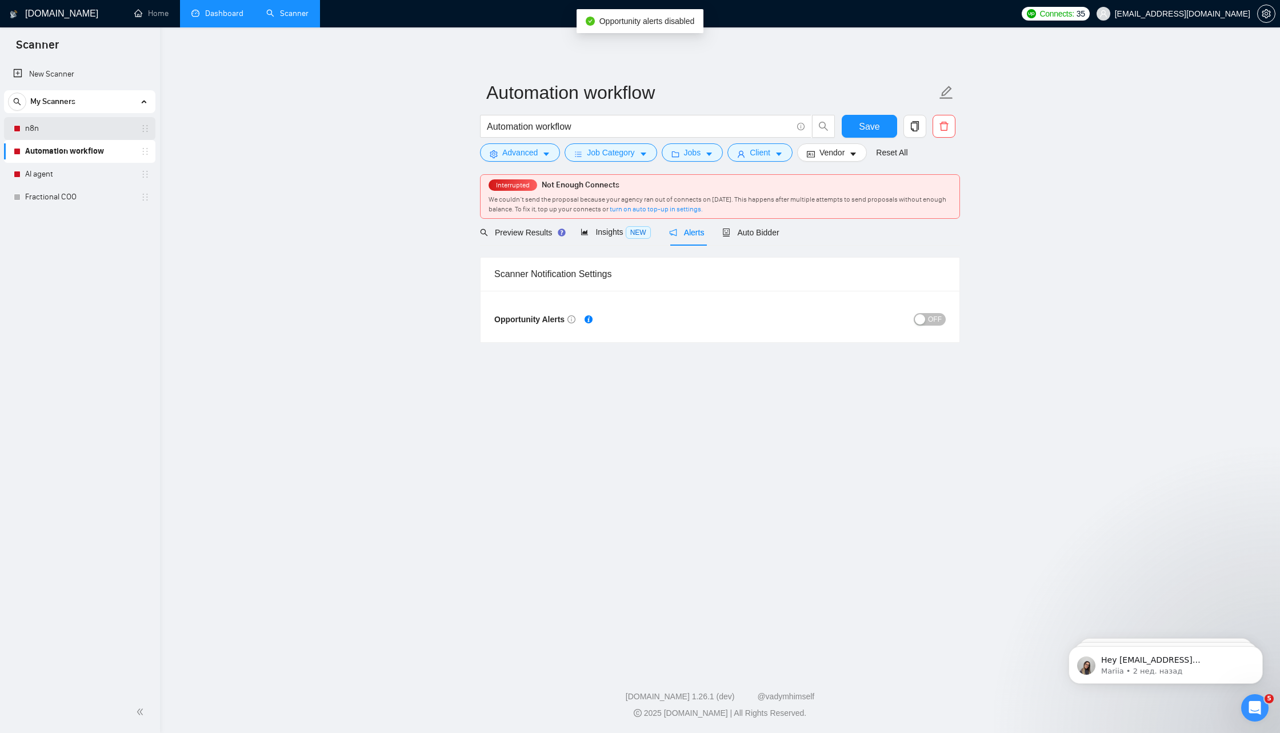
click at [97, 131] on link "n8n" at bounding box center [79, 128] width 109 height 23
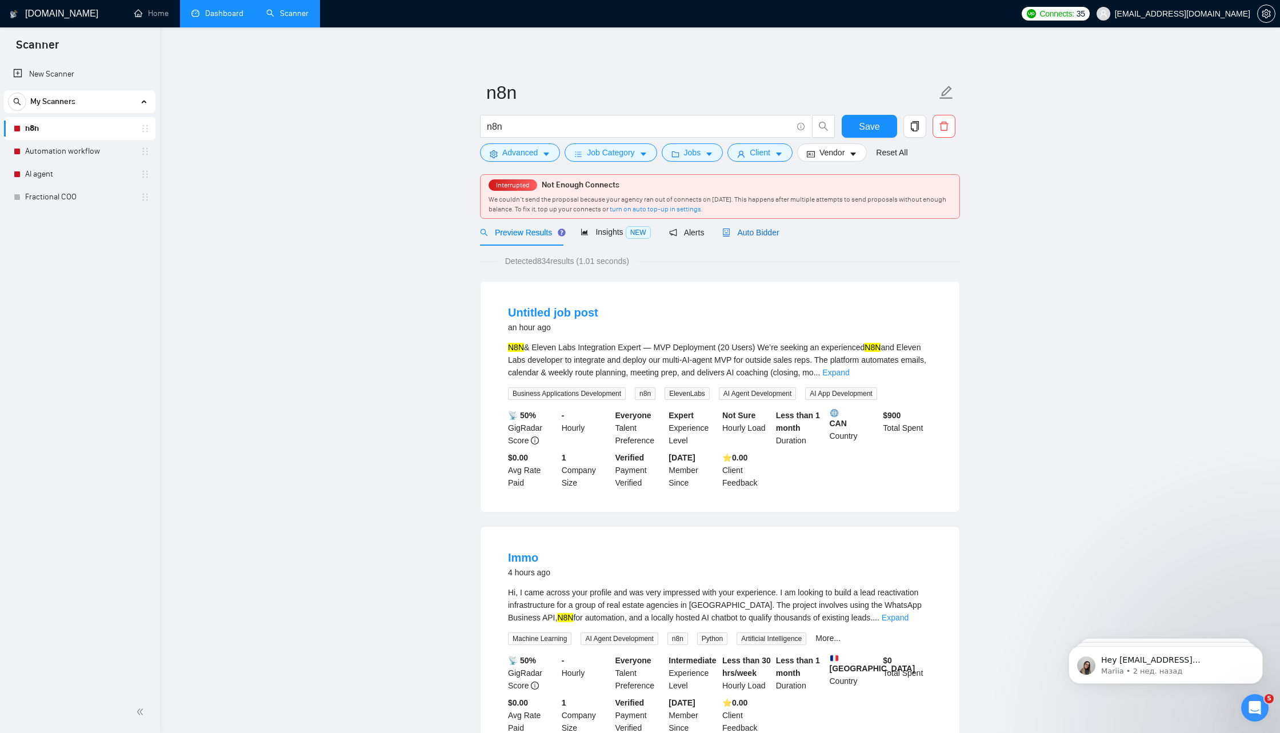
click at [755, 232] on span "Auto Bidder" at bounding box center [750, 232] width 57 height 9
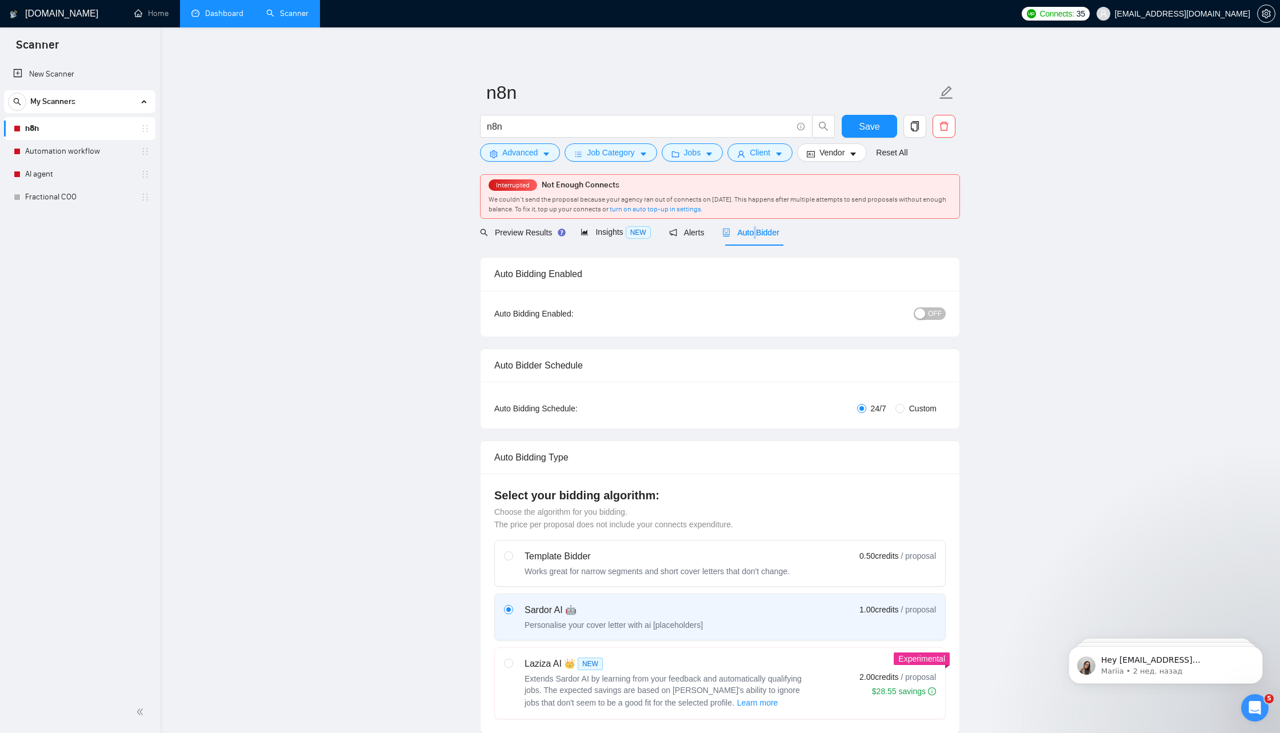
click at [755, 232] on span "Auto Bidder" at bounding box center [750, 232] width 57 height 9
click at [683, 237] on div "Alerts" at bounding box center [686, 232] width 35 height 13
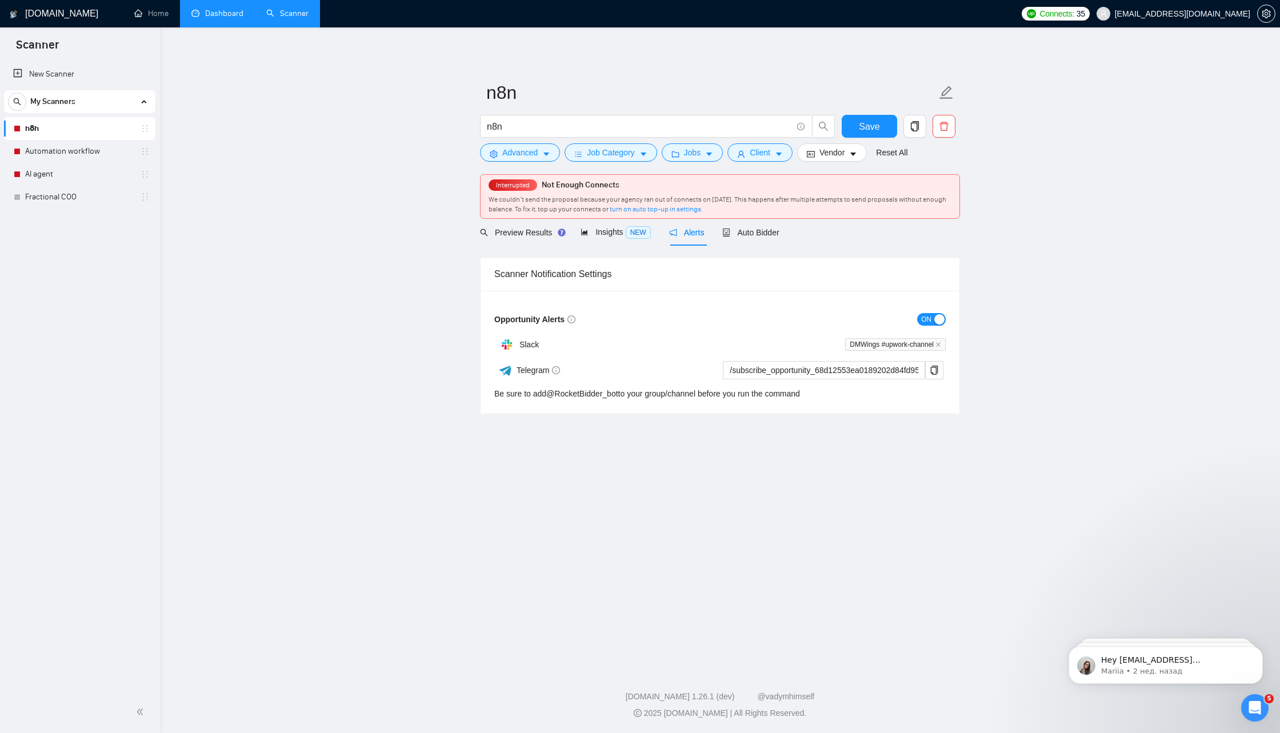
click at [924, 314] on span "ON" at bounding box center [926, 319] width 10 height 13
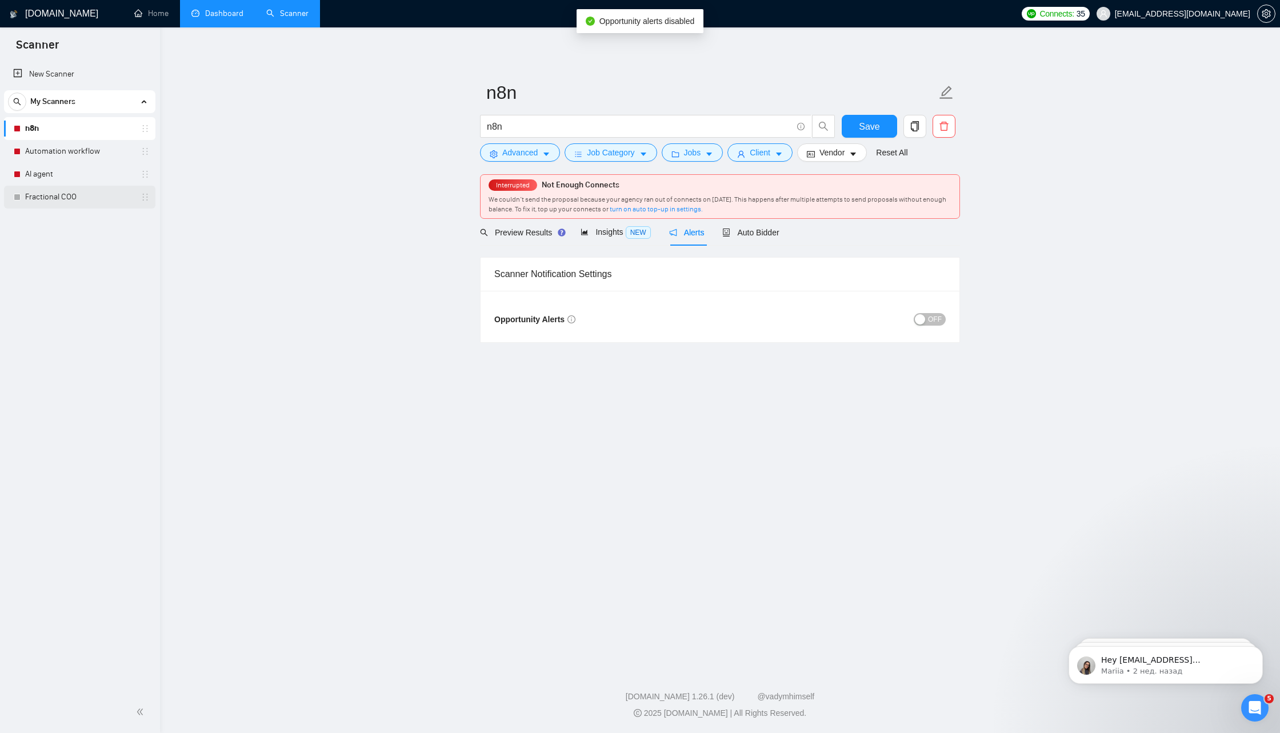
click at [79, 203] on link "Fractional COO" at bounding box center [79, 197] width 109 height 23
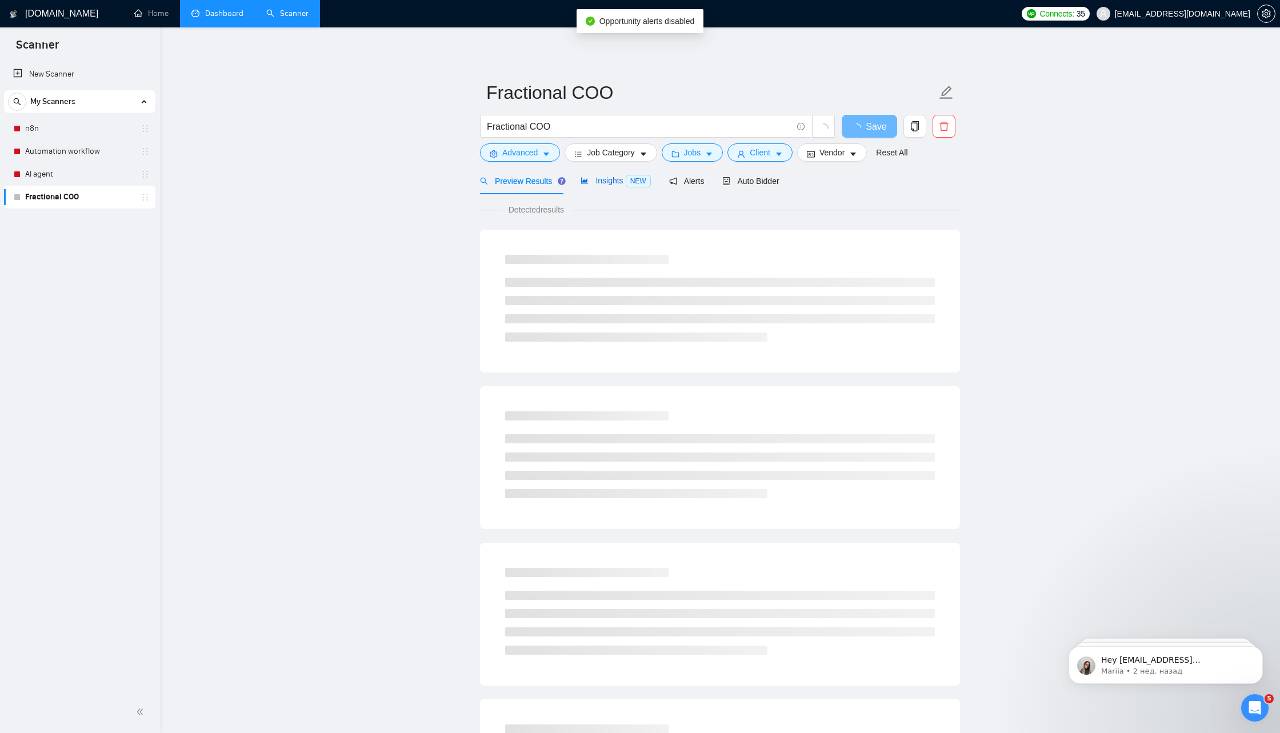
click at [626, 175] on div "Insights NEW" at bounding box center [615, 180] width 70 height 13
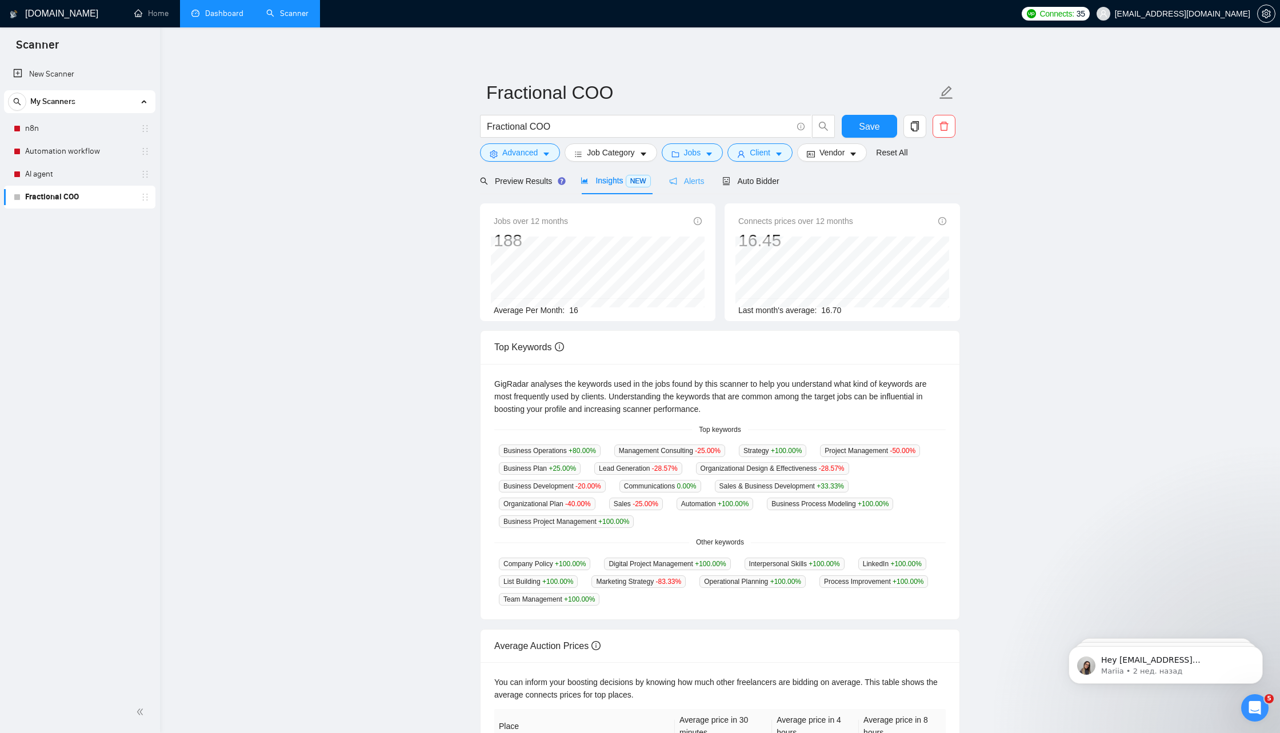
click at [688, 188] on div "Alerts" at bounding box center [686, 180] width 35 height 27
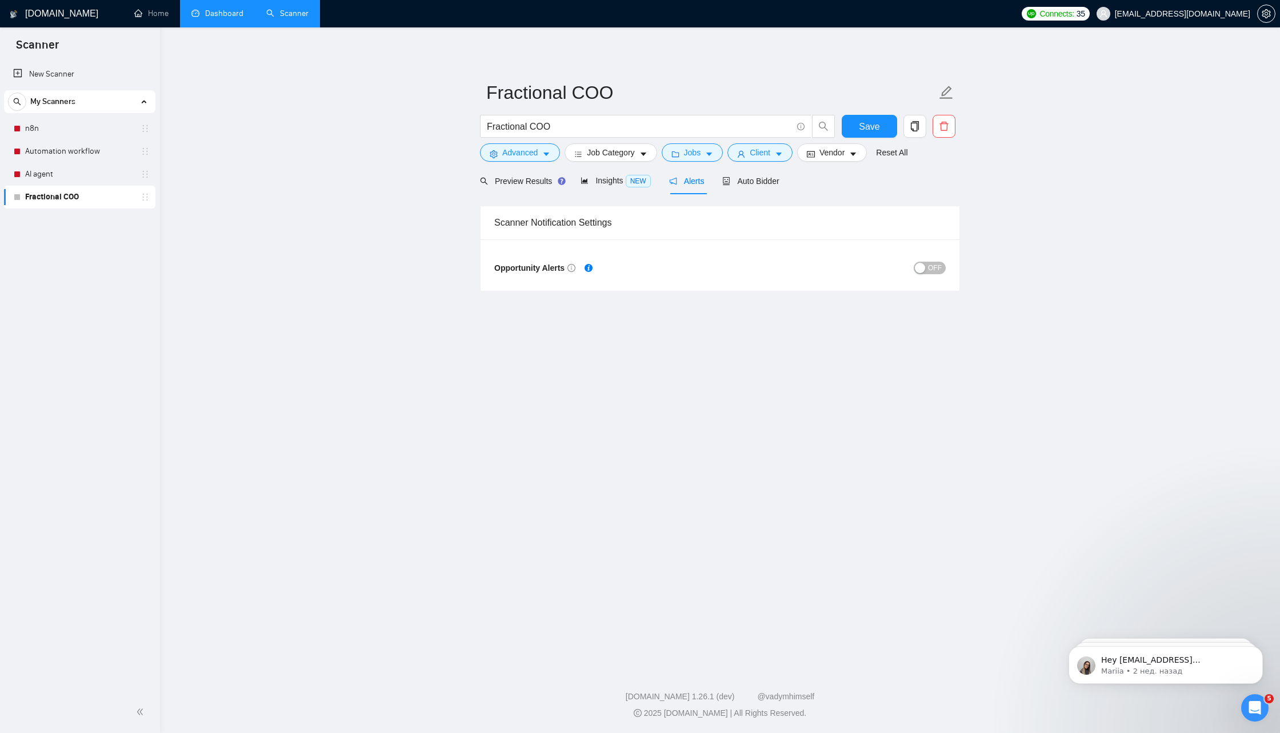
click at [934, 270] on span "OFF" at bounding box center [935, 268] width 14 height 13
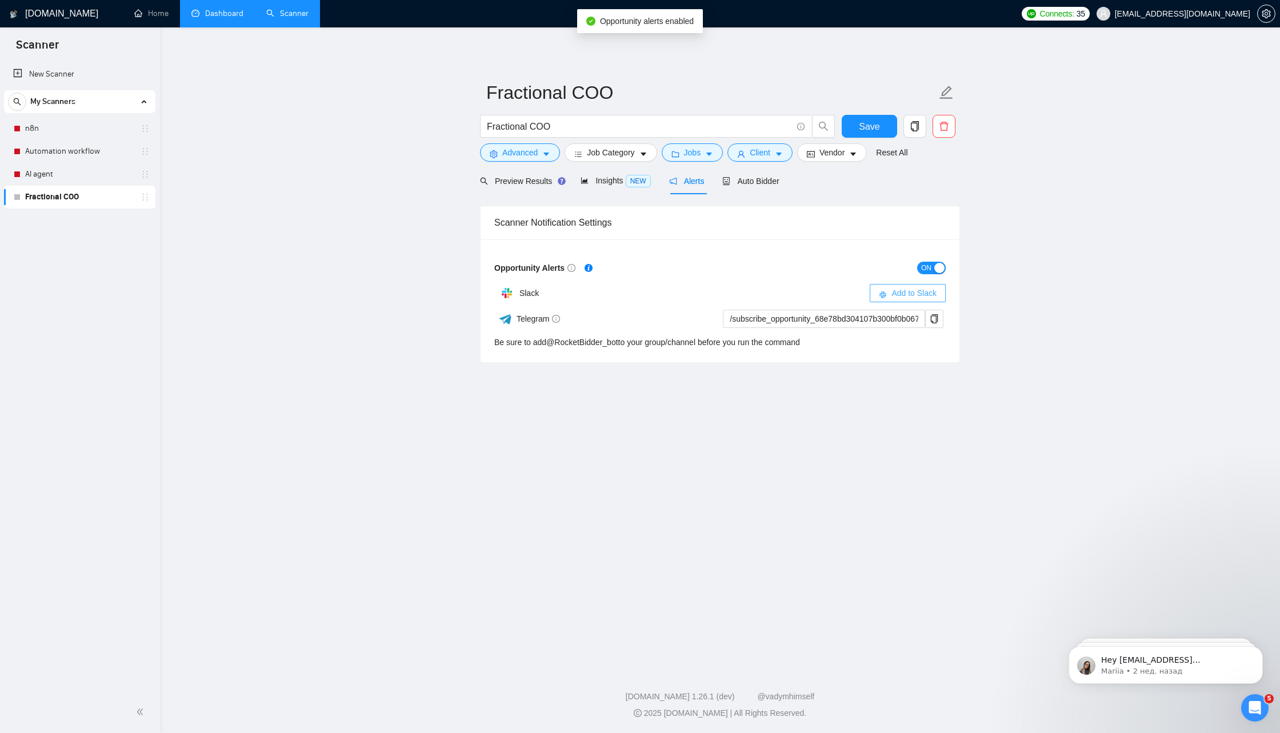
click at [915, 289] on span "Add to Slack" at bounding box center [913, 293] width 45 height 13
click at [608, 183] on span "Insights NEW" at bounding box center [615, 180] width 70 height 9
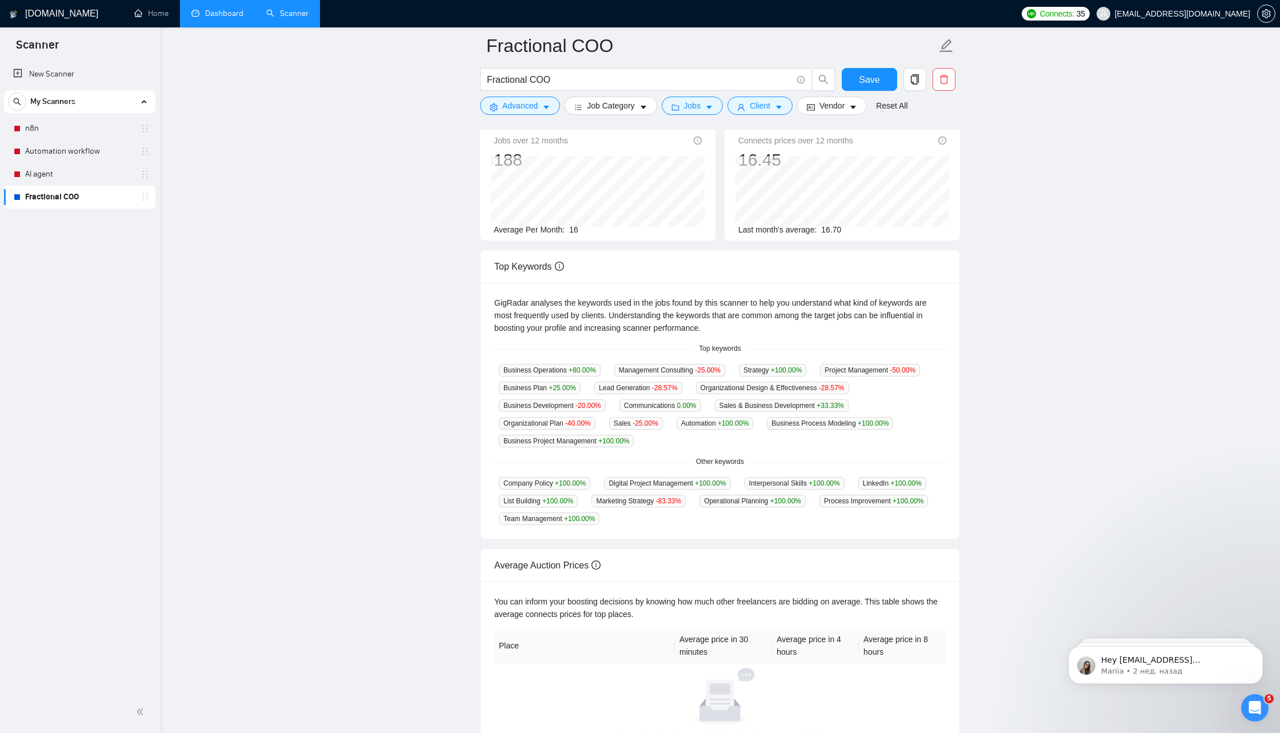
scroll to position [99, 0]
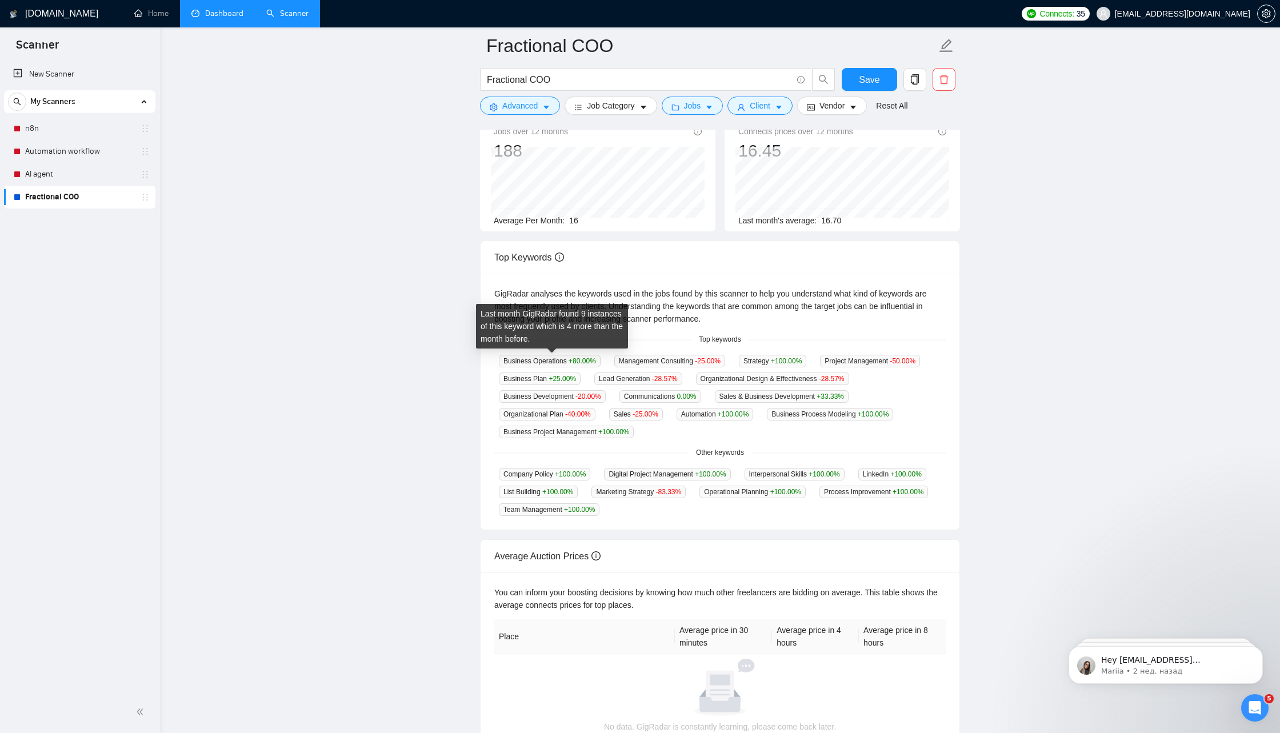
click at [541, 359] on span "Business Operations +80.00 %" at bounding box center [550, 361] width 102 height 13
click at [554, 359] on span "Business Operations +80.00 %" at bounding box center [550, 361] width 102 height 13
drag, startPoint x: 504, startPoint y: 360, endPoint x: 568, endPoint y: 359, distance: 64.0
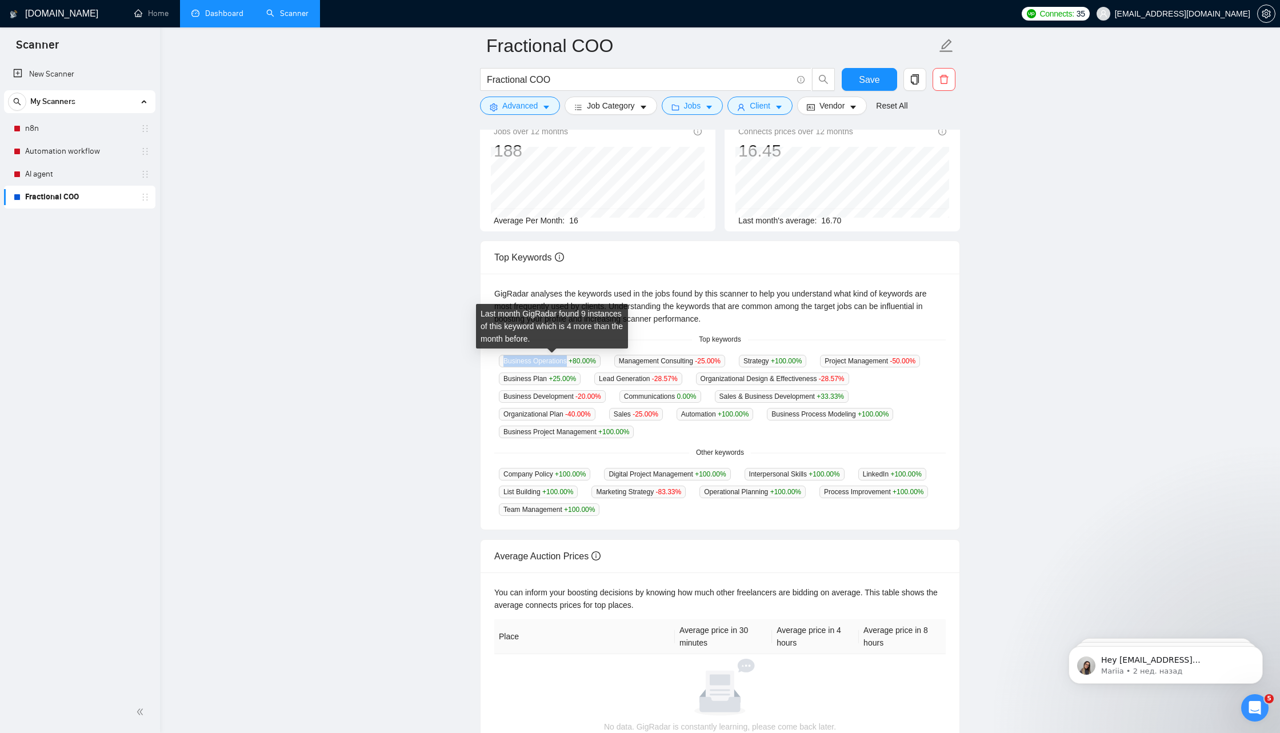
click at [568, 359] on span "Business Operations +80.00 %" at bounding box center [550, 361] width 102 height 13
copy span "Business Operations"
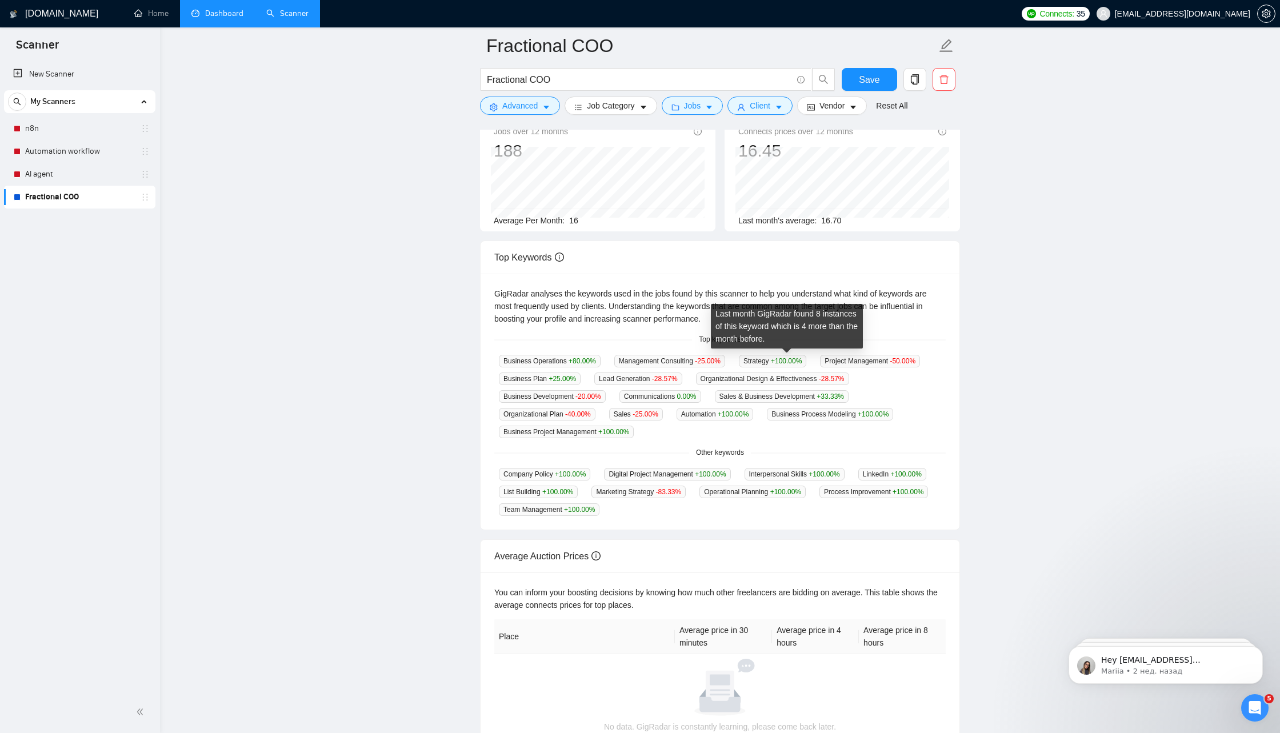
click at [771, 362] on span "Strategy +100.00 %" at bounding box center [772, 361] width 67 height 13
copy span "Strategy"
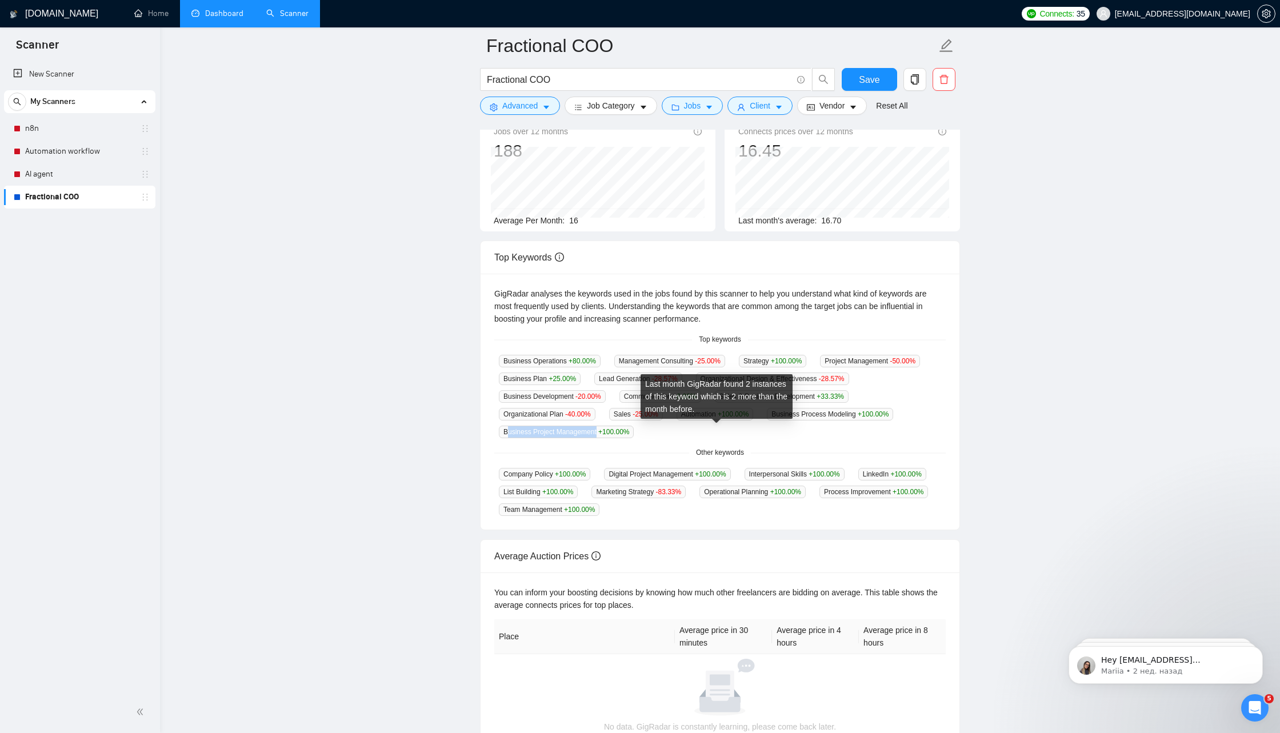
drag, startPoint x: 748, startPoint y: 433, endPoint x: 653, endPoint y: 431, distance: 94.9
click at [634, 431] on span "Business Project Management +100.00 %" at bounding box center [566, 432] width 135 height 13
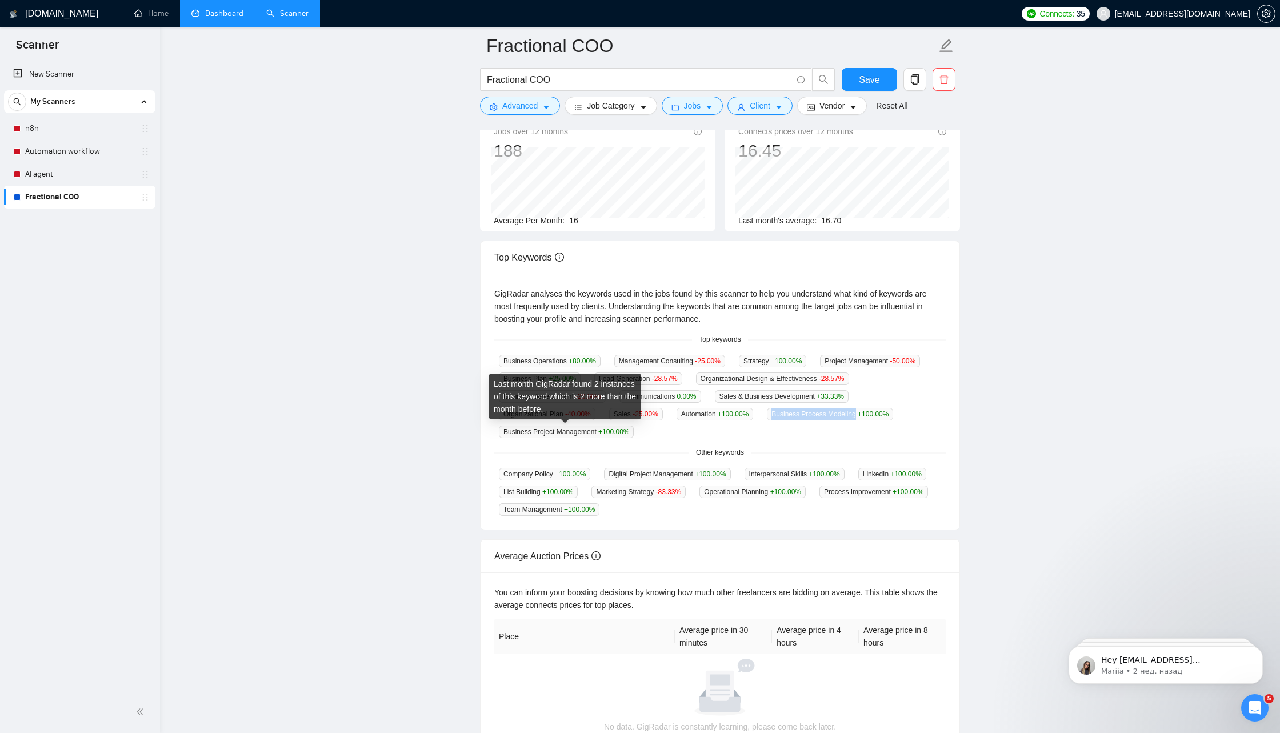
drag, startPoint x: 590, startPoint y: 432, endPoint x: 505, endPoint y: 432, distance: 85.1
click at [767, 421] on span "Business Process Modeling +100.00 %" at bounding box center [830, 414] width 126 height 13
copy span "Business Process Modeling"
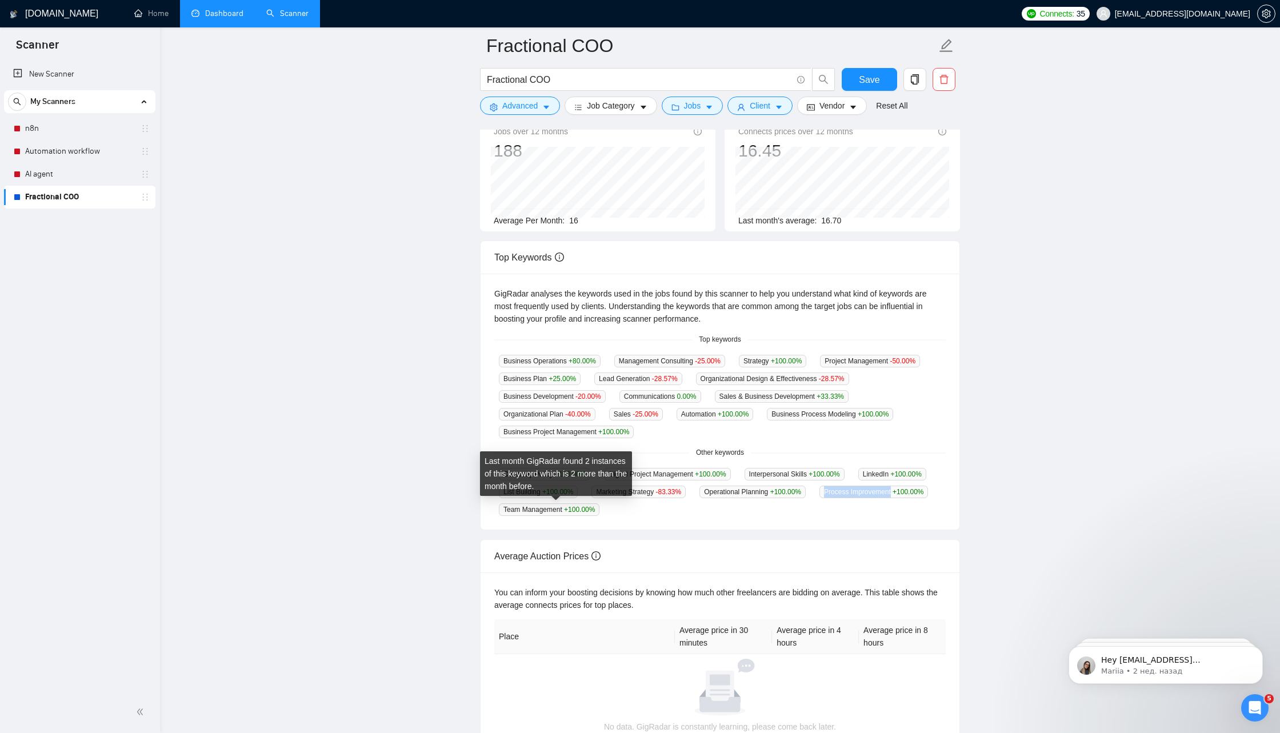
drag, startPoint x: 503, startPoint y: 507, endPoint x: 573, endPoint y: 505, distance: 70.3
click at [819, 498] on span "Process Improvement +100.00 %" at bounding box center [873, 492] width 109 height 13
copy span "Process Improvement"
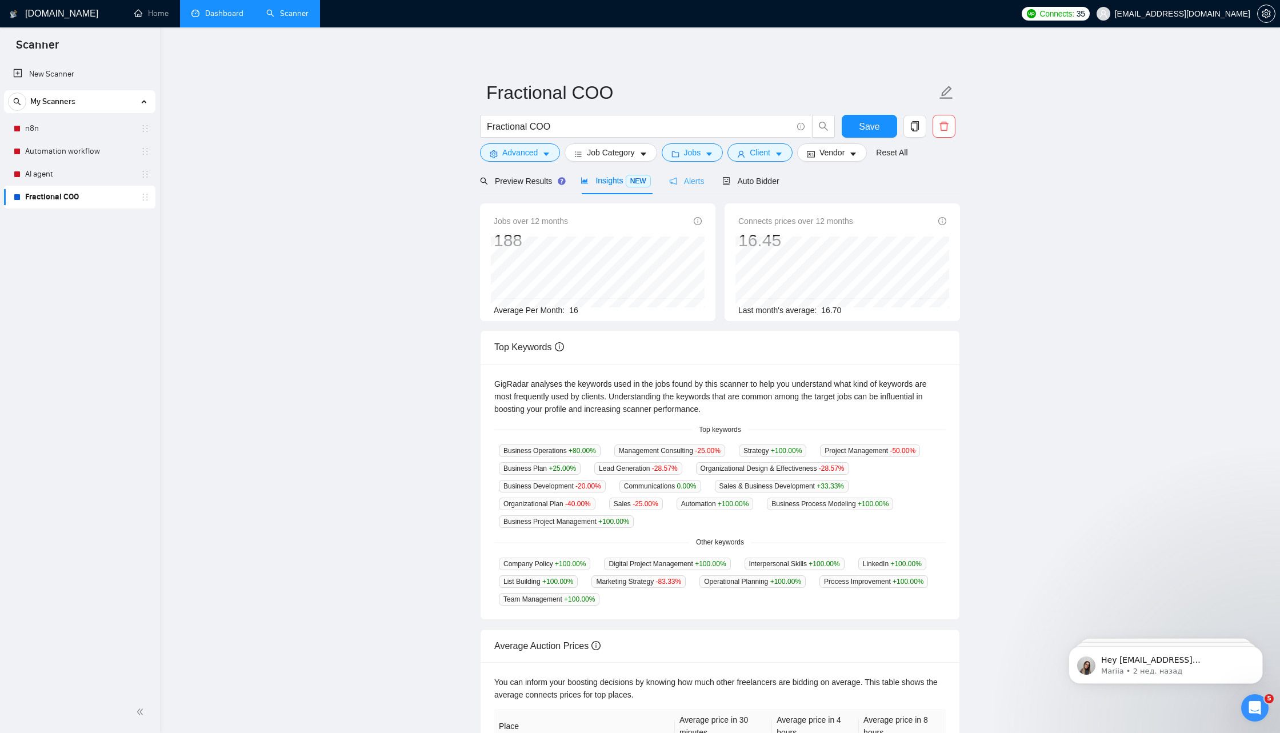
click at [683, 189] on div "Alerts" at bounding box center [686, 180] width 35 height 27
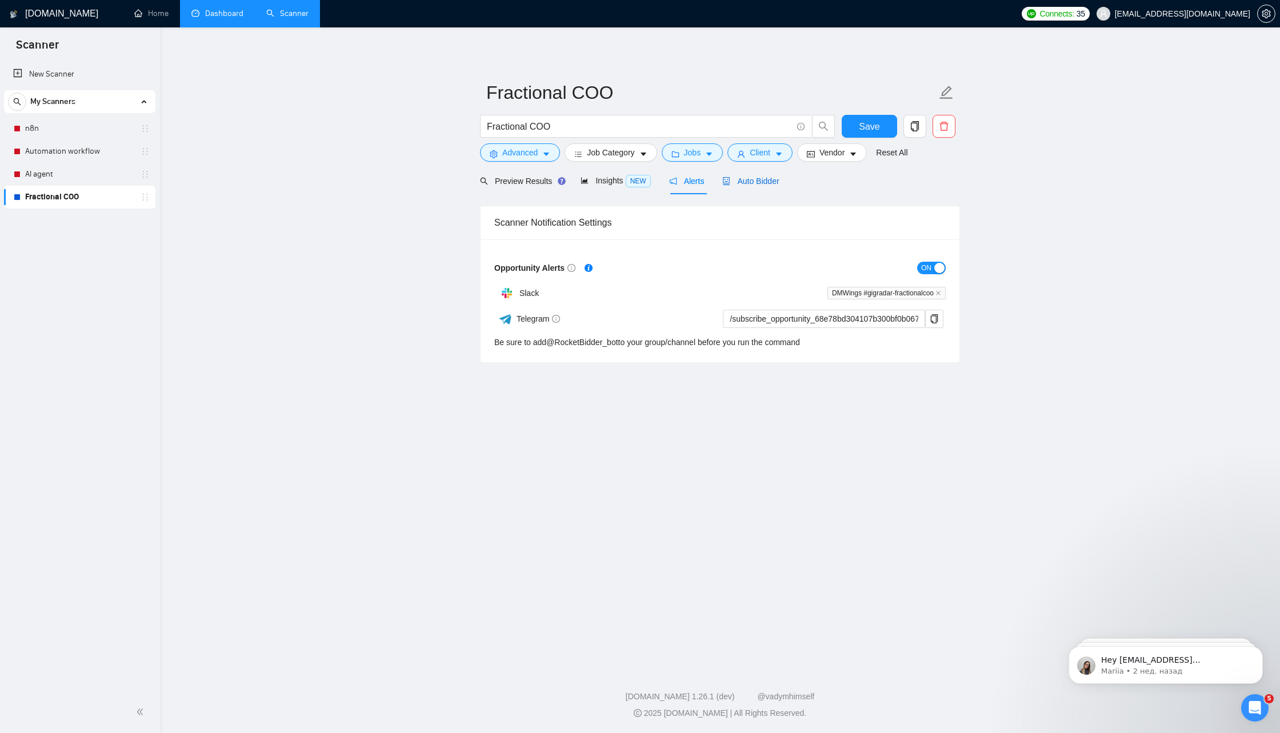
click at [755, 182] on span "Auto Bidder" at bounding box center [750, 181] width 57 height 9
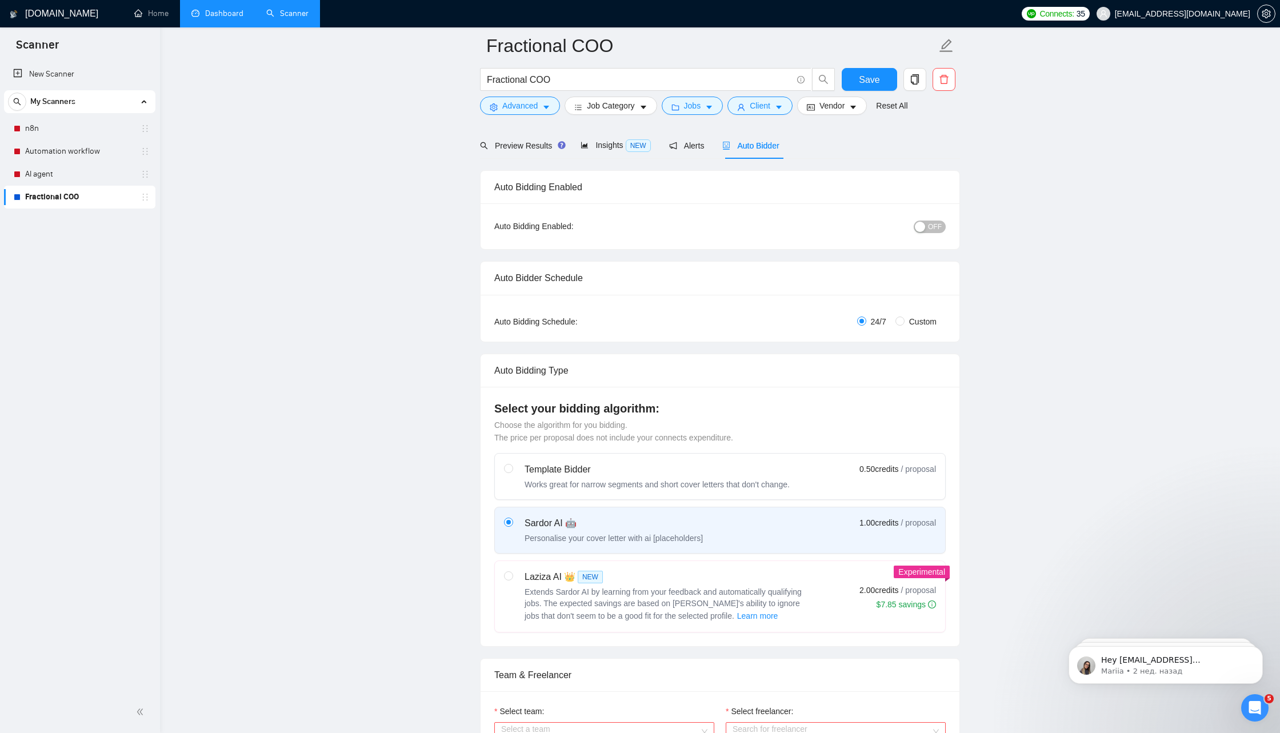
scroll to position [481, 0]
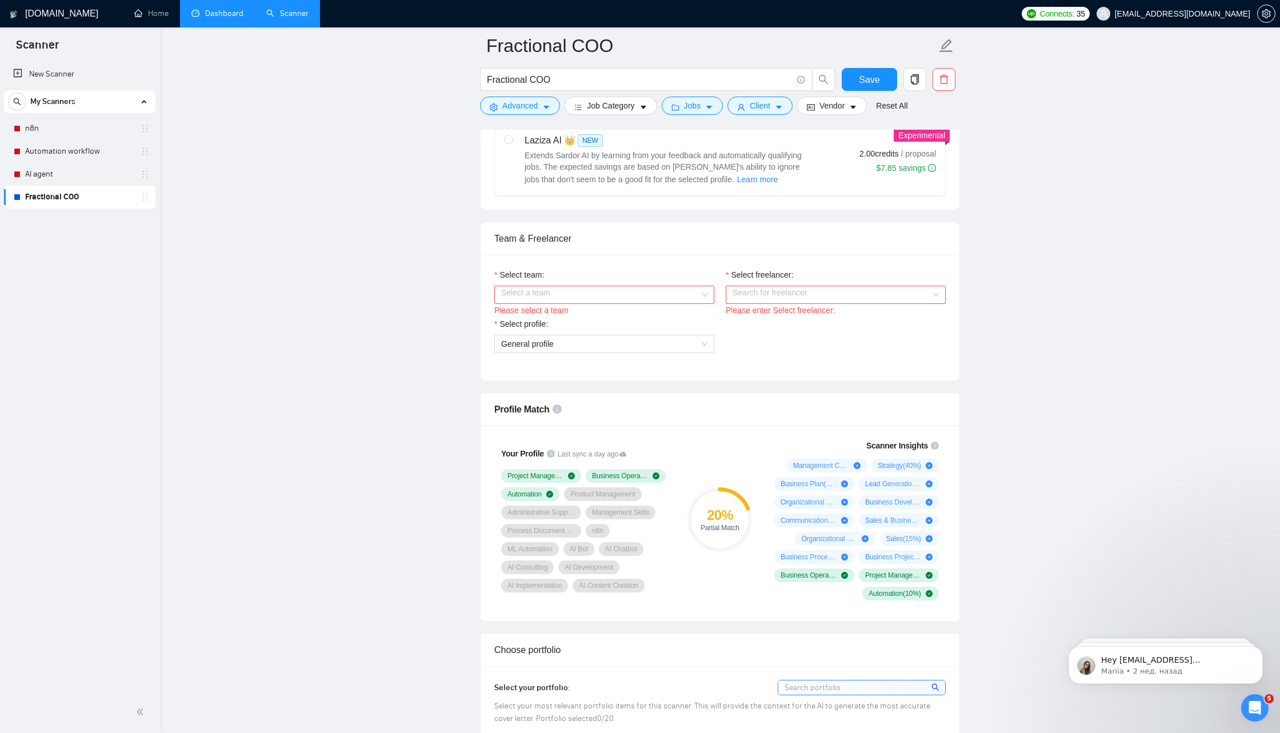
click at [664, 299] on span at bounding box center [600, 294] width 198 height 17
click at [643, 312] on div "DM Wings" at bounding box center [604, 314] width 206 height 13
click at [778, 290] on input "Select freelancer:" at bounding box center [831, 294] width 198 height 17
click at [778, 322] on div "[PERSON_NAME]" at bounding box center [836, 314] width 220 height 18
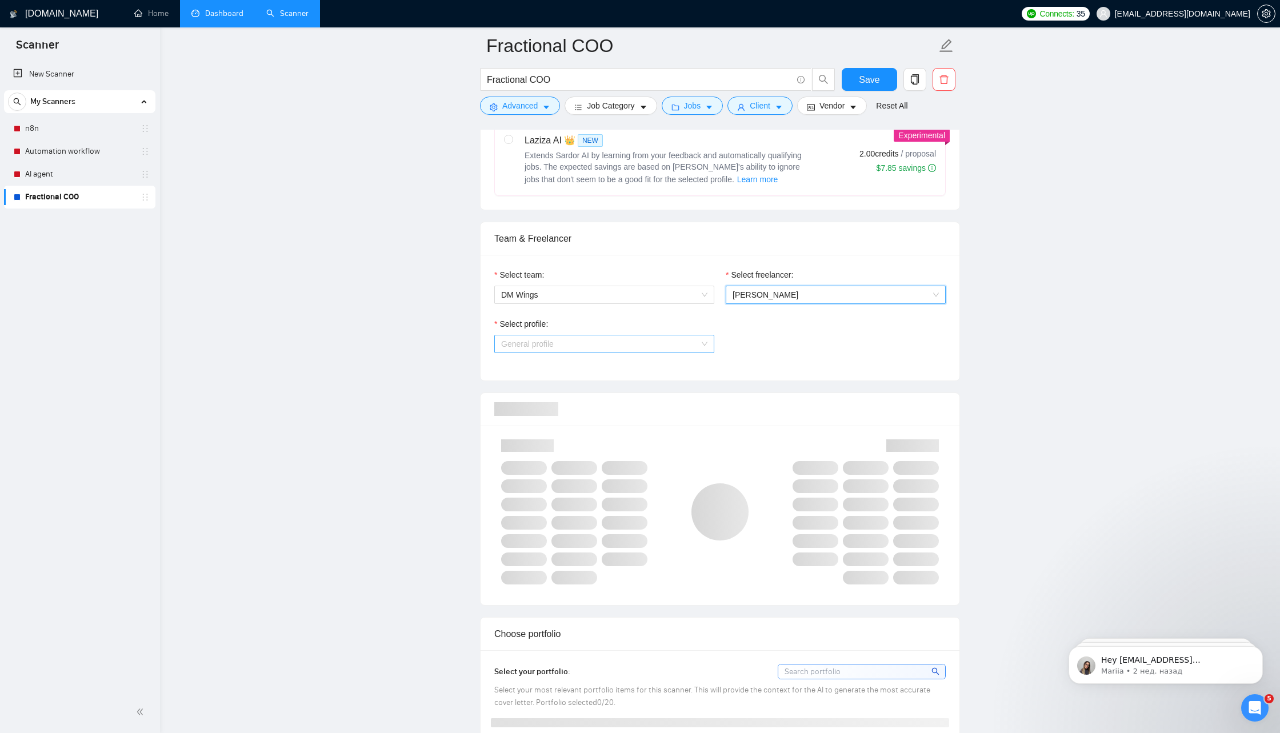
click at [688, 342] on span "General profile" at bounding box center [604, 343] width 206 height 17
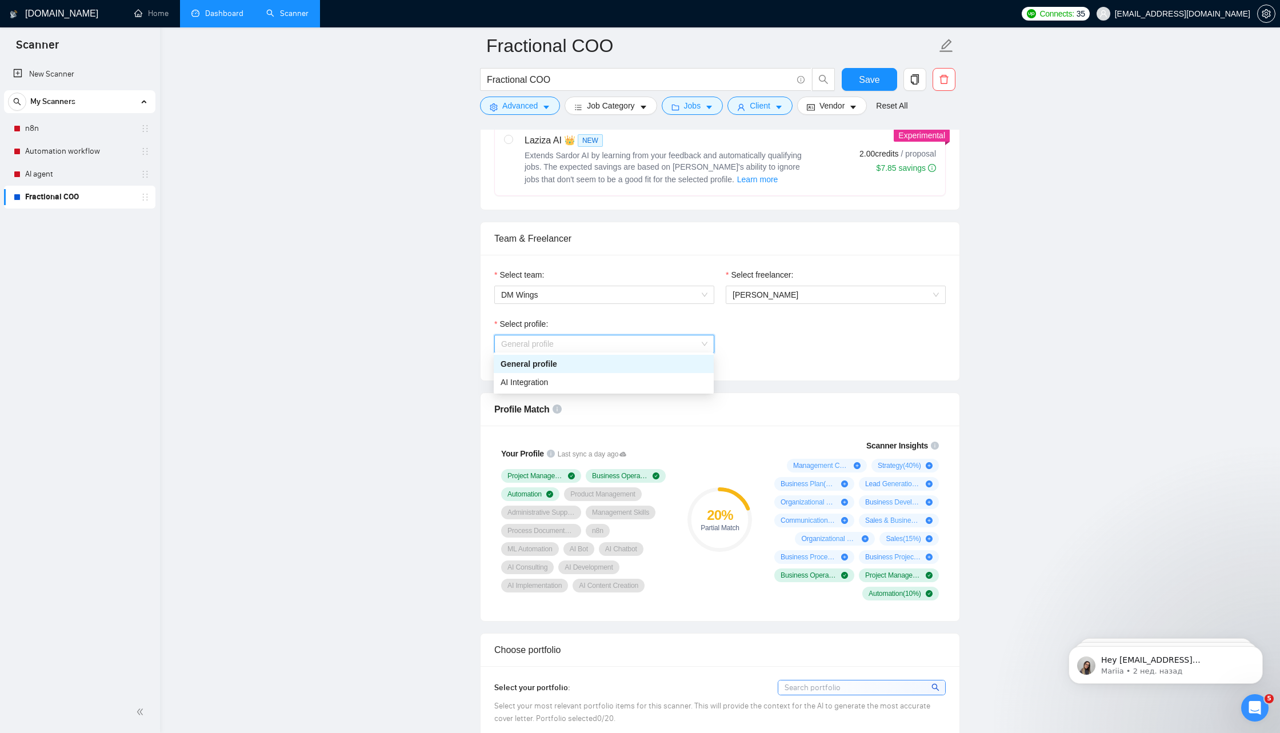
click at [670, 361] on div "General profile" at bounding box center [604, 364] width 206 height 13
click at [808, 354] on div "Select profile: General profile General profile" at bounding box center [720, 342] width 463 height 49
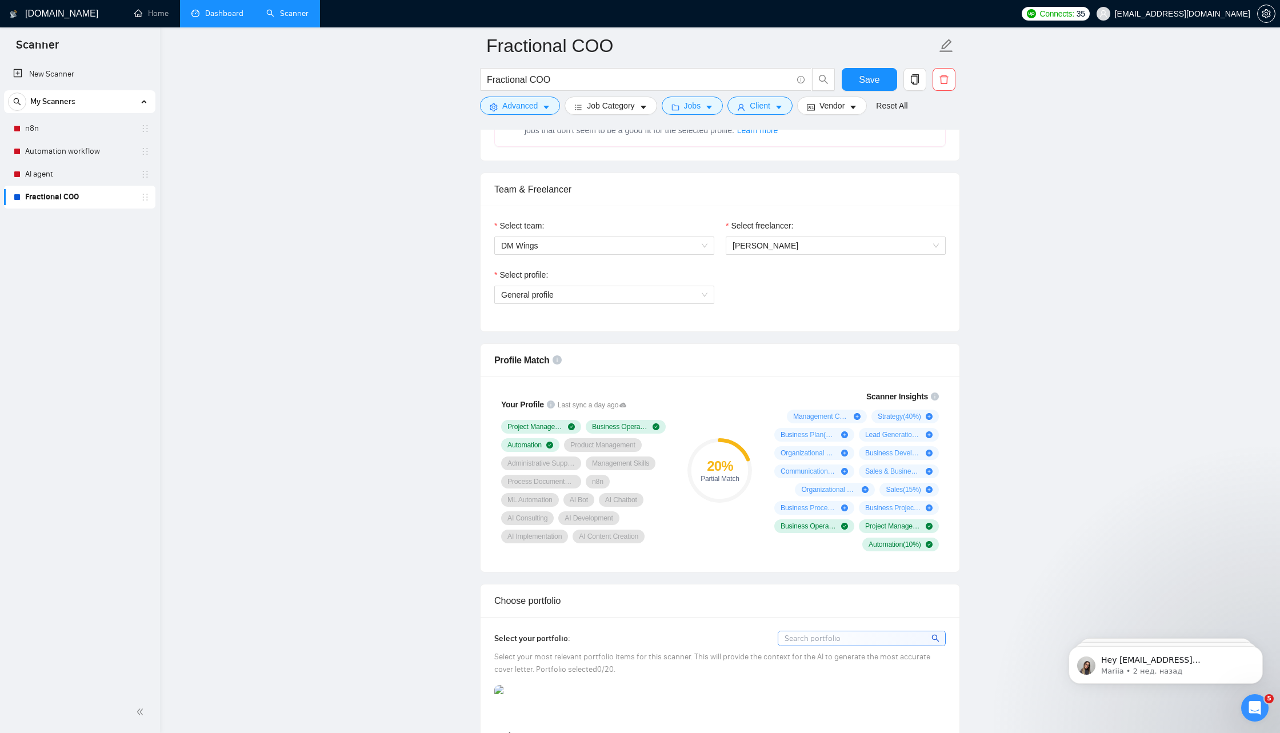
scroll to position [563, 0]
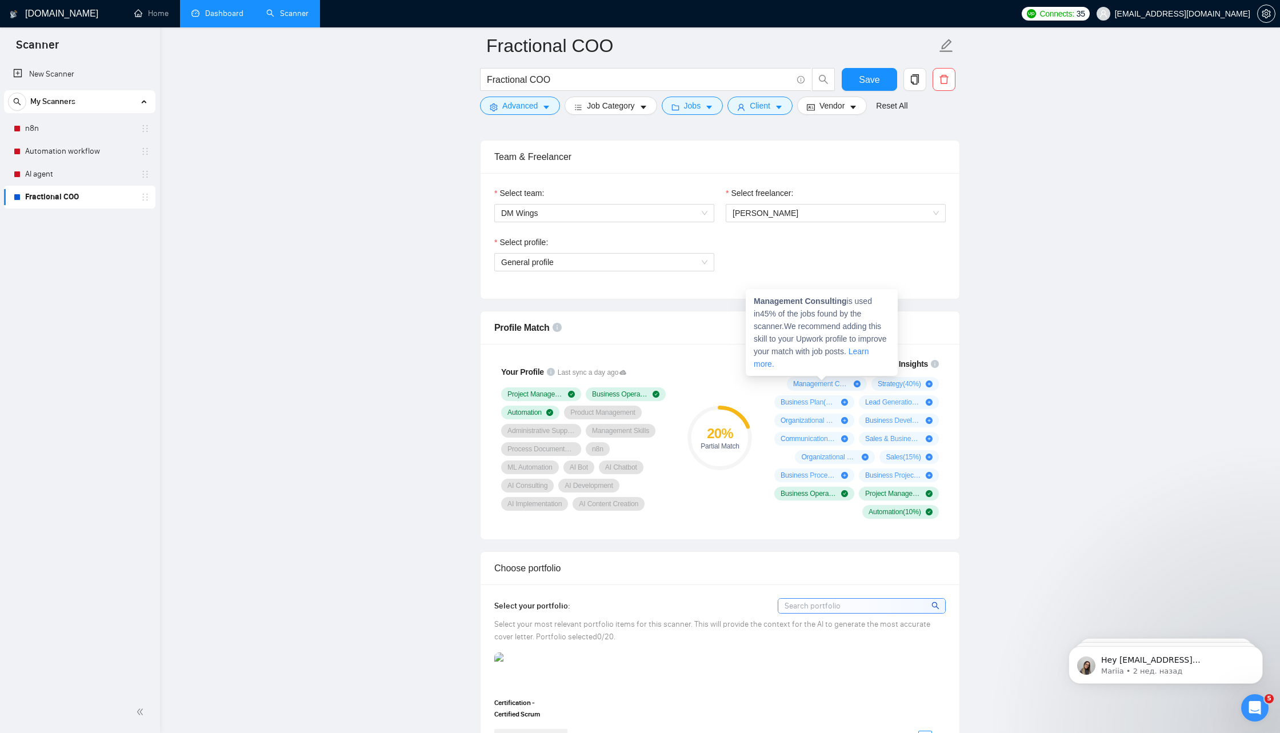
click at [854, 381] on icon "plus-circle" at bounding box center [857, 384] width 7 height 7
click at [823, 379] on span "Management Consulting ( 45 %)" at bounding box center [821, 383] width 56 height 9
drag, startPoint x: 848, startPoint y: 304, endPoint x: 750, endPoint y: 303, distance: 98.3
click at [750, 303] on div "Management Consulting is used in 45 % of the jobs found by the scanner. We reco…" at bounding box center [822, 332] width 152 height 87
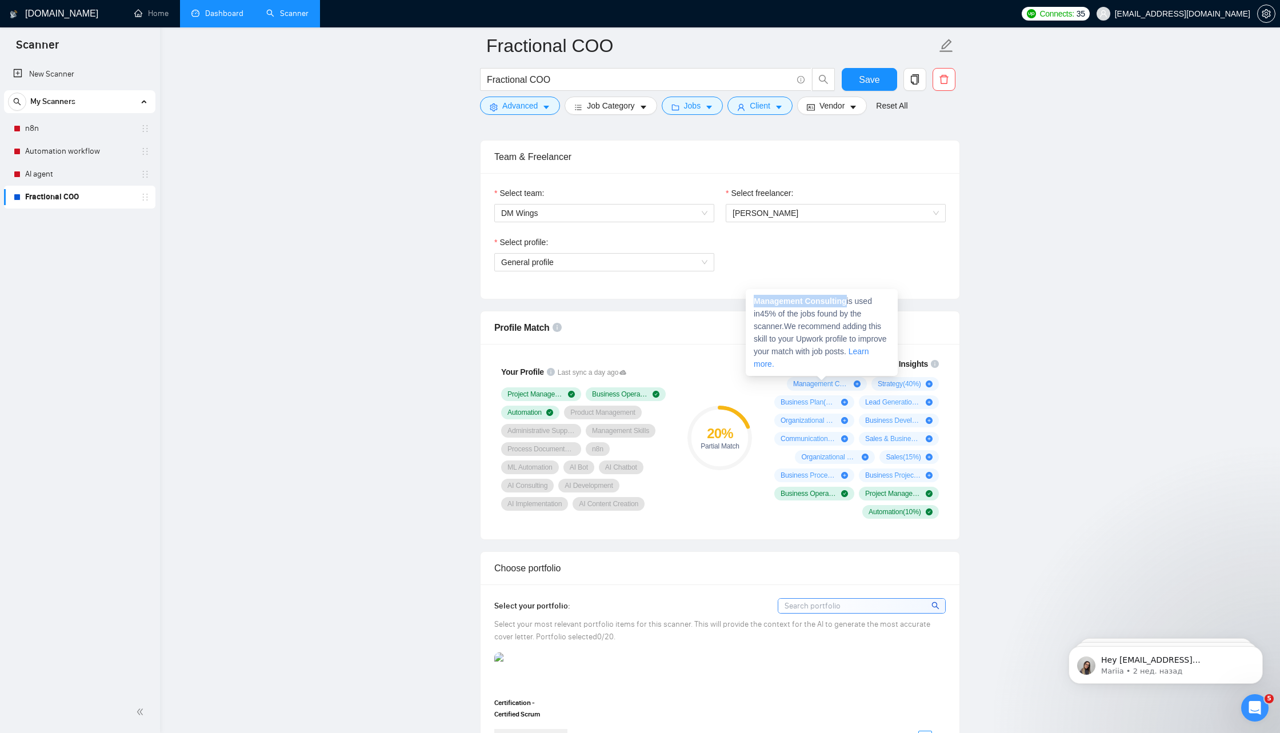
copy strong "Management Consulting"
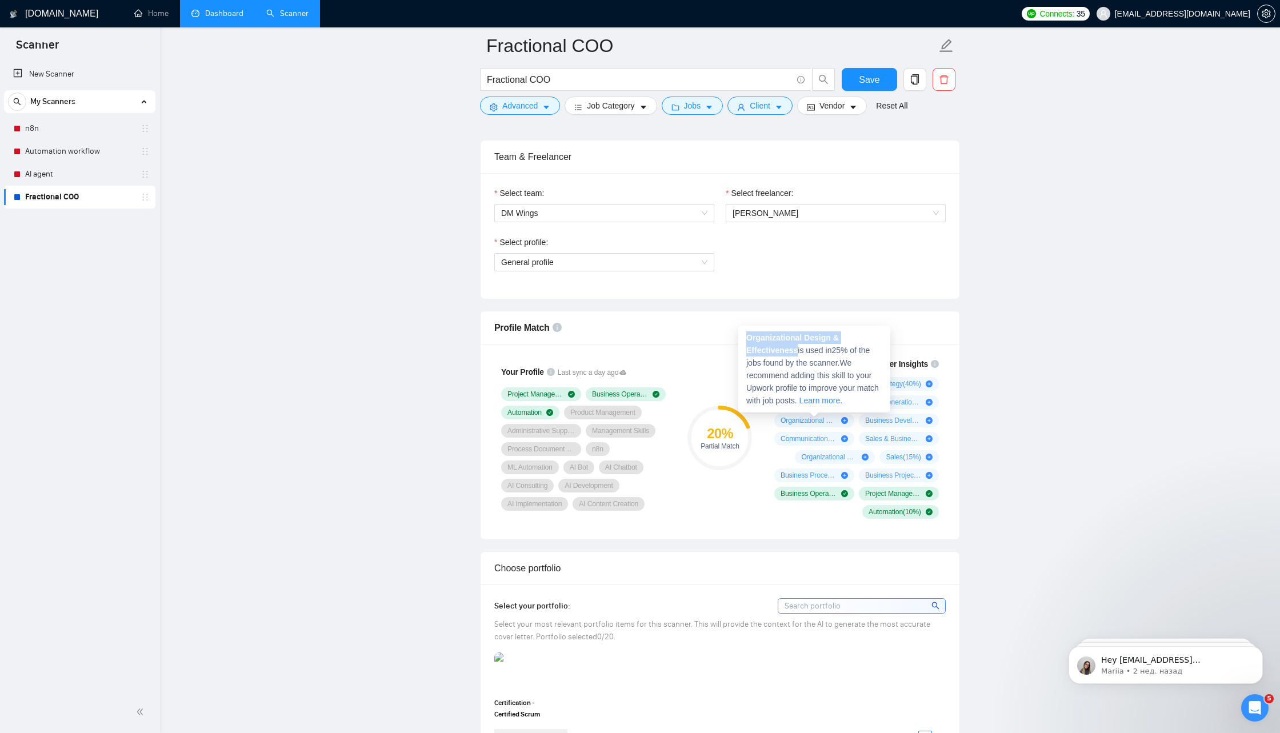
drag, startPoint x: 799, startPoint y: 351, endPoint x: 744, endPoint y: 339, distance: 56.3
click at [744, 339] on div "Organizational Design & Effectiveness is used in 25 % of the jobs found by the …" at bounding box center [814, 369] width 152 height 87
copy strong "Organizational Design & Effectiveness"
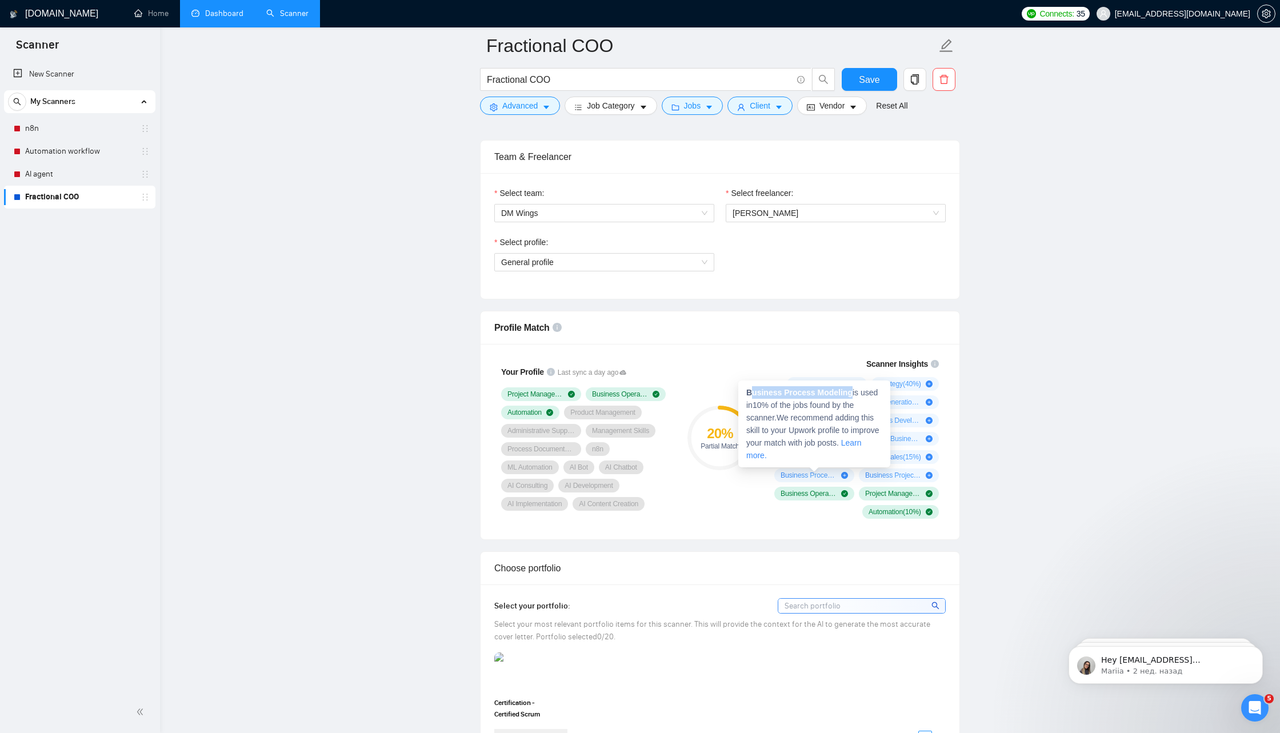
drag, startPoint x: 852, startPoint y: 391, endPoint x: 750, endPoint y: 389, distance: 102.3
click at [750, 389] on strong "Business Process Modeling" at bounding box center [799, 392] width 106 height 9
drag, startPoint x: 839, startPoint y: 385, endPoint x: 766, endPoint y: 385, distance: 73.7
click at [766, 385] on span "Organizational Plan is used in 15 % of the jobs found by the scanner. We recomm…" at bounding box center [829, 411] width 133 height 59
copy strong "Organizational Plan"
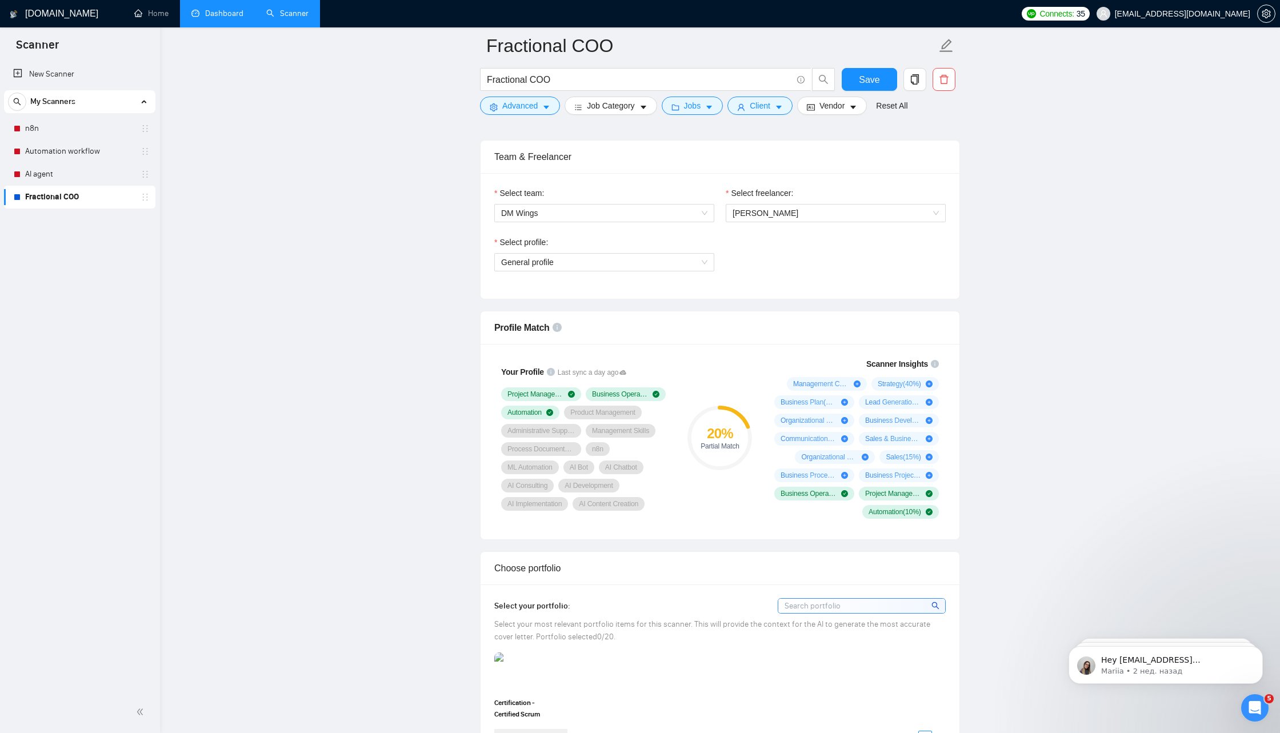
click at [932, 360] on icon "info-circle" at bounding box center [935, 364] width 8 height 8
click at [800, 366] on div "Scanner Insights Management Consulting ( 45 %) Strategy ( 40 %) Business Plan (…" at bounding box center [854, 438] width 183 height 175
drag, startPoint x: 778, startPoint y: 366, endPoint x: 917, endPoint y: 480, distance: 179.8
click at [917, 480] on div "Scanner Insights Management Consulting ( 45 %) Strategy ( 40 %) Business Plan (…" at bounding box center [854, 438] width 183 height 175
drag, startPoint x: 918, startPoint y: 507, endPoint x: 790, endPoint y: 359, distance: 195.6
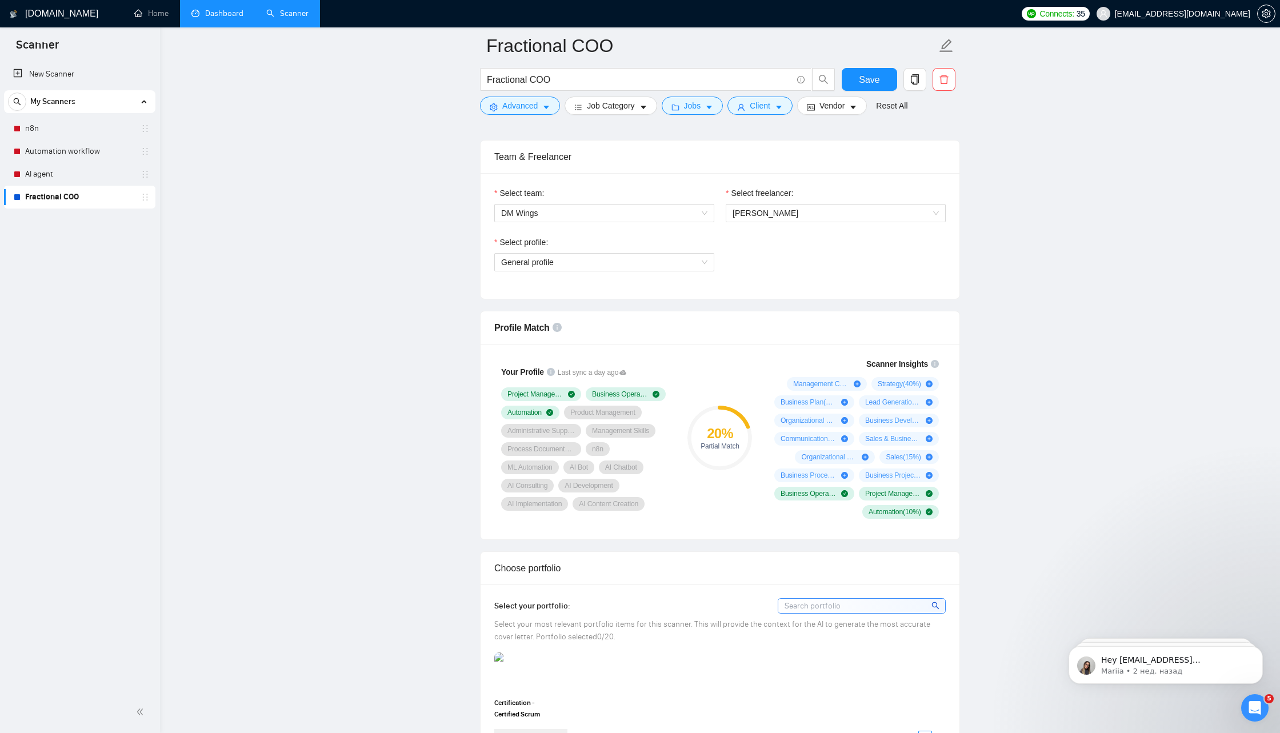
click at [790, 359] on div "Scanner Insights Management Consulting ( 45 %) Strategy ( 40 %) Business Plan (…" at bounding box center [854, 438] width 183 height 175
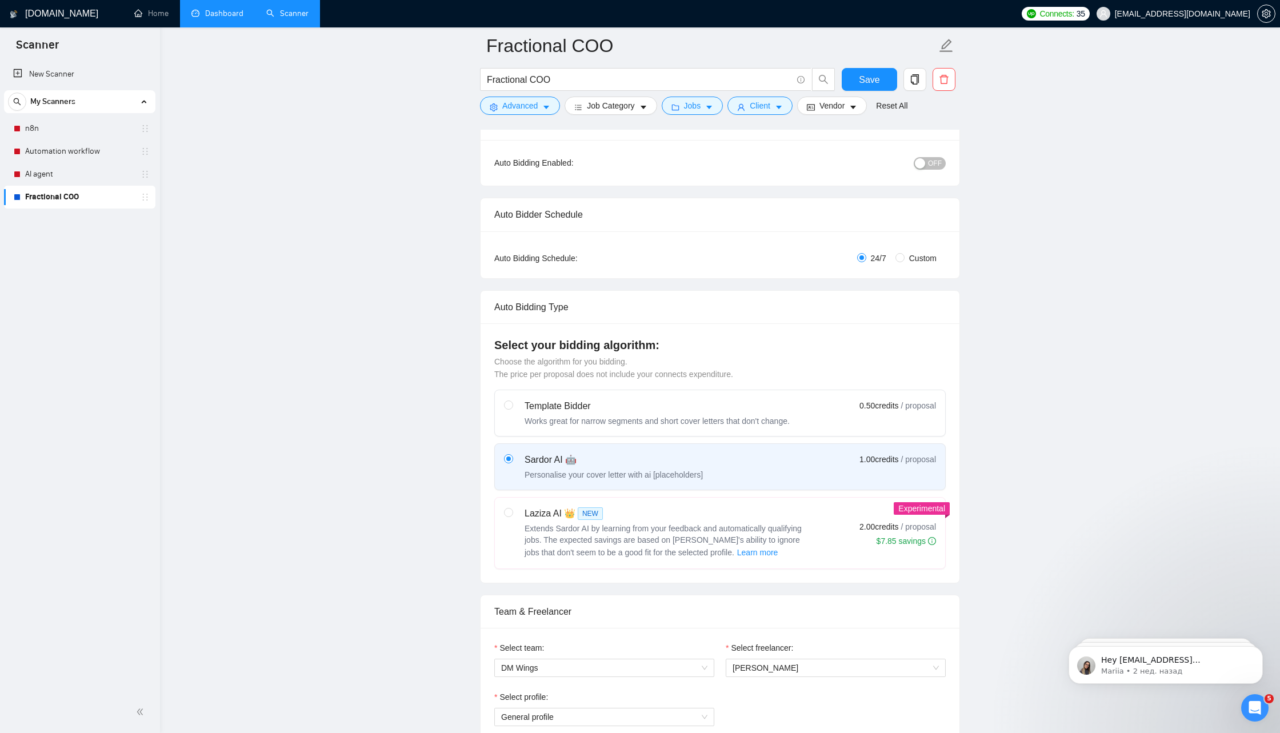
scroll to position [0, 0]
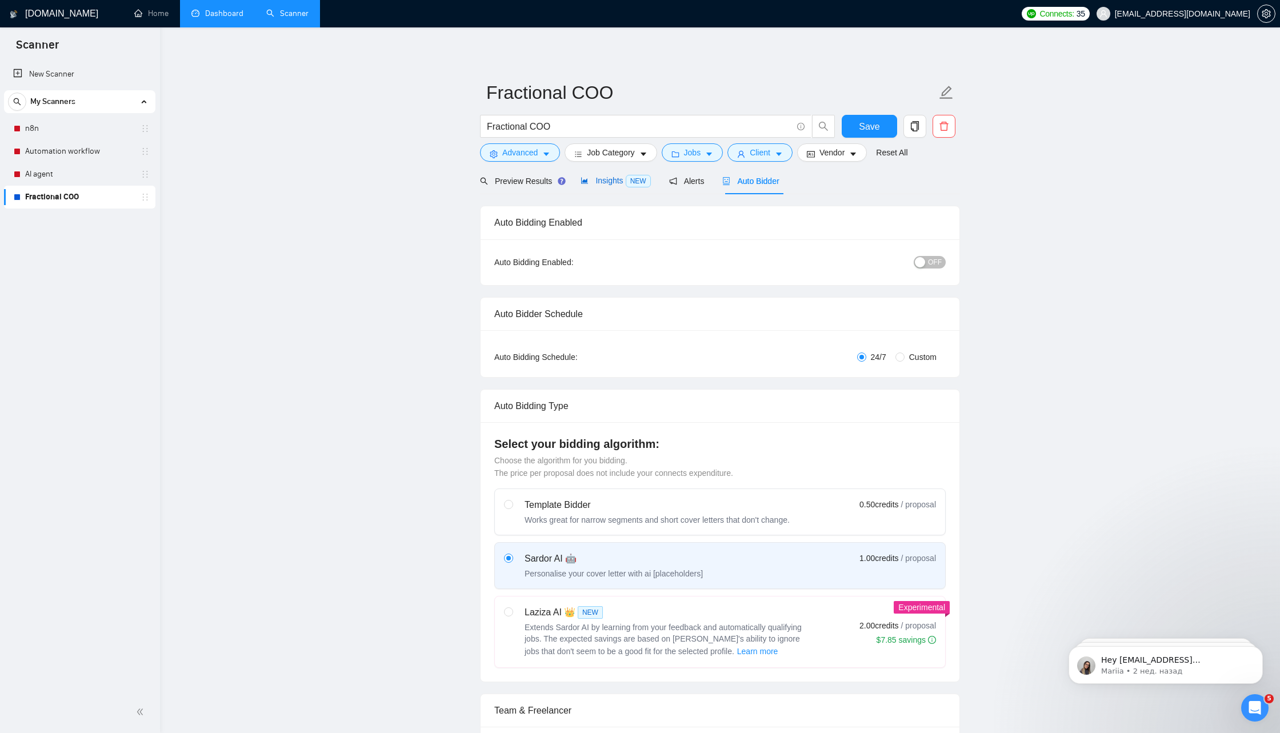
click at [610, 178] on span "Insights NEW" at bounding box center [615, 180] width 70 height 9
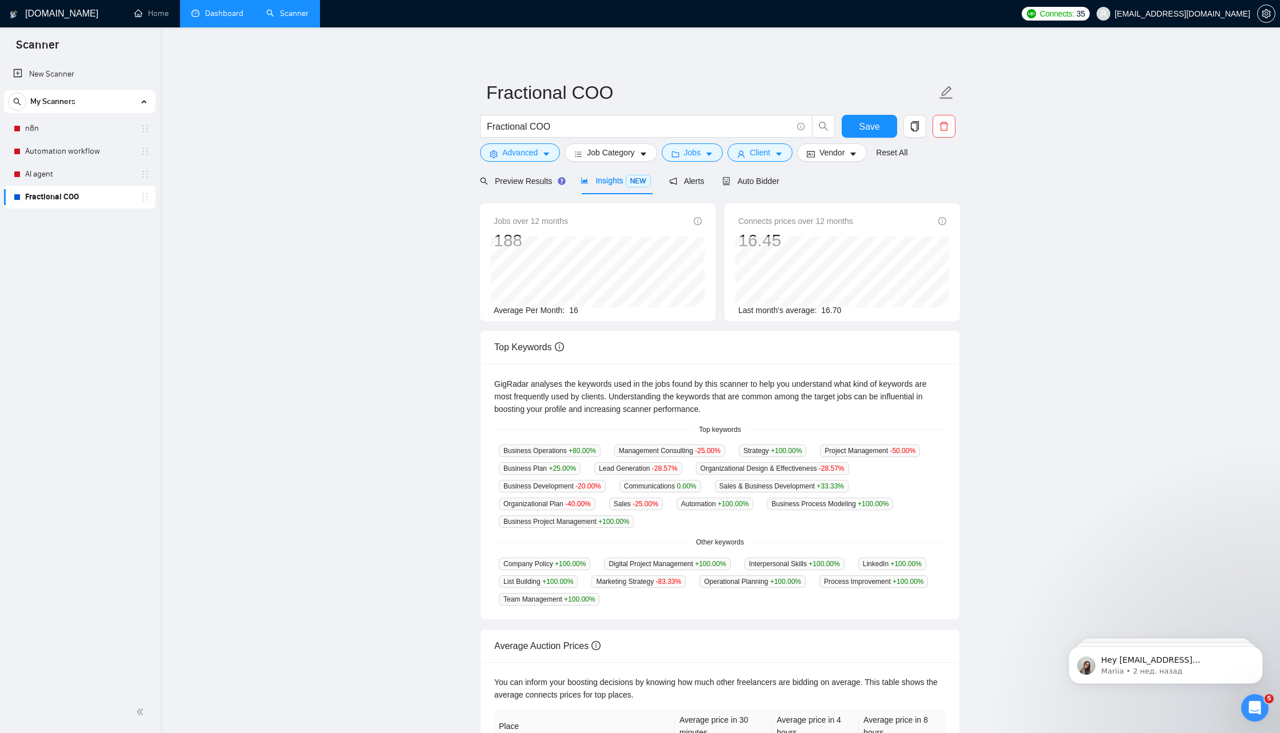
click at [119, 235] on div "New Scanner My Scanners n8n Automation workflow AI agent Fractional COO" at bounding box center [80, 376] width 160 height 631
click at [84, 68] on link "New Scanner" at bounding box center [79, 74] width 133 height 23
click at [877, 128] on span "Save" at bounding box center [869, 126] width 21 height 14
click at [767, 181] on span "Auto Bidder" at bounding box center [750, 181] width 57 height 9
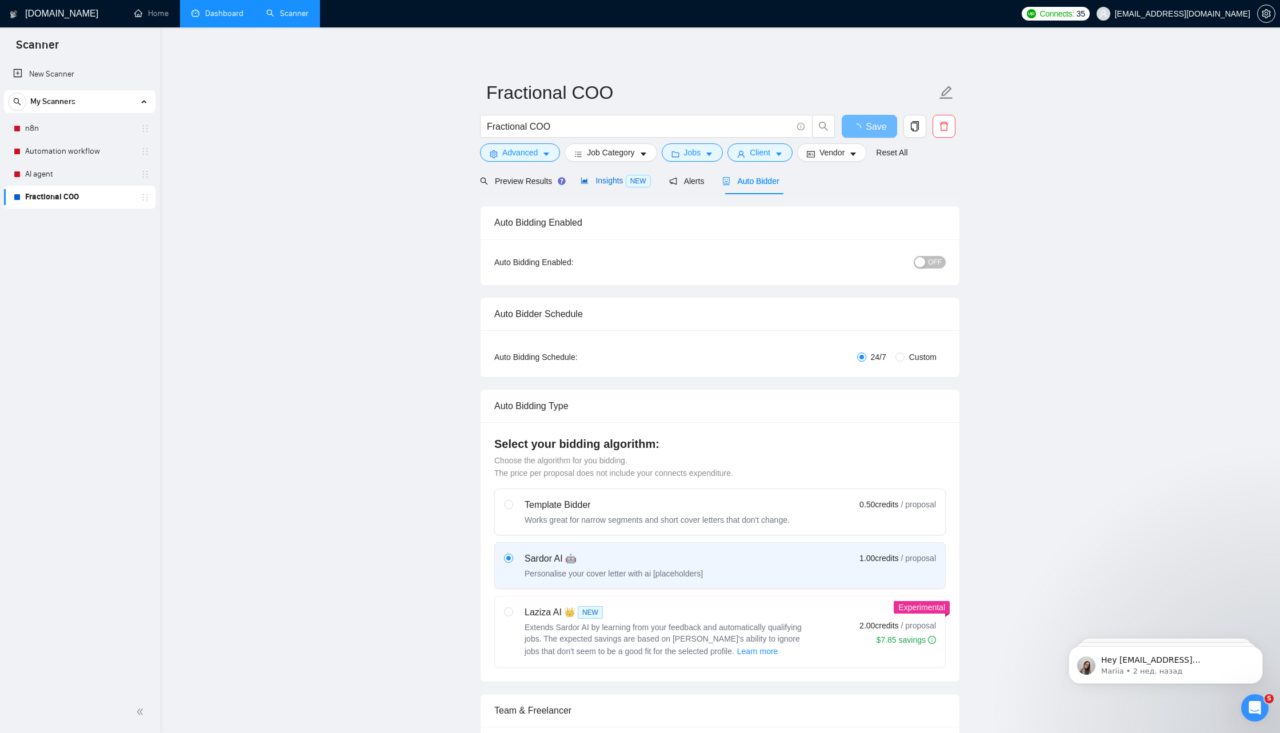
click at [616, 185] on div "Insights NEW" at bounding box center [615, 180] width 70 height 13
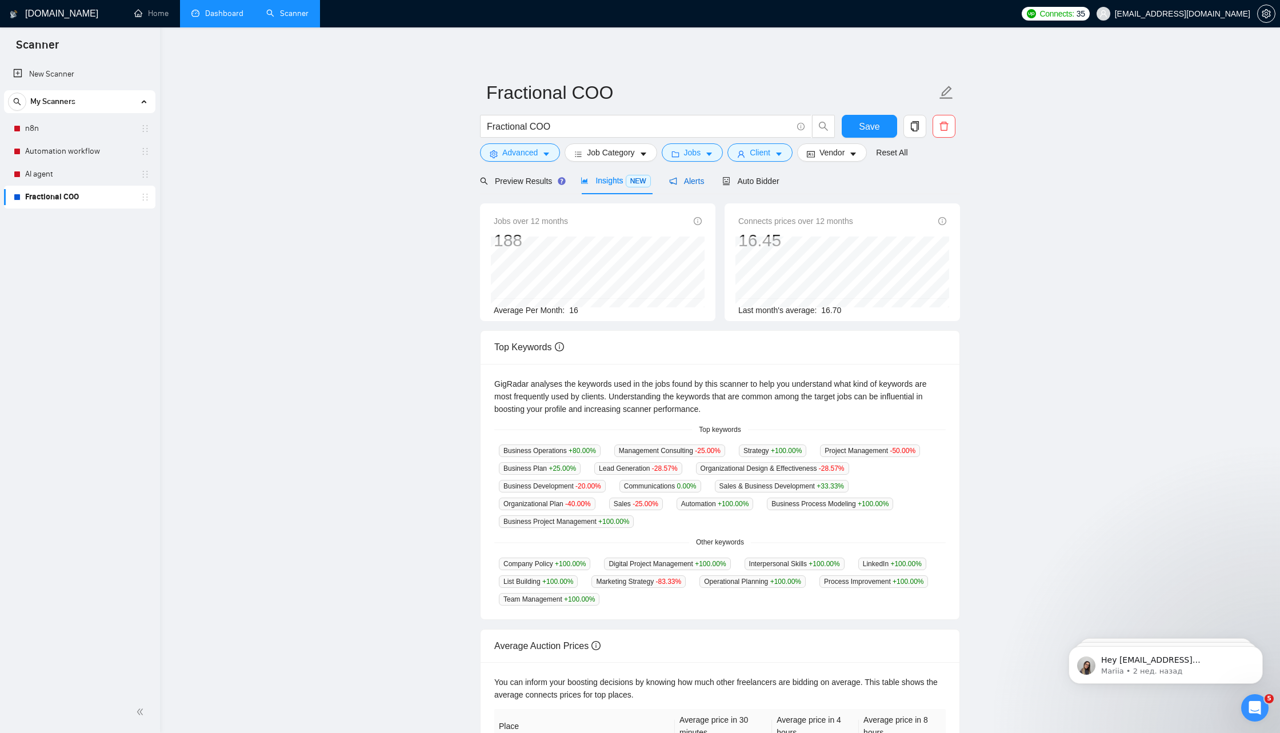
click at [688, 184] on span "Alerts" at bounding box center [686, 181] width 35 height 9
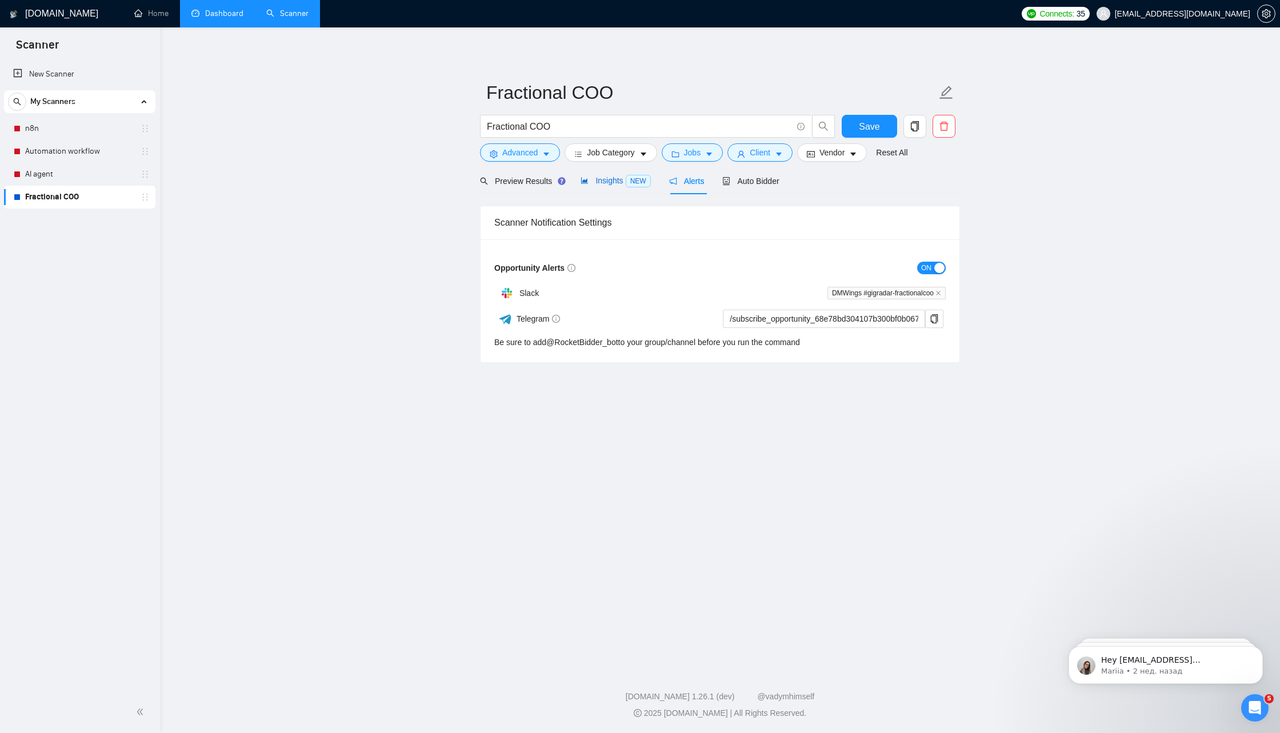
click at [626, 183] on span "Insights NEW" at bounding box center [615, 180] width 70 height 9
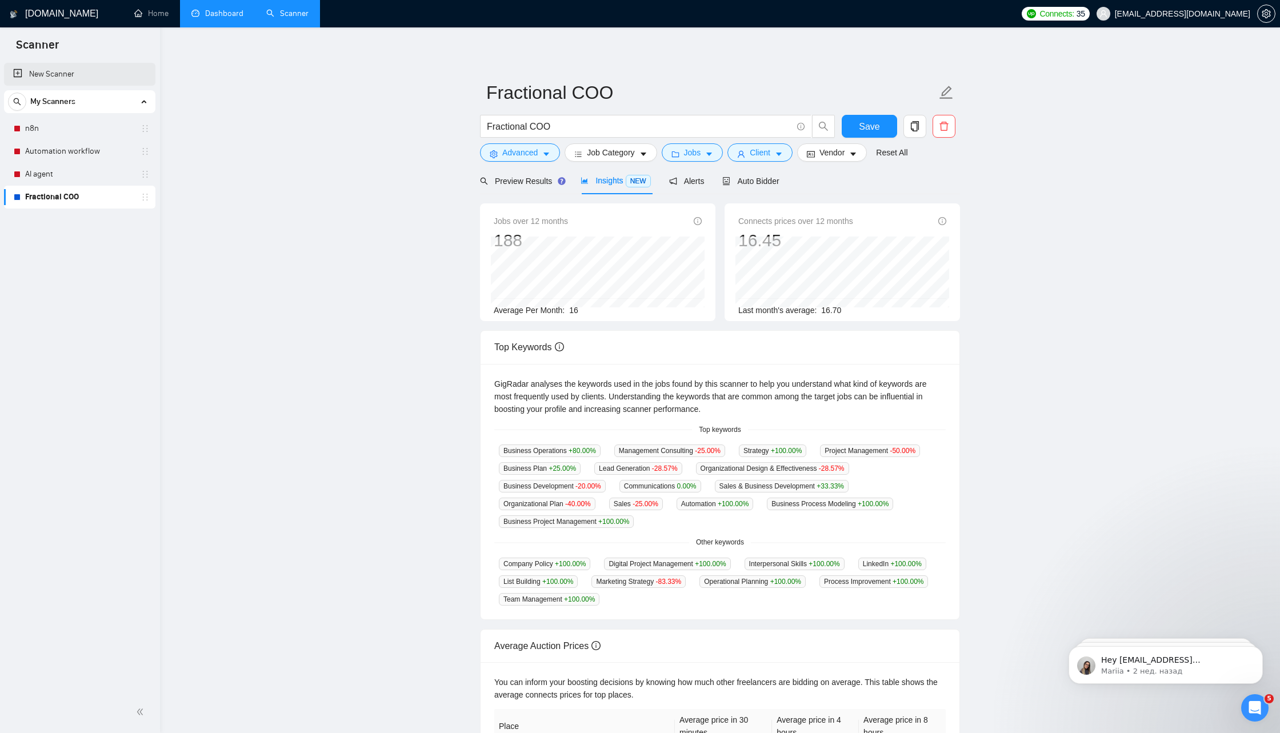
click at [83, 75] on link "New Scanner" at bounding box center [79, 74] width 133 height 23
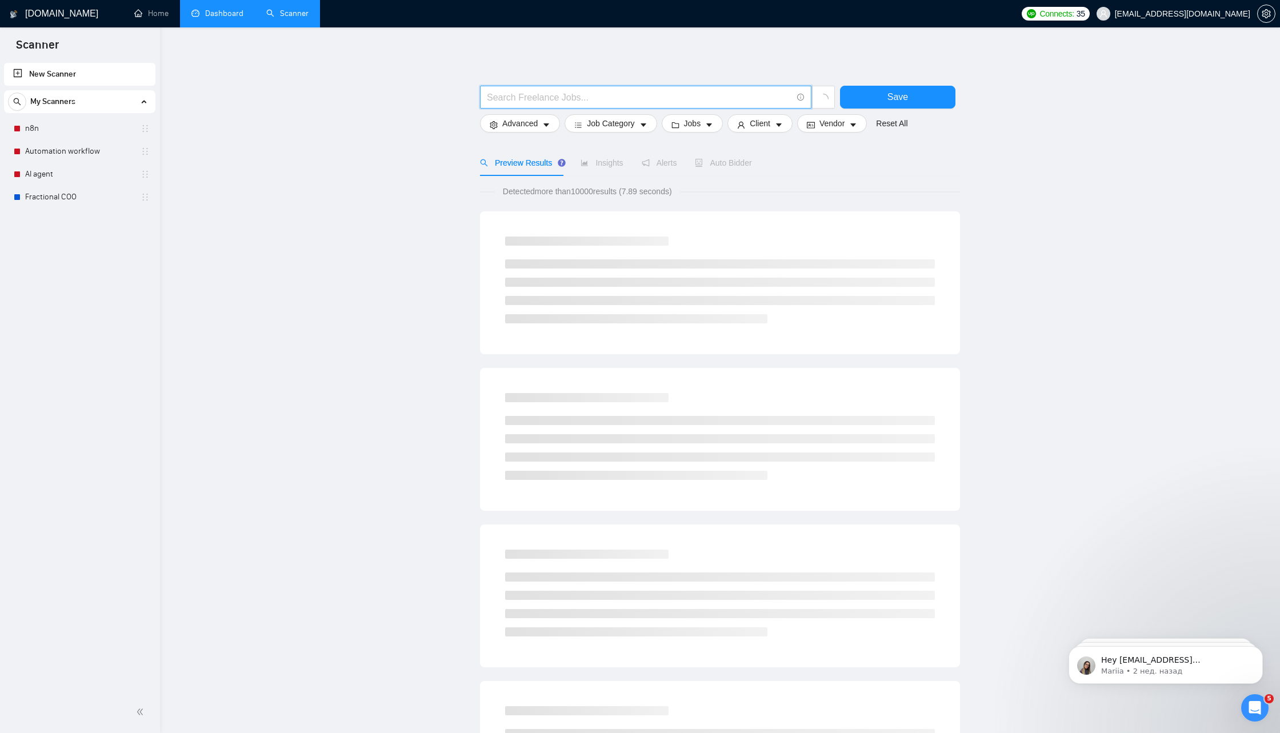
click at [536, 102] on input "text" at bounding box center [639, 97] width 305 height 14
paste input "Business Growth Strategist"
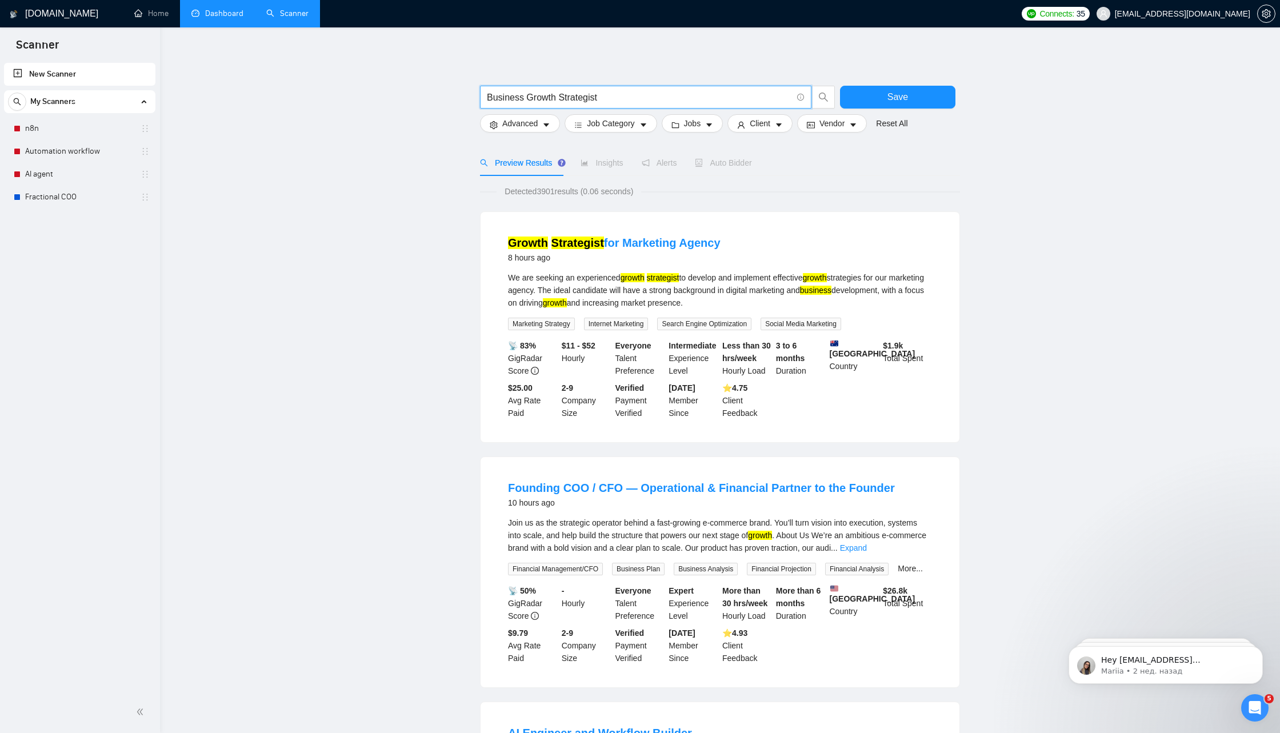
type input "Business Growth Strategist"
